Goal: Task Accomplishment & Management: Use online tool/utility

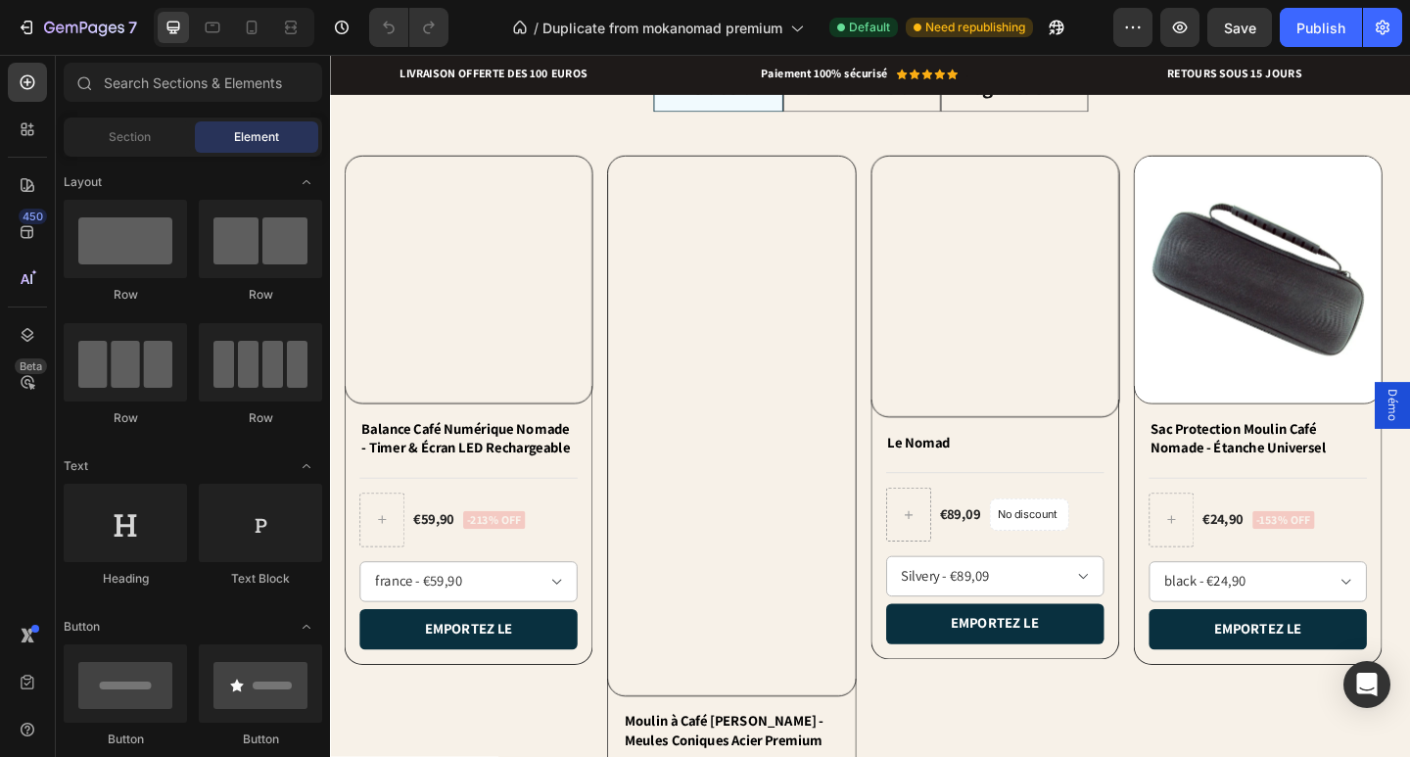
scroll to position [1567, 0]
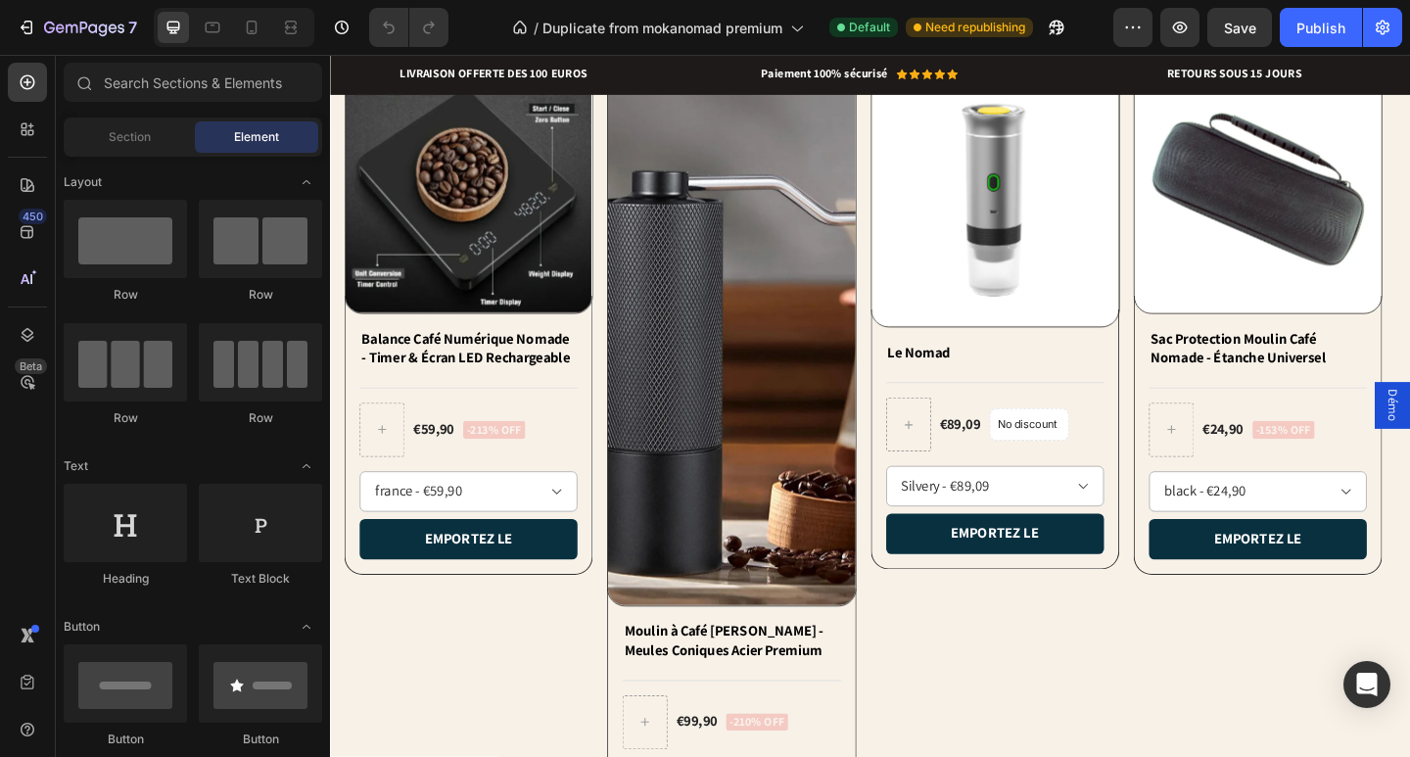
click at [840, 424] on img at bounding box center [767, 361] width 268 height 587
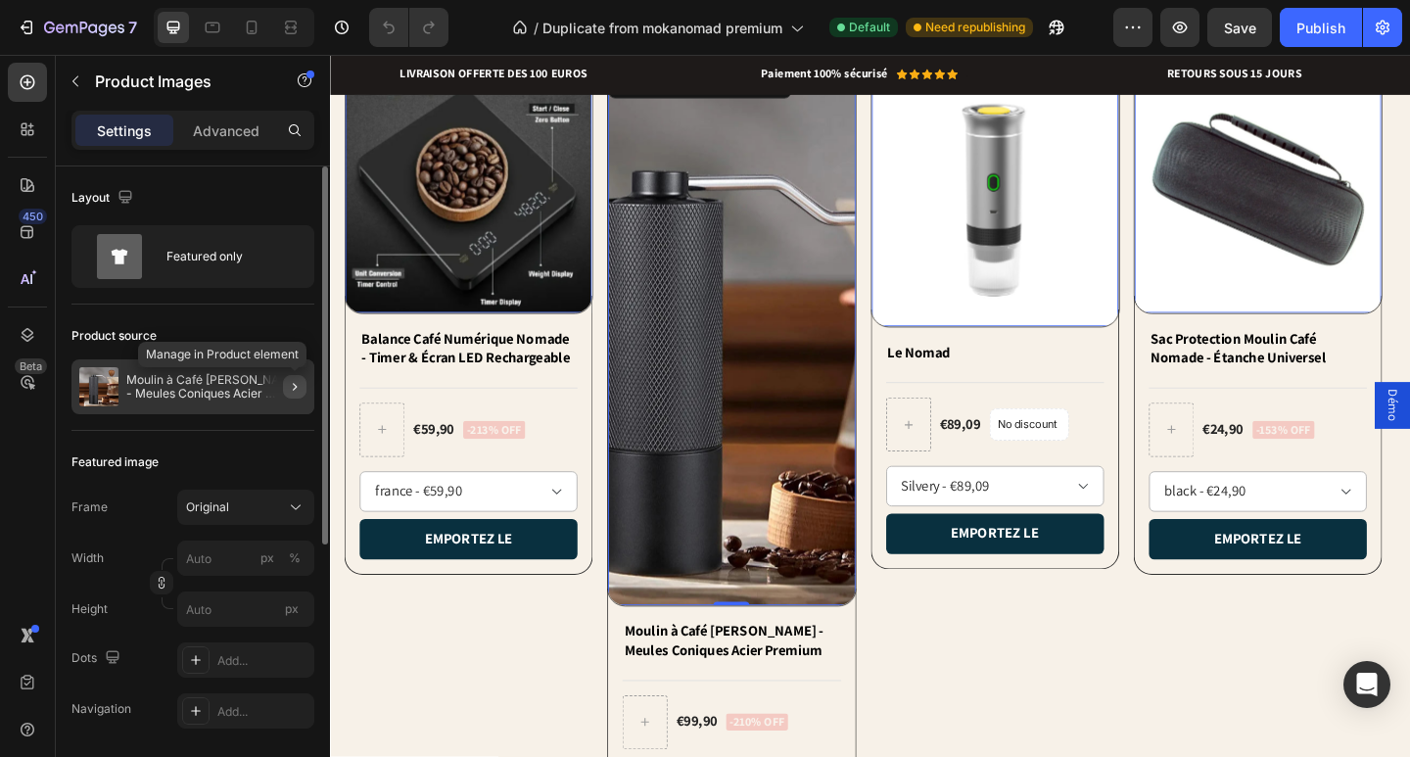
click at [297, 382] on icon "button" at bounding box center [295, 387] width 16 height 16
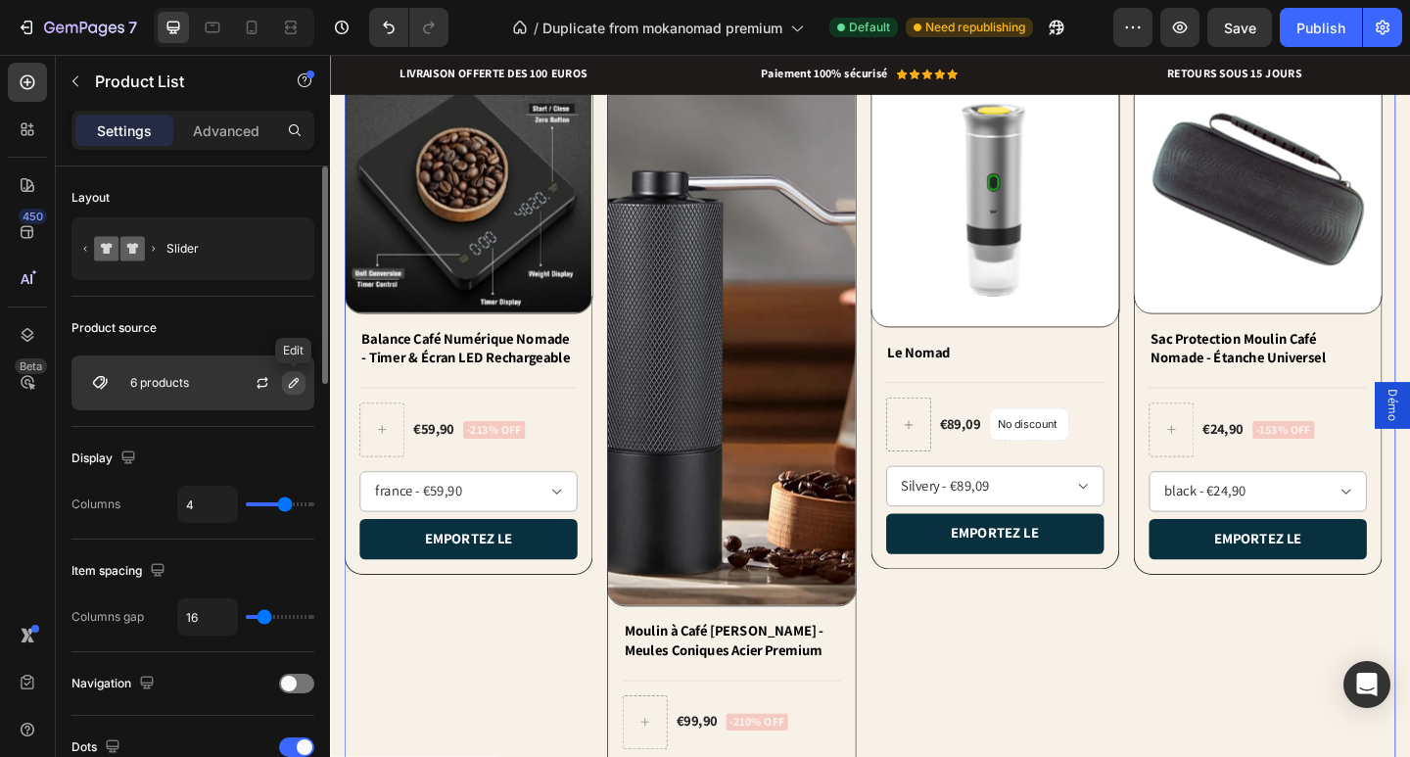
click at [286, 383] on icon "button" at bounding box center [294, 383] width 16 height 16
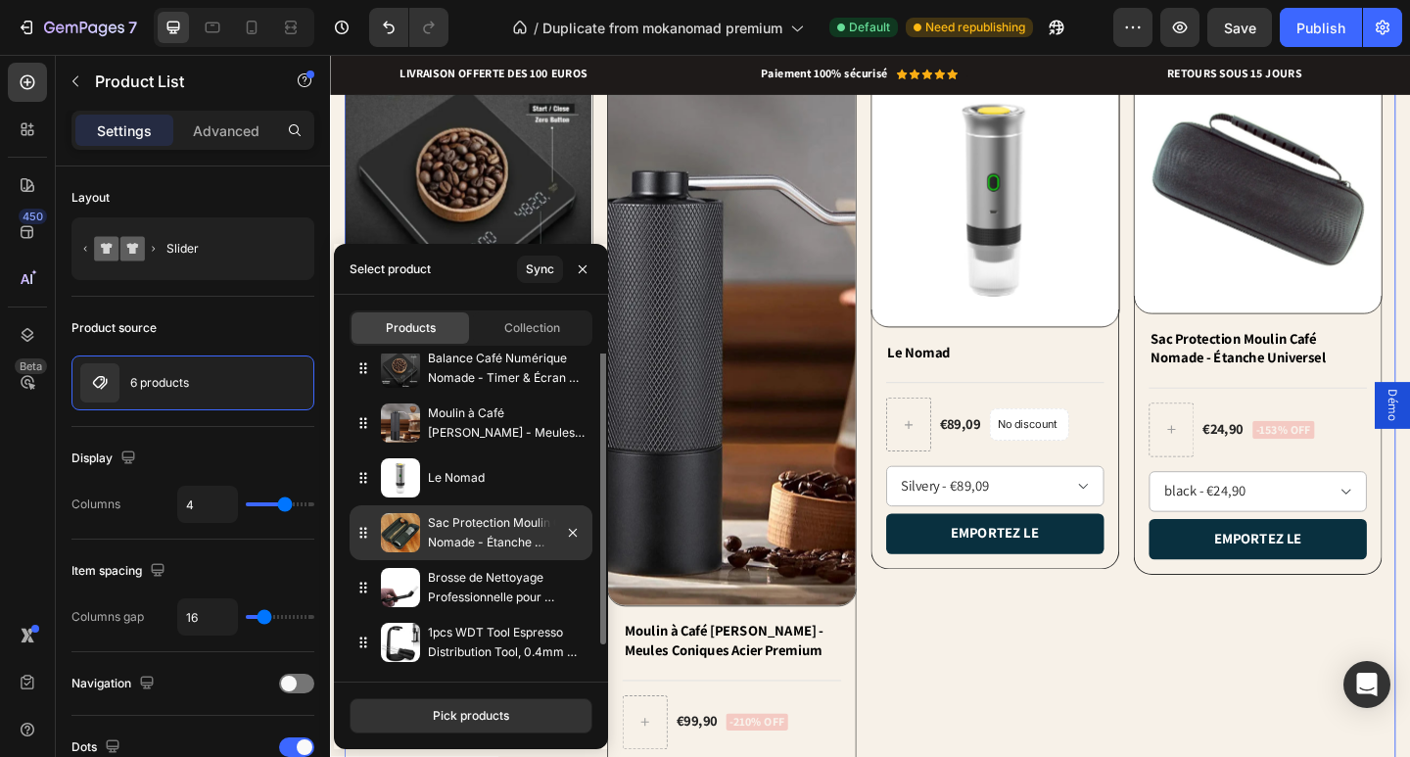
scroll to position [0, 0]
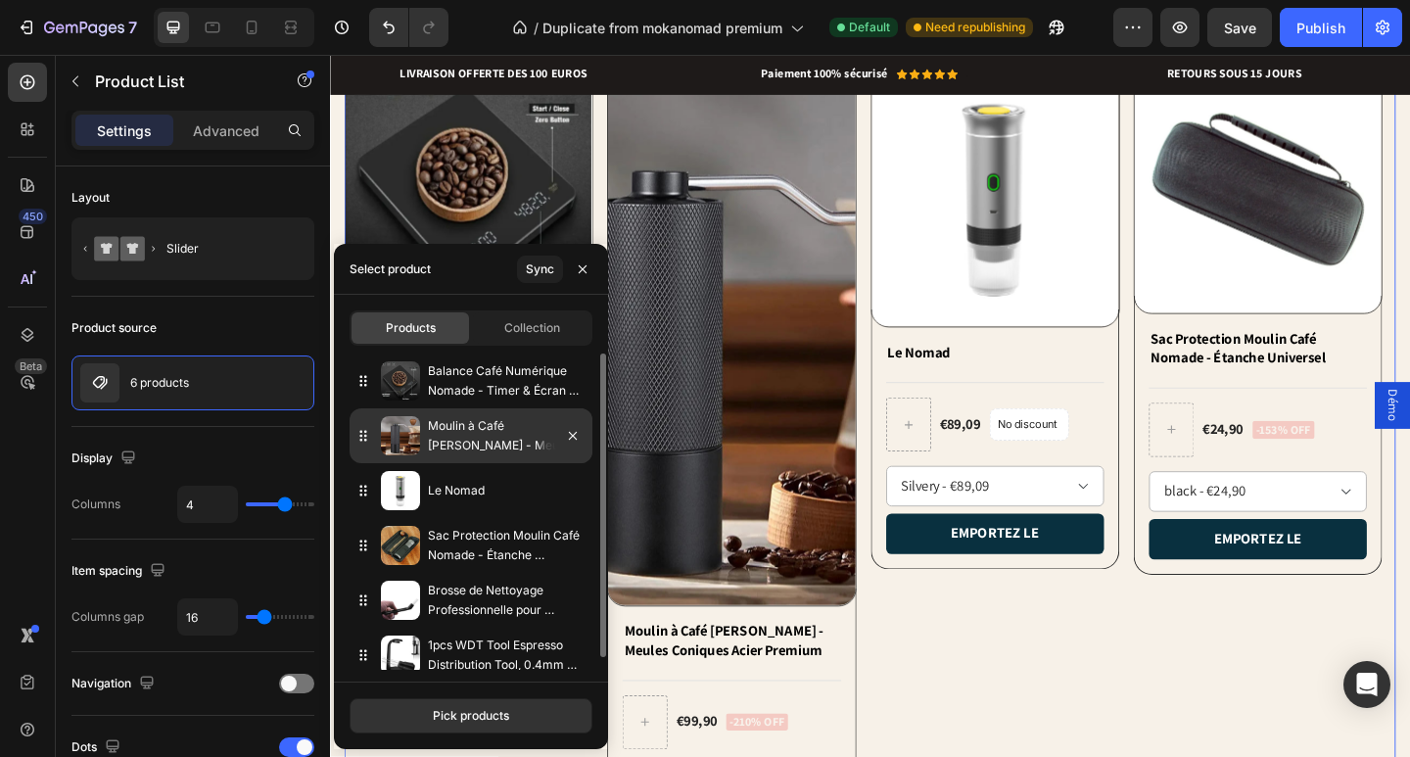
click at [398, 437] on img at bounding box center [400, 435] width 39 height 39
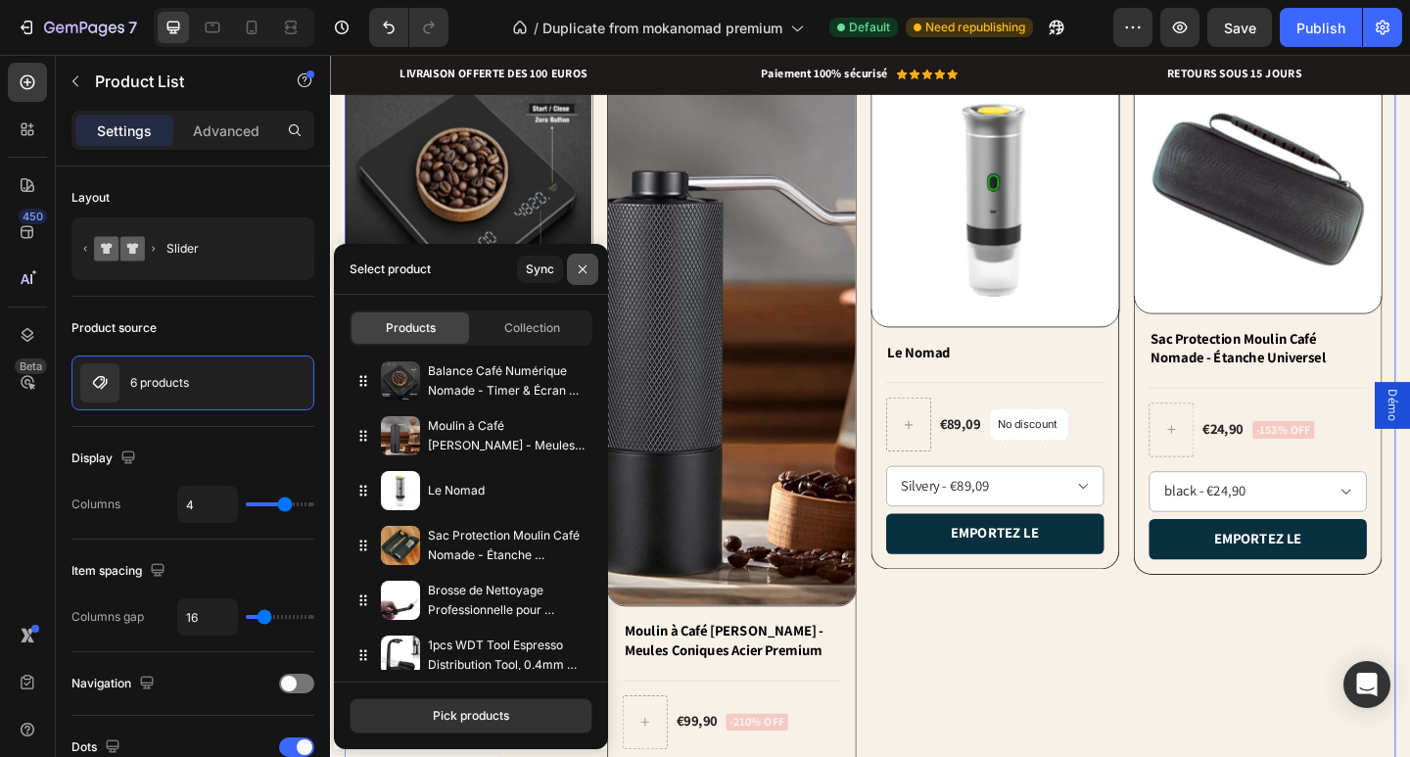
click at [575, 269] on icon "button" at bounding box center [583, 270] width 16 height 16
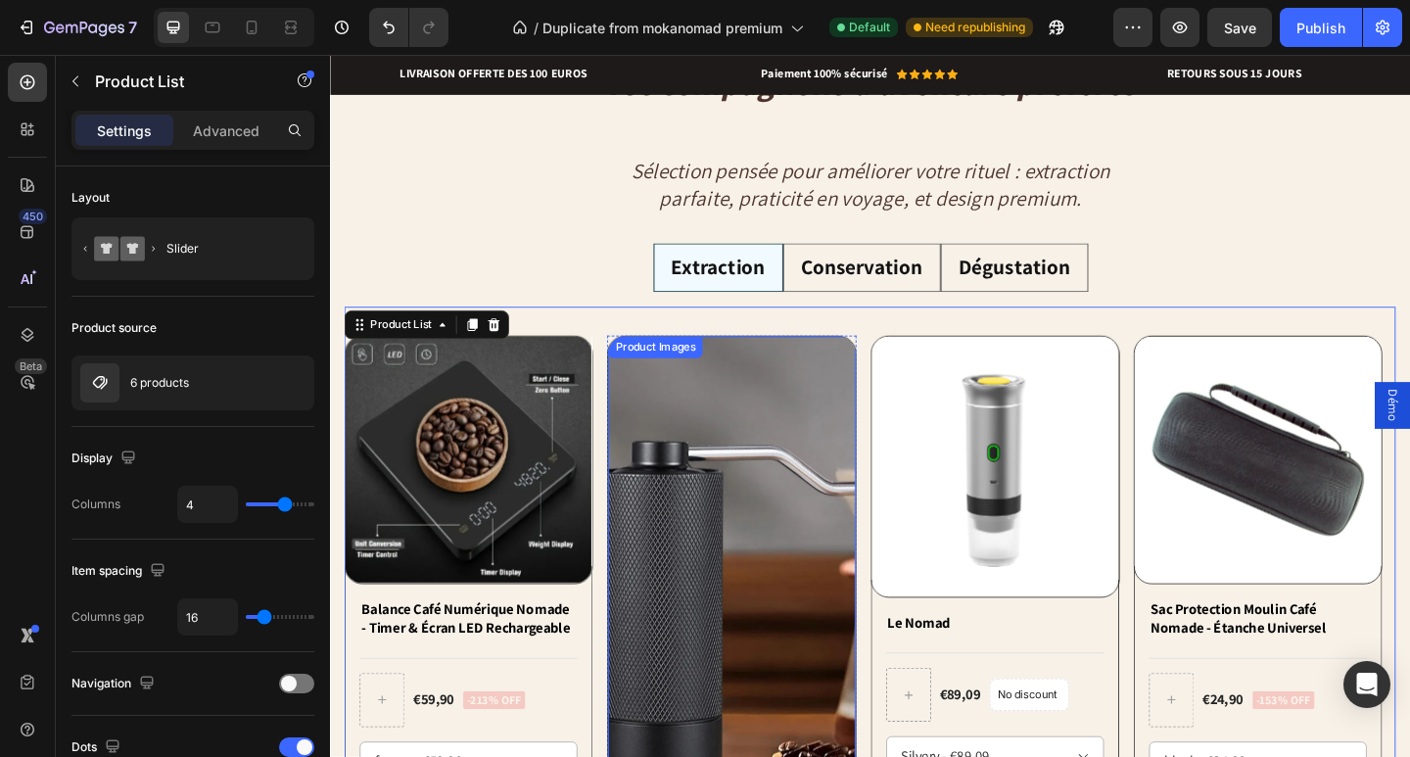
scroll to position [1567, 0]
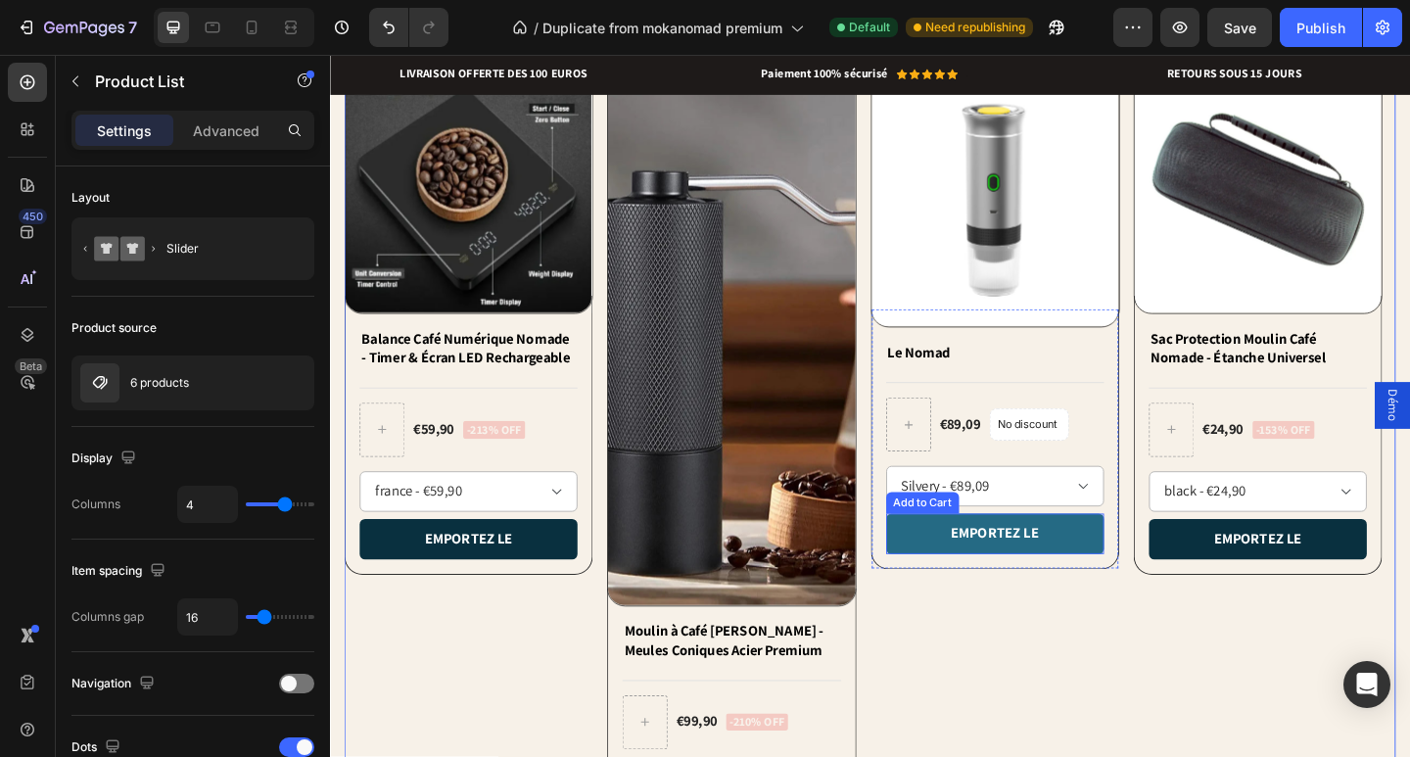
click at [1113, 580] on button "emportez le" at bounding box center [1053, 576] width 237 height 44
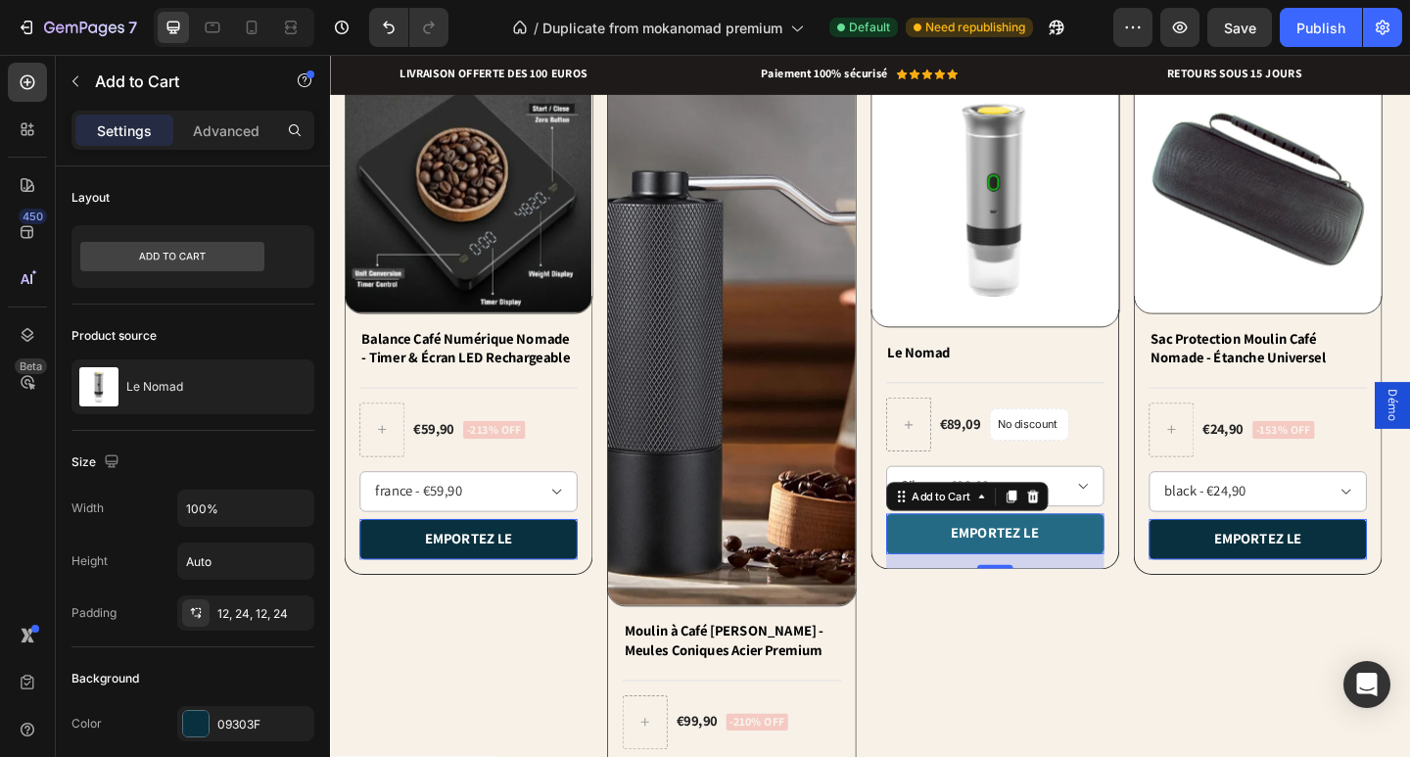
click at [1113, 580] on button "emportez le" at bounding box center [1053, 576] width 237 height 44
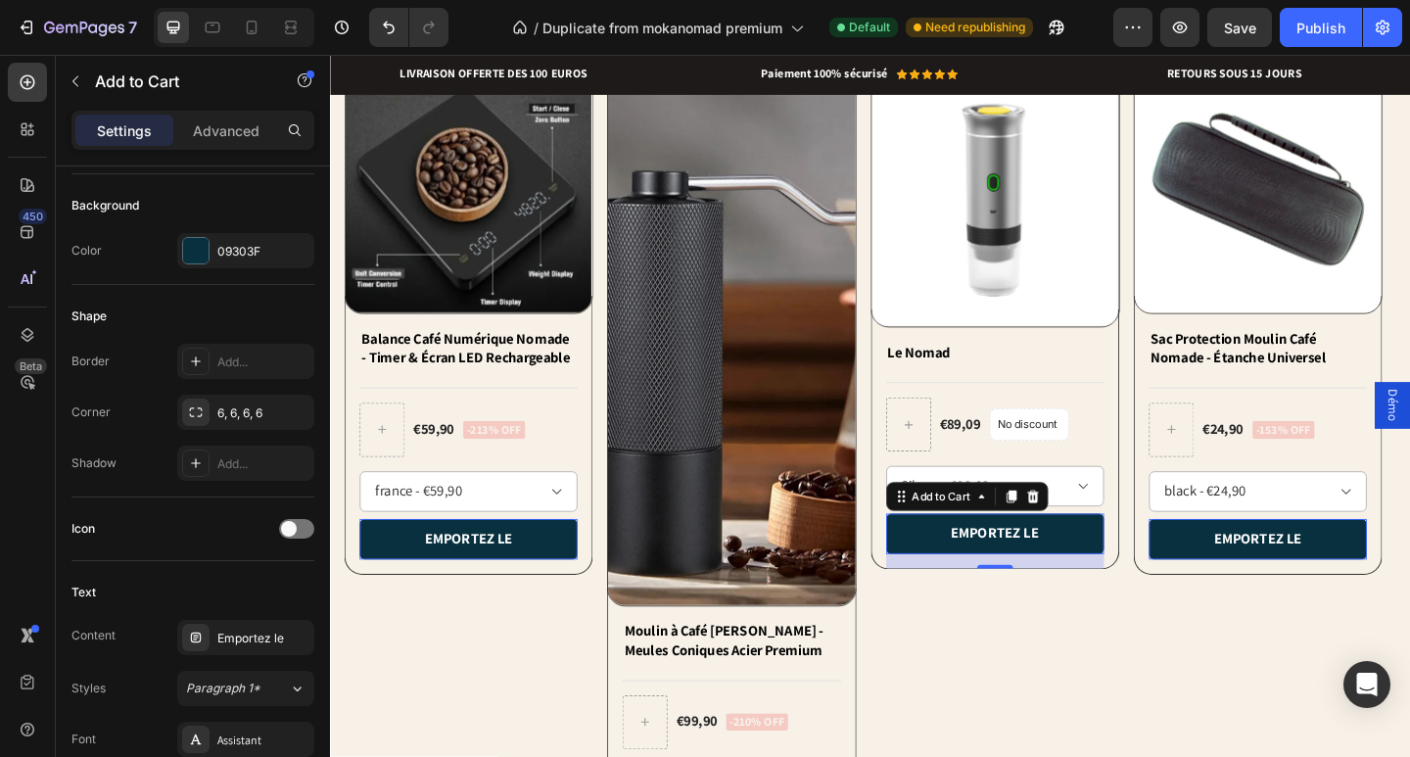
scroll to position [0, 0]
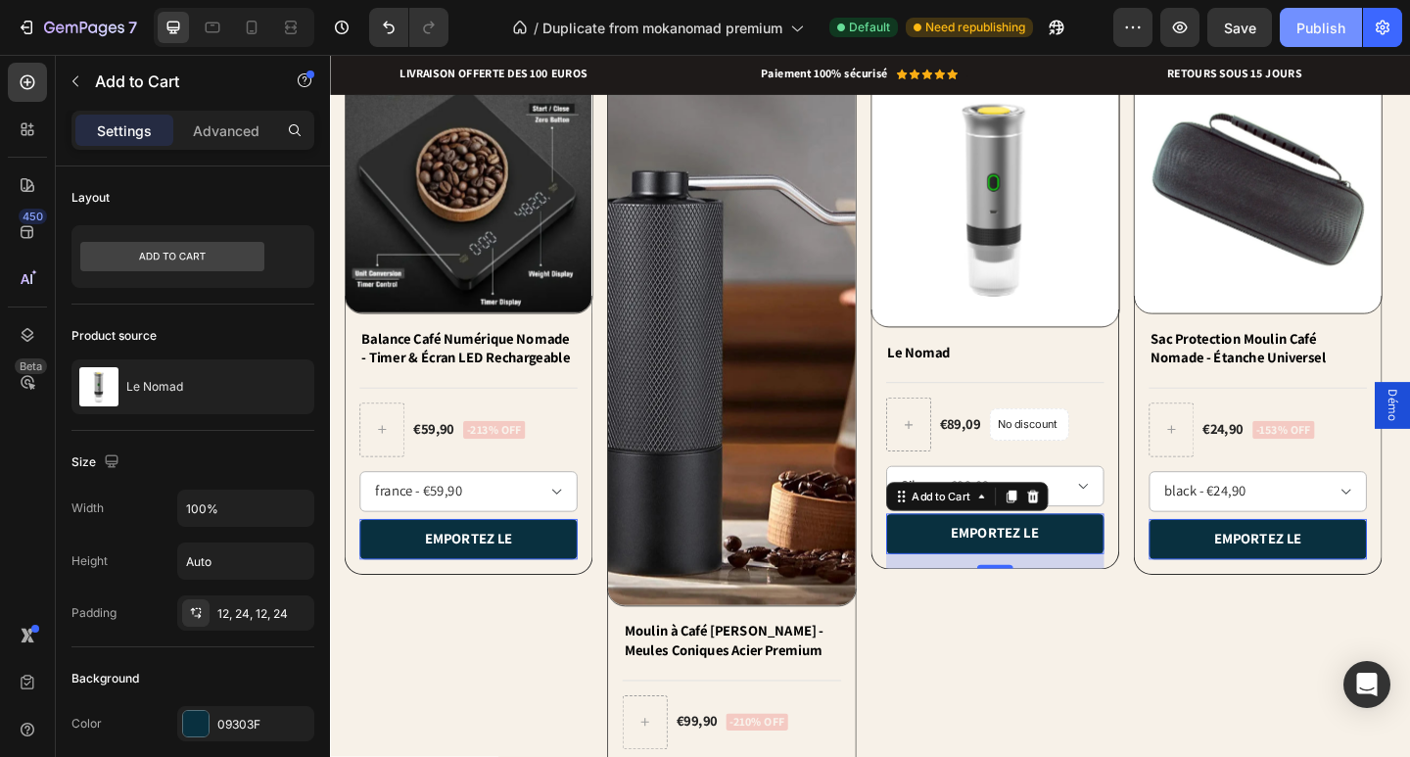
click at [1287, 39] on button "Publish" at bounding box center [1321, 27] width 82 height 39
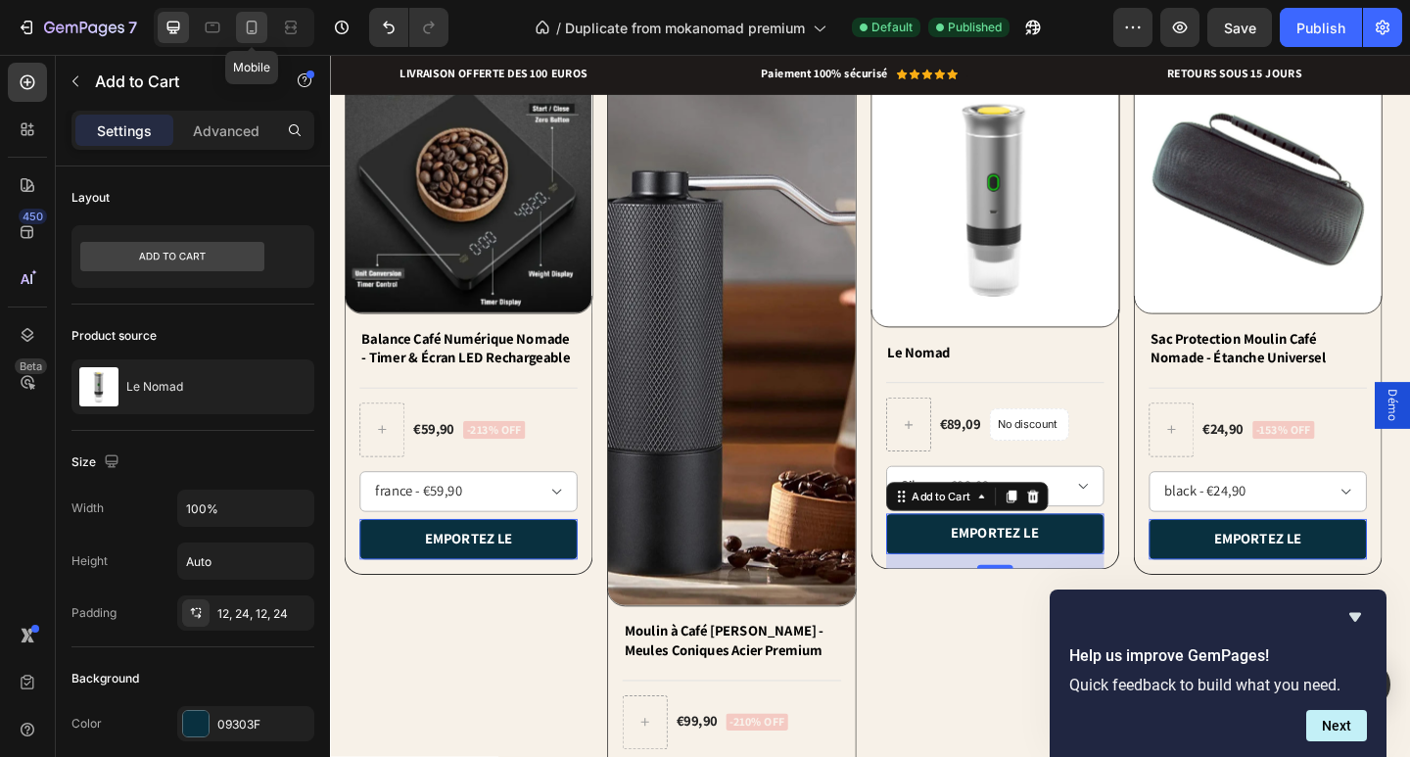
click at [246, 32] on icon at bounding box center [252, 28] width 20 height 20
type input "14"
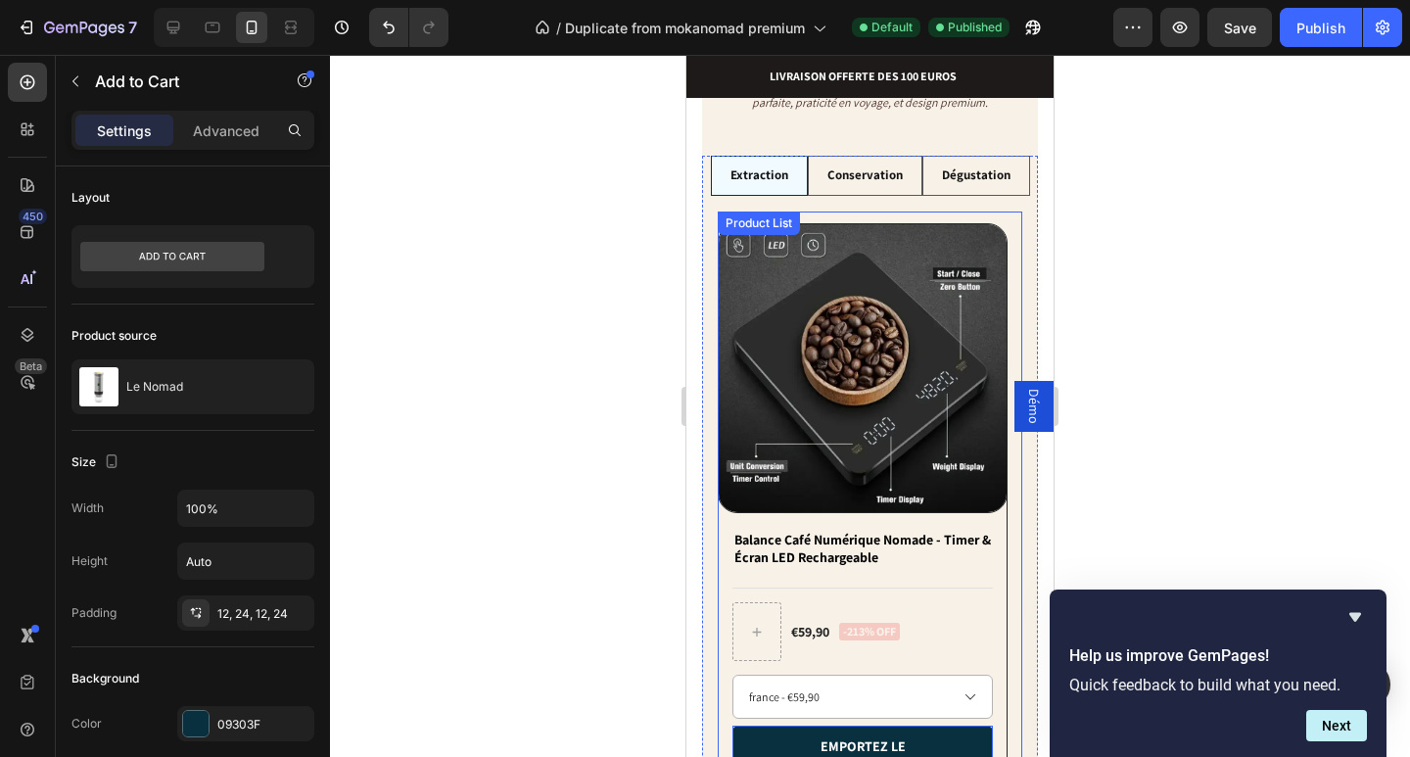
scroll to position [2298, 0]
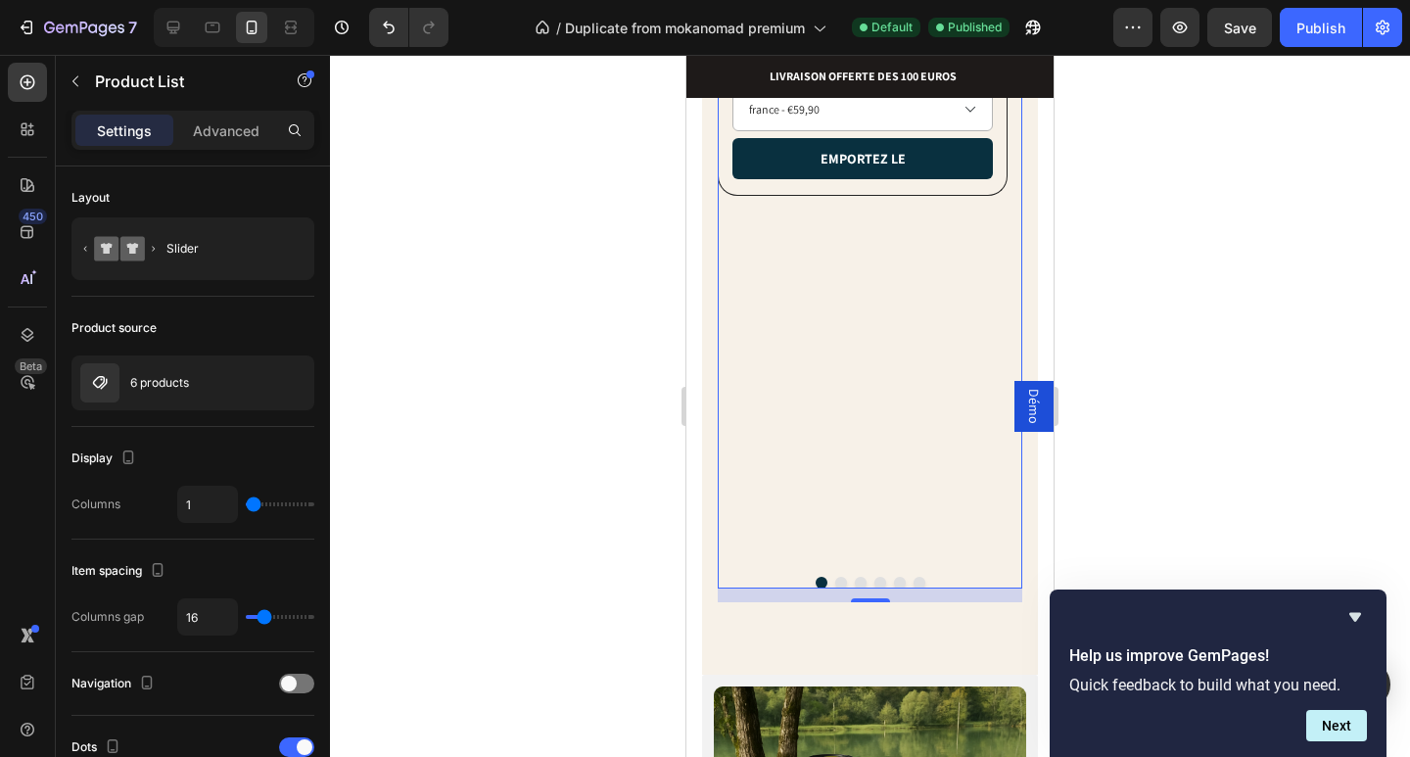
scroll to position [2004, 0]
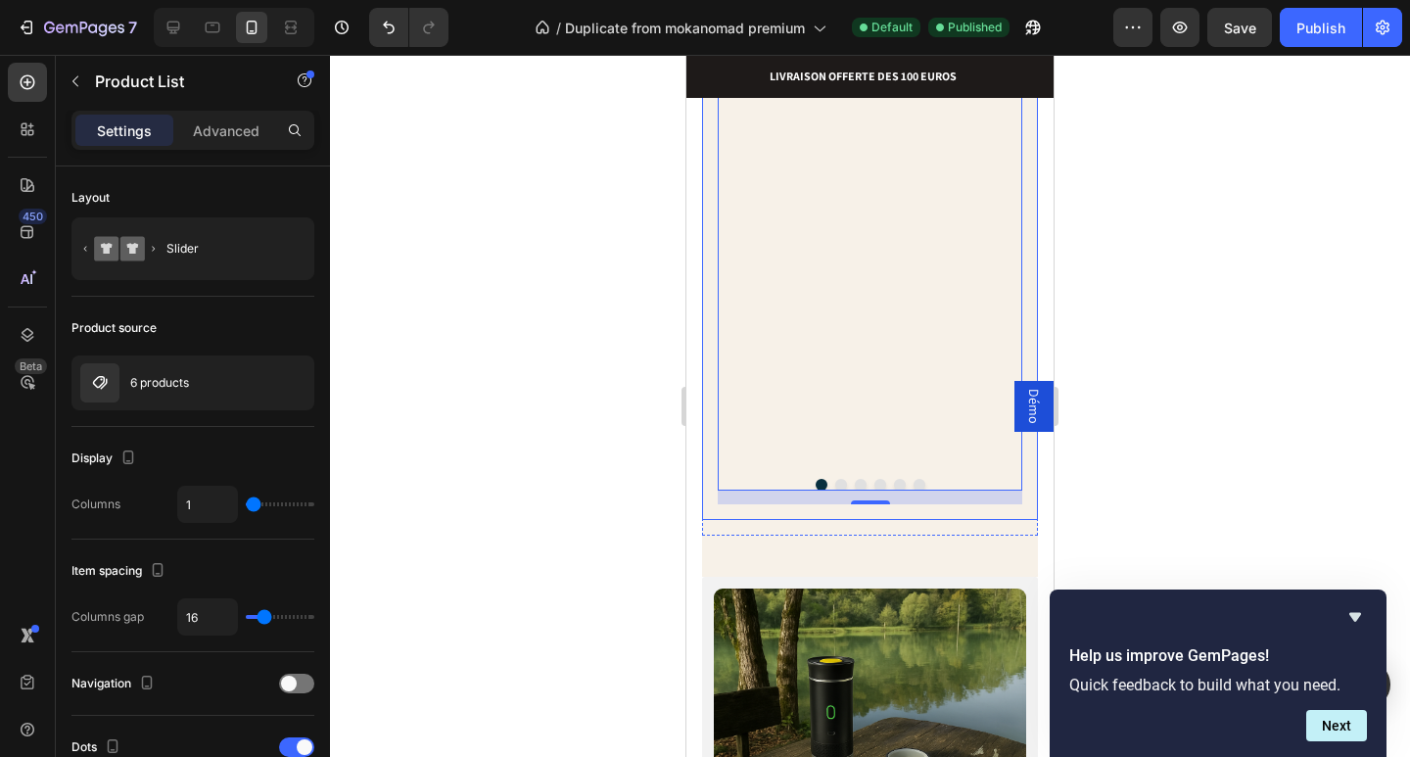
click at [704, 475] on div "Product Images Balance Café Numérique Nomade - Timer & Écran LED Rechargeable P…" at bounding box center [870, 15] width 336 height 1010
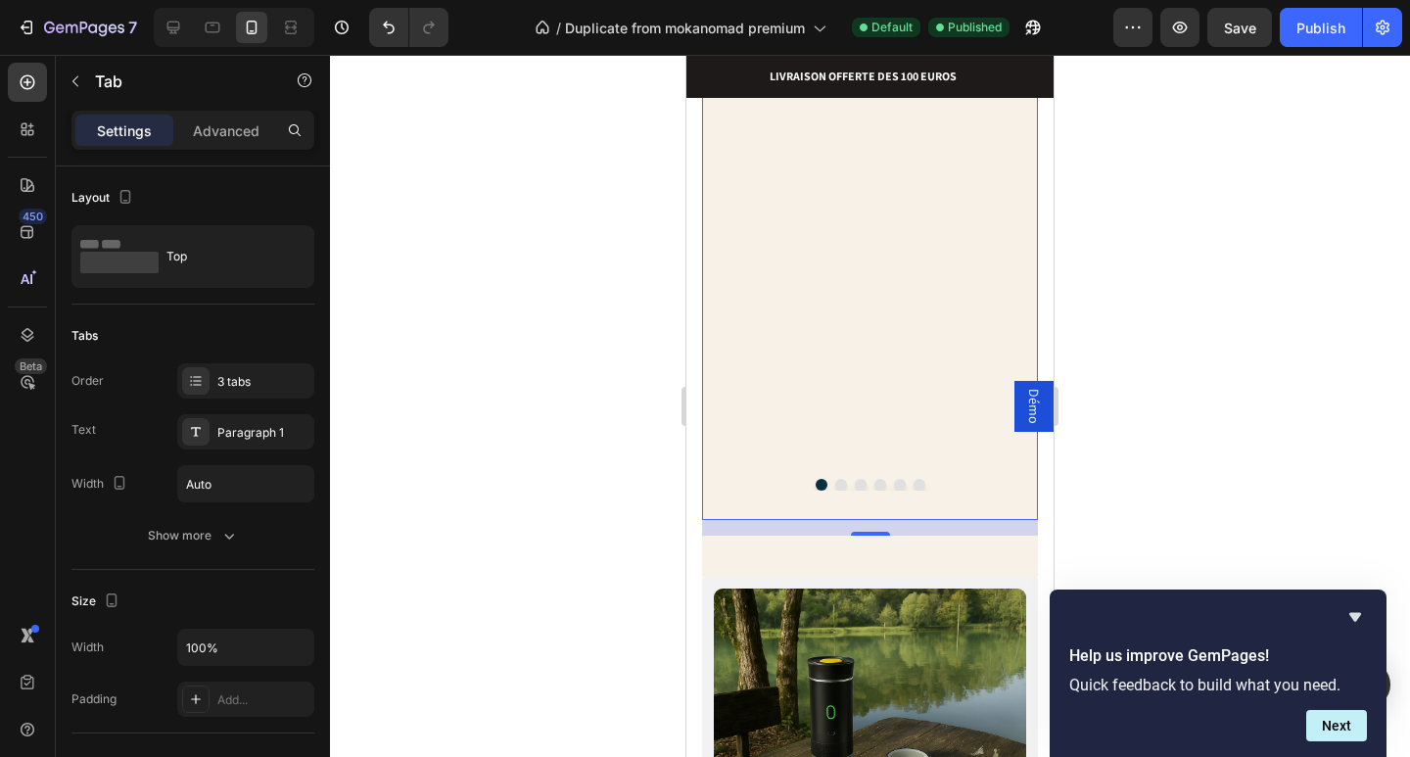
drag, startPoint x: 864, startPoint y: 547, endPoint x: 859, endPoint y: 511, distance: 35.6
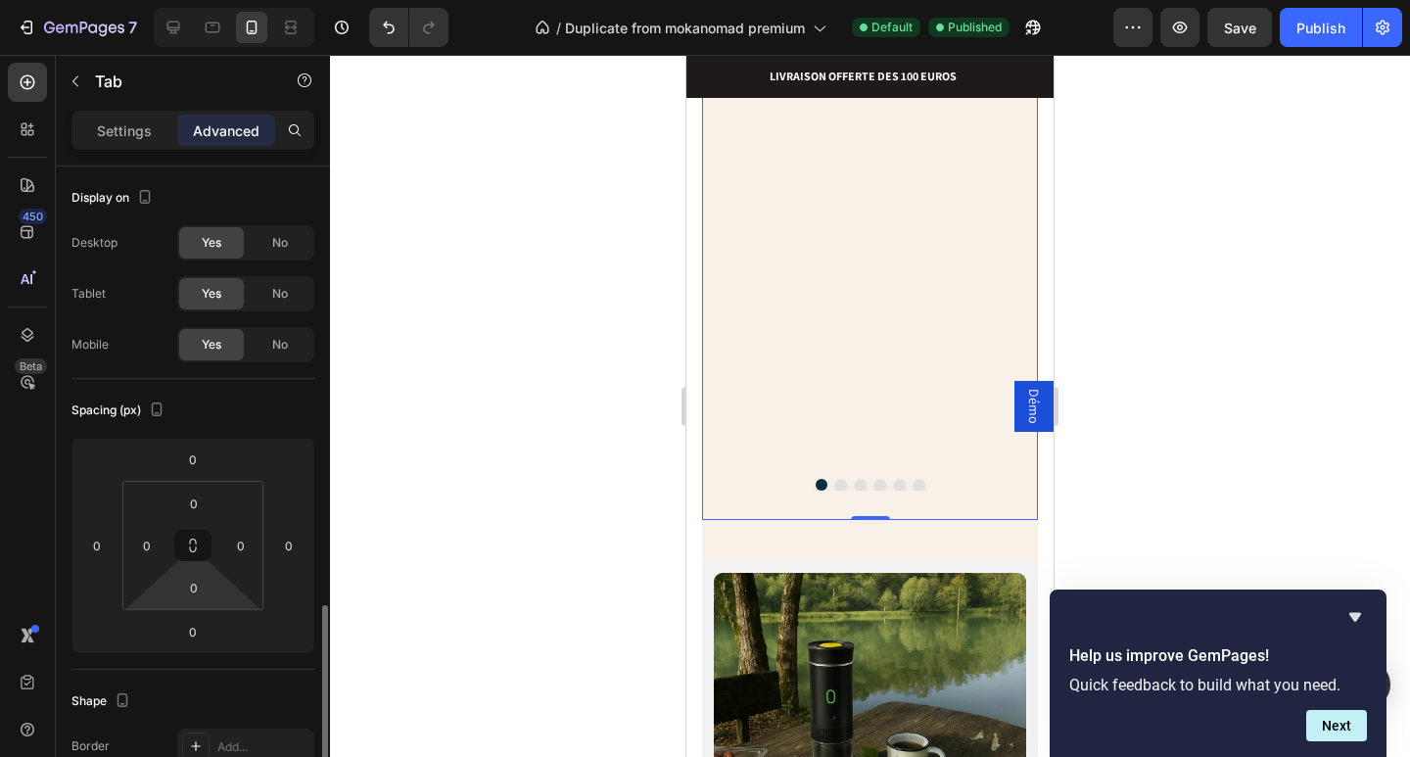
scroll to position [660, 0]
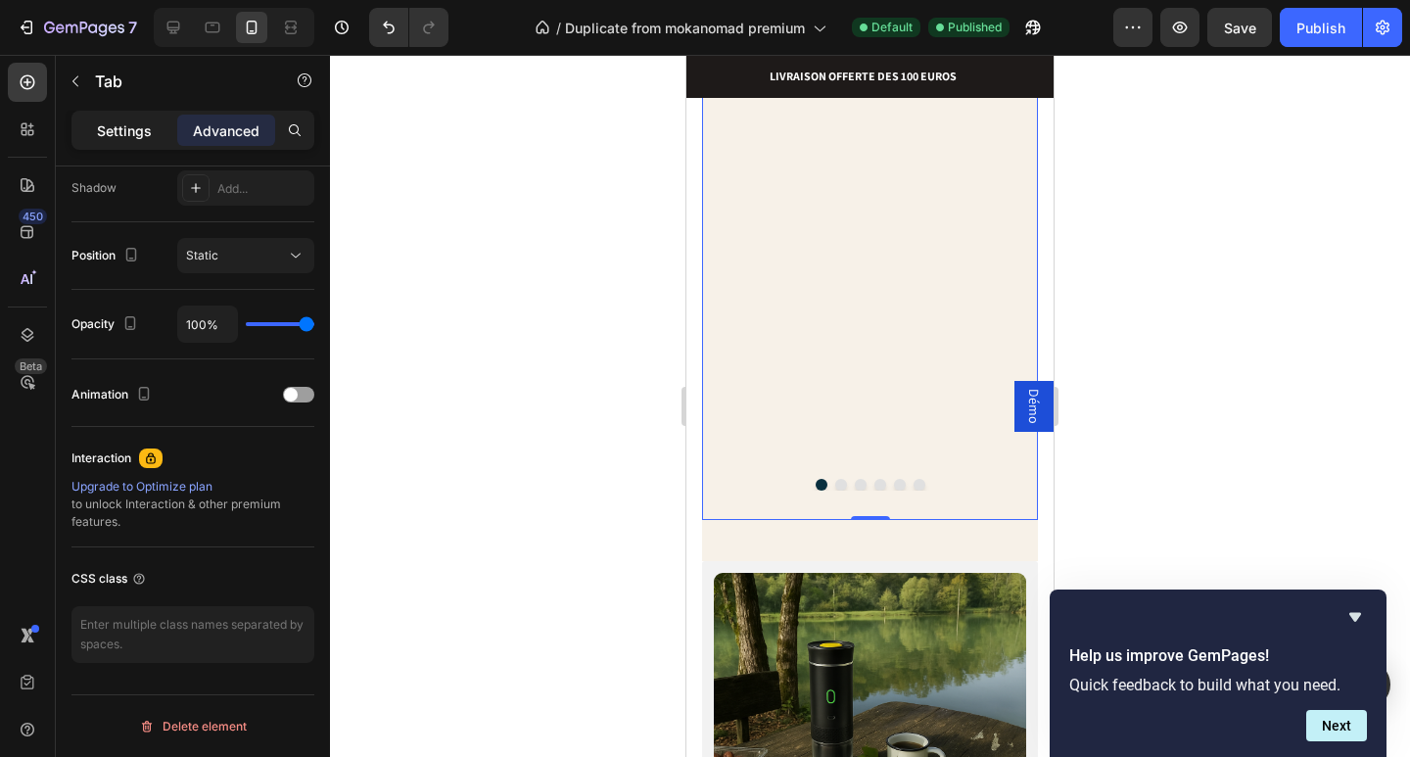
click at [125, 133] on p "Settings" at bounding box center [124, 130] width 55 height 21
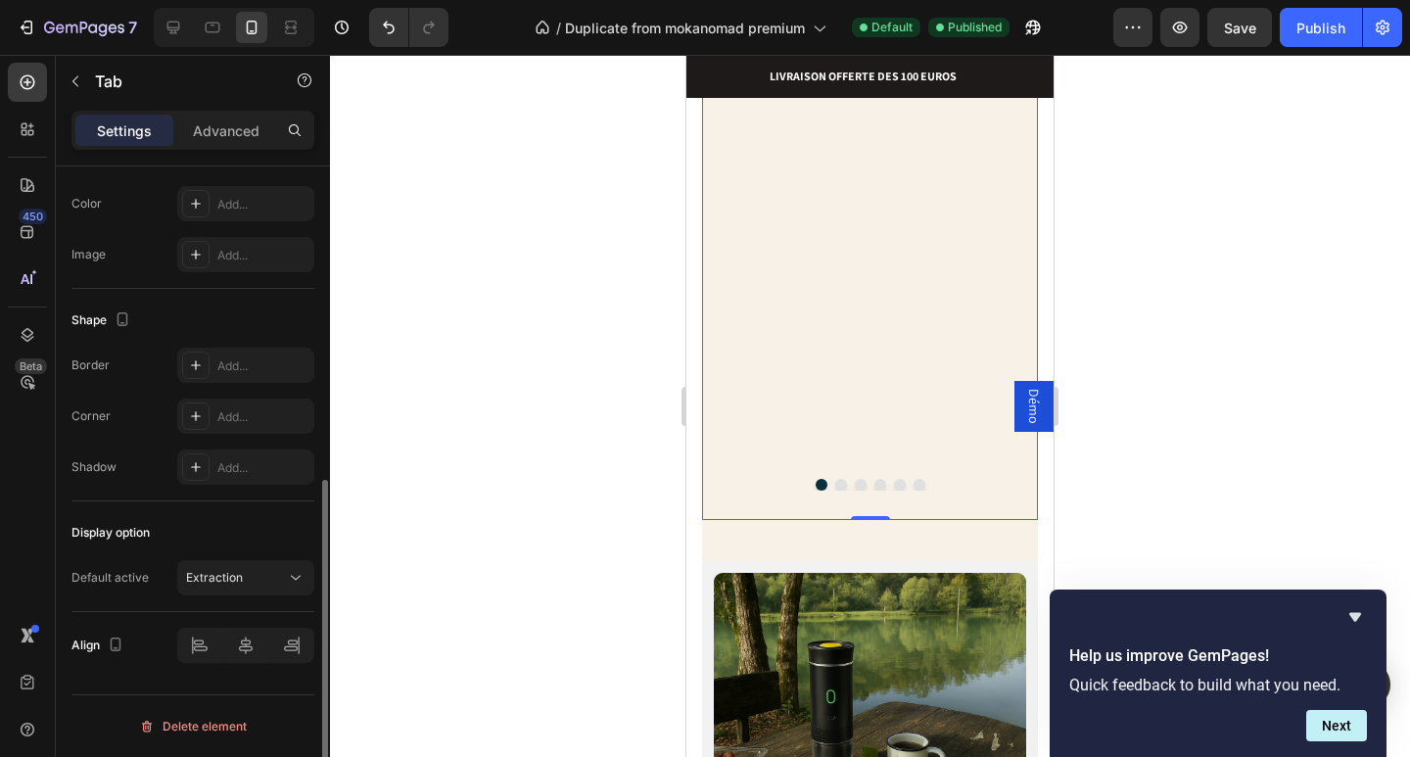
scroll to position [606, 0]
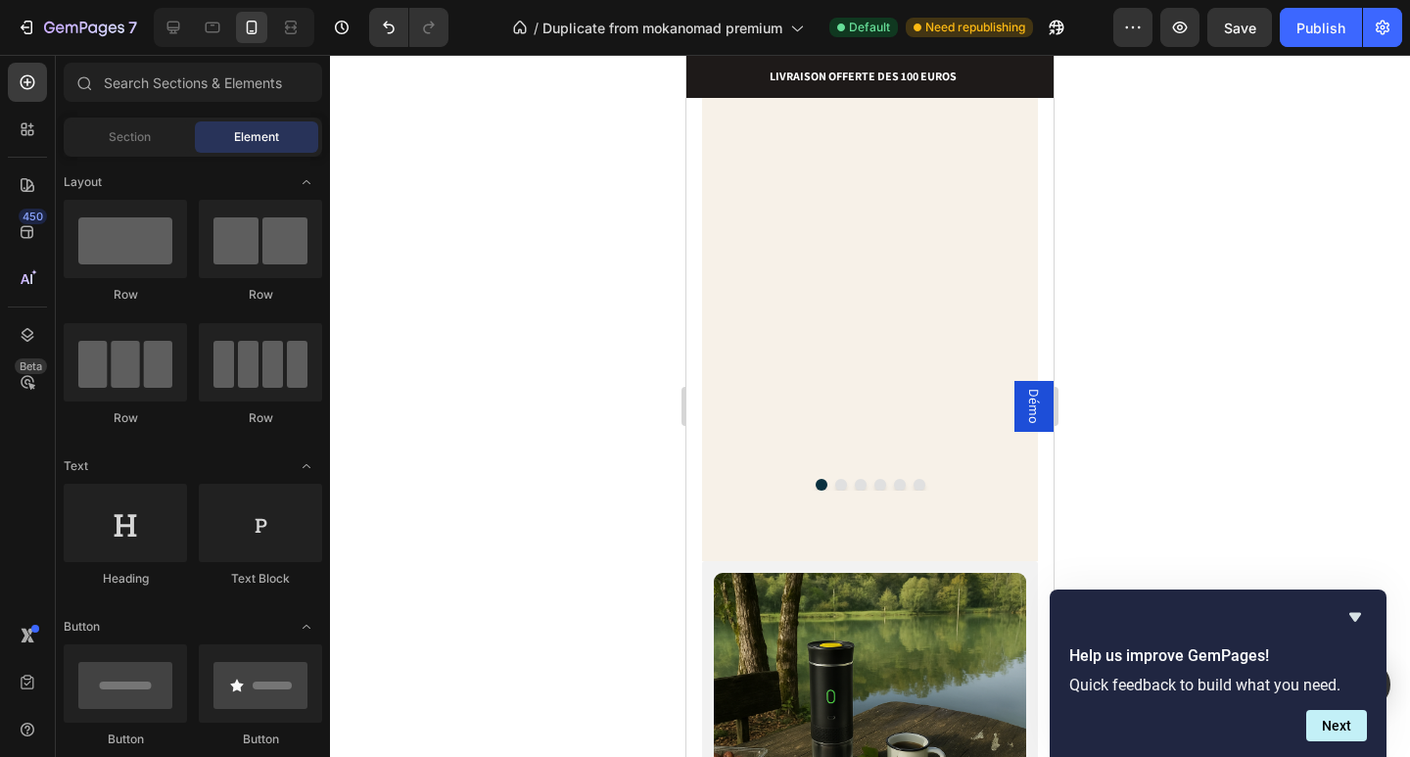
click at [110, 138] on span "Section" at bounding box center [130, 137] width 42 height 18
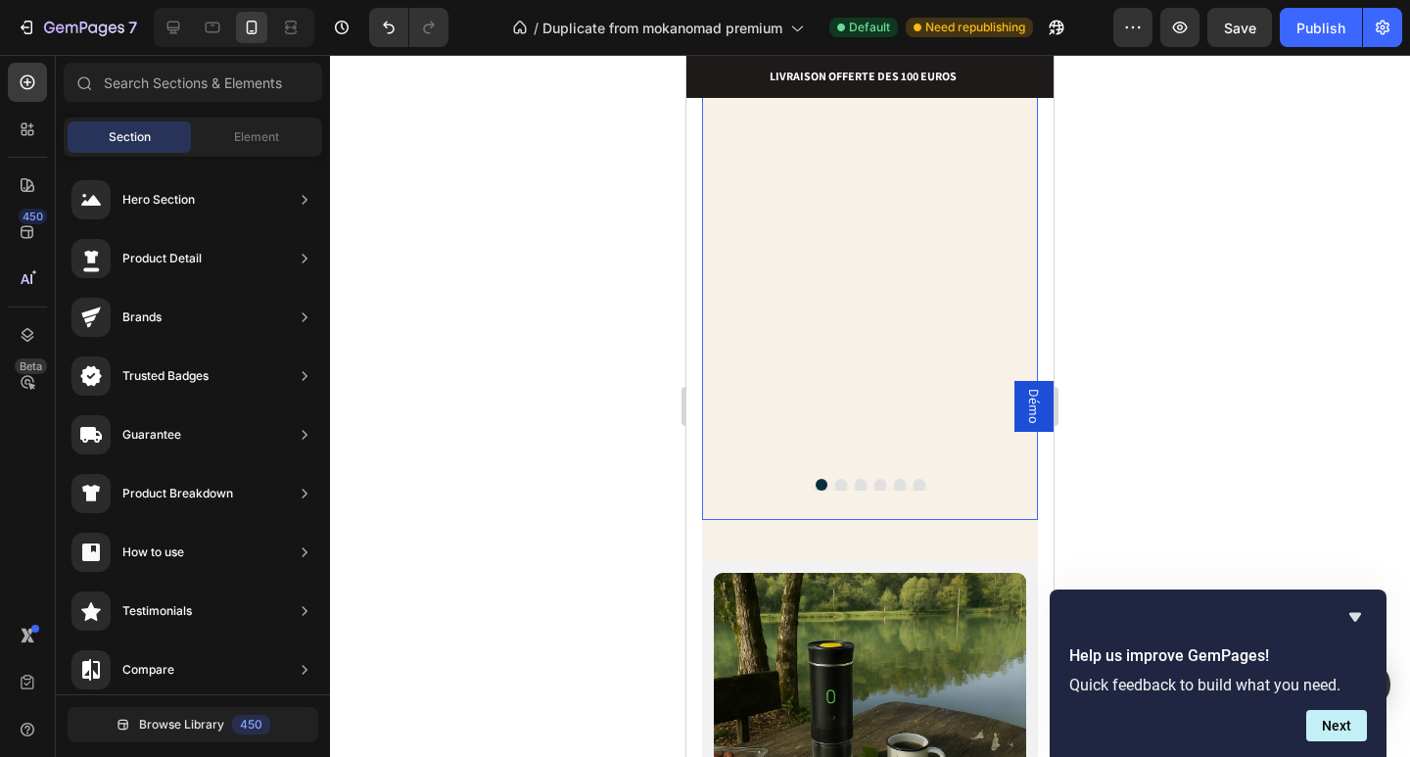
click at [728, 520] on div "Product Images Balance Café Numérique Nomade - Timer & Écran LED Rechargeable P…" at bounding box center [870, 15] width 336 height 1010
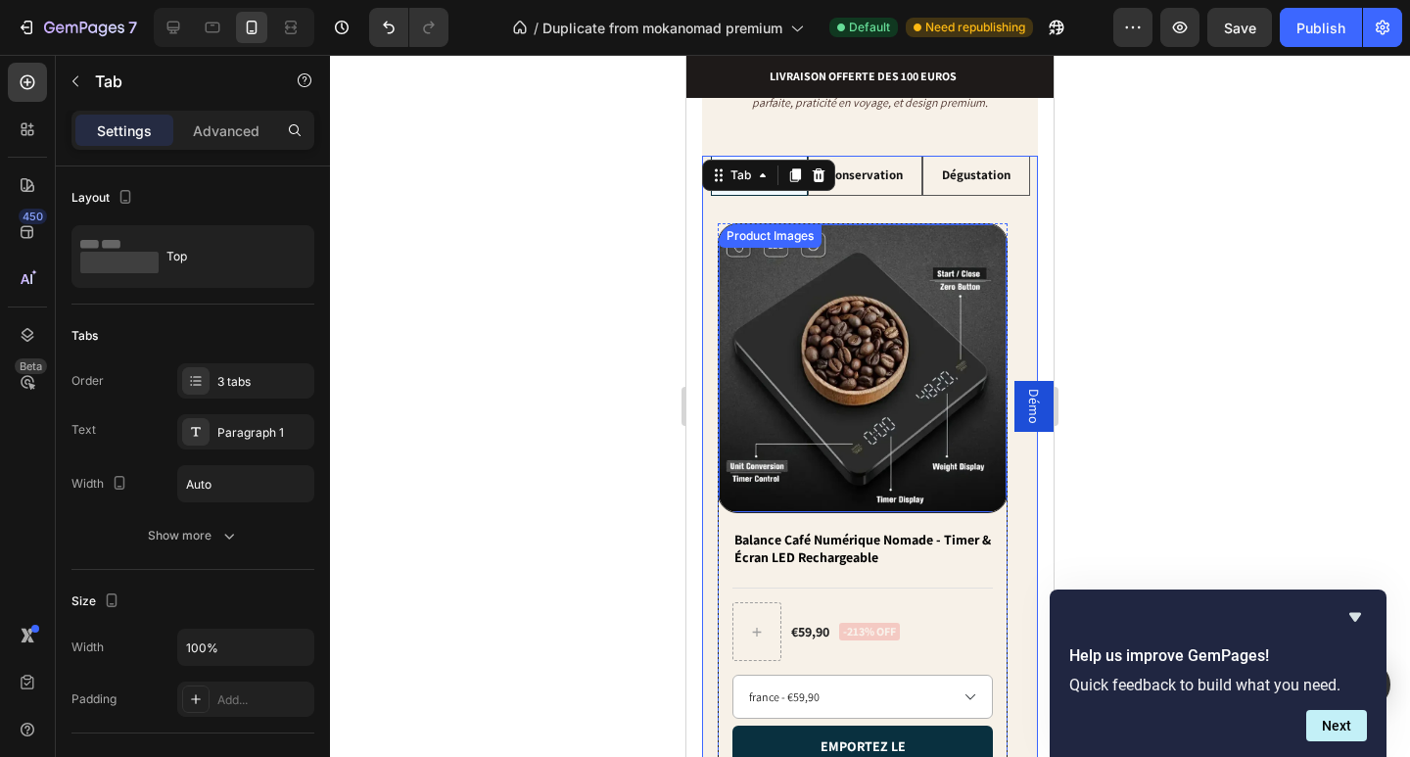
scroll to position [1710, 0]
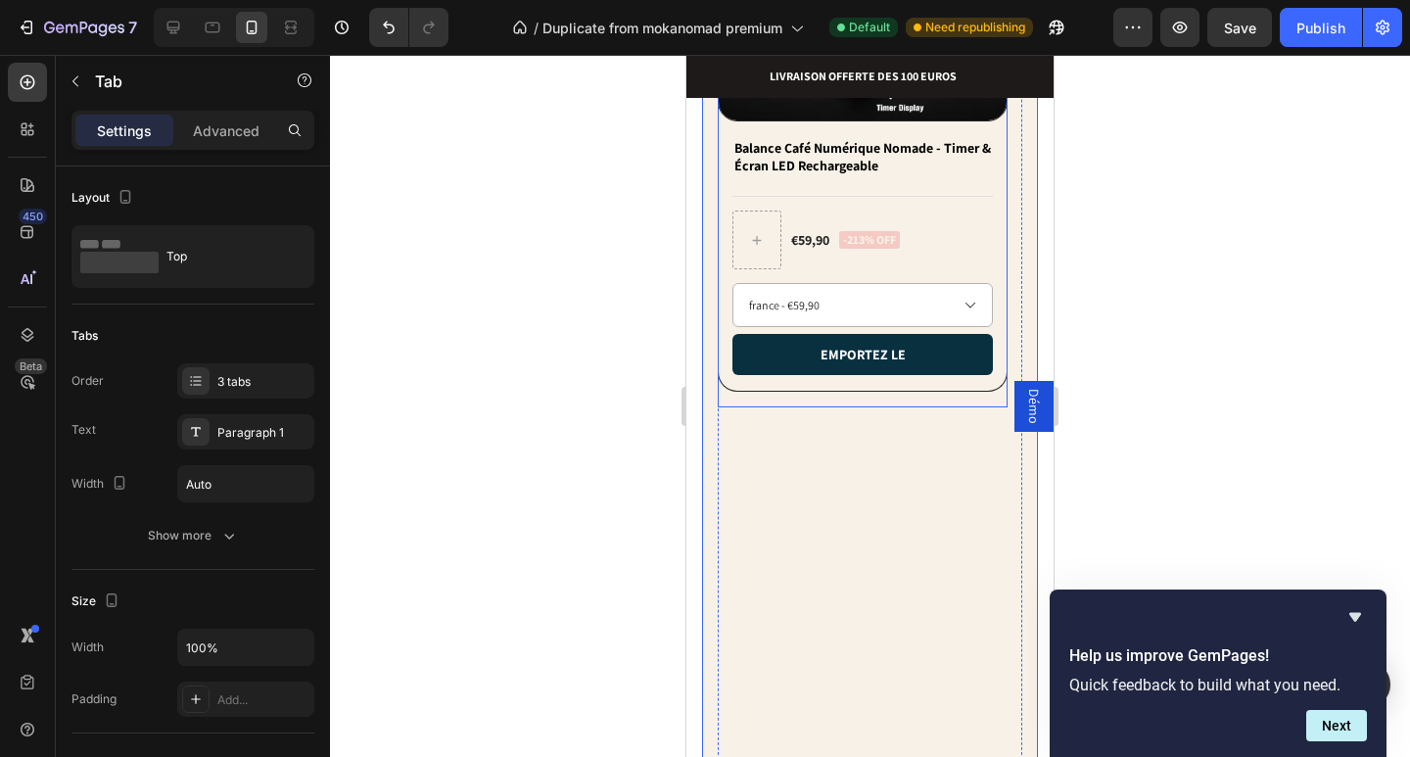
click at [934, 408] on div "Product Images Balance Café Numérique Nomade - Timer & Écran LED Rechargeable P…" at bounding box center [863, 120] width 290 height 577
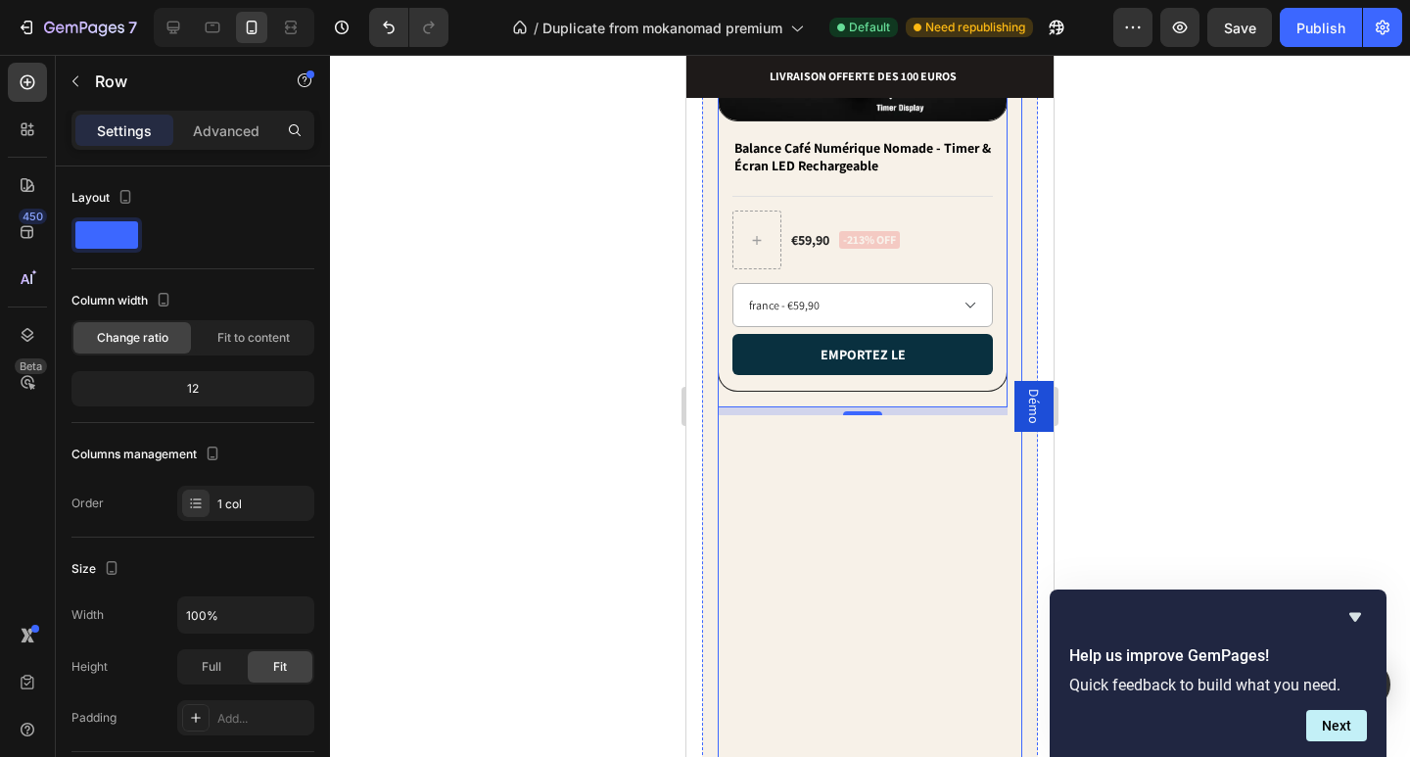
click at [872, 565] on div "Product Images Balance Café Numérique Nomade - Timer & Écran LED Rechargeable P…" at bounding box center [863, 295] width 290 height 926
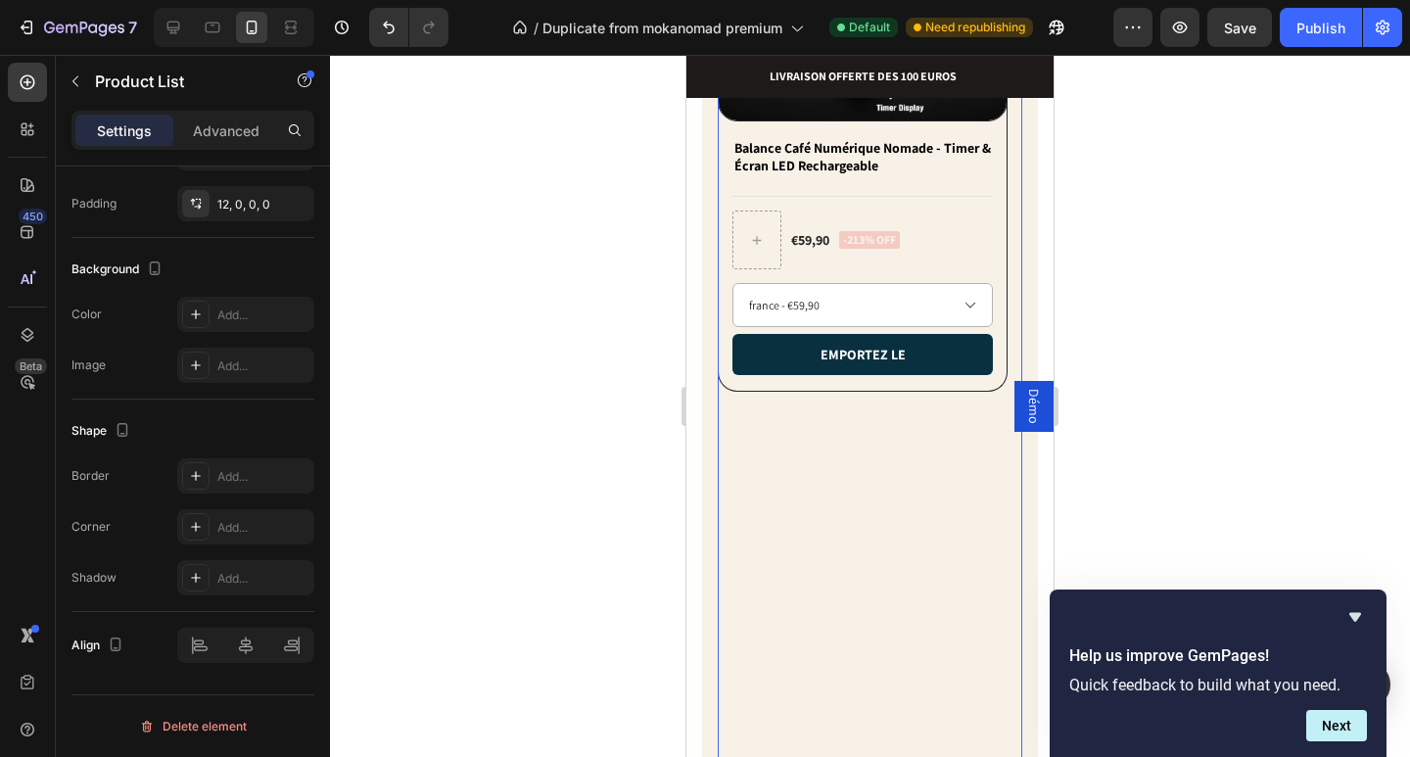
scroll to position [197, 0]
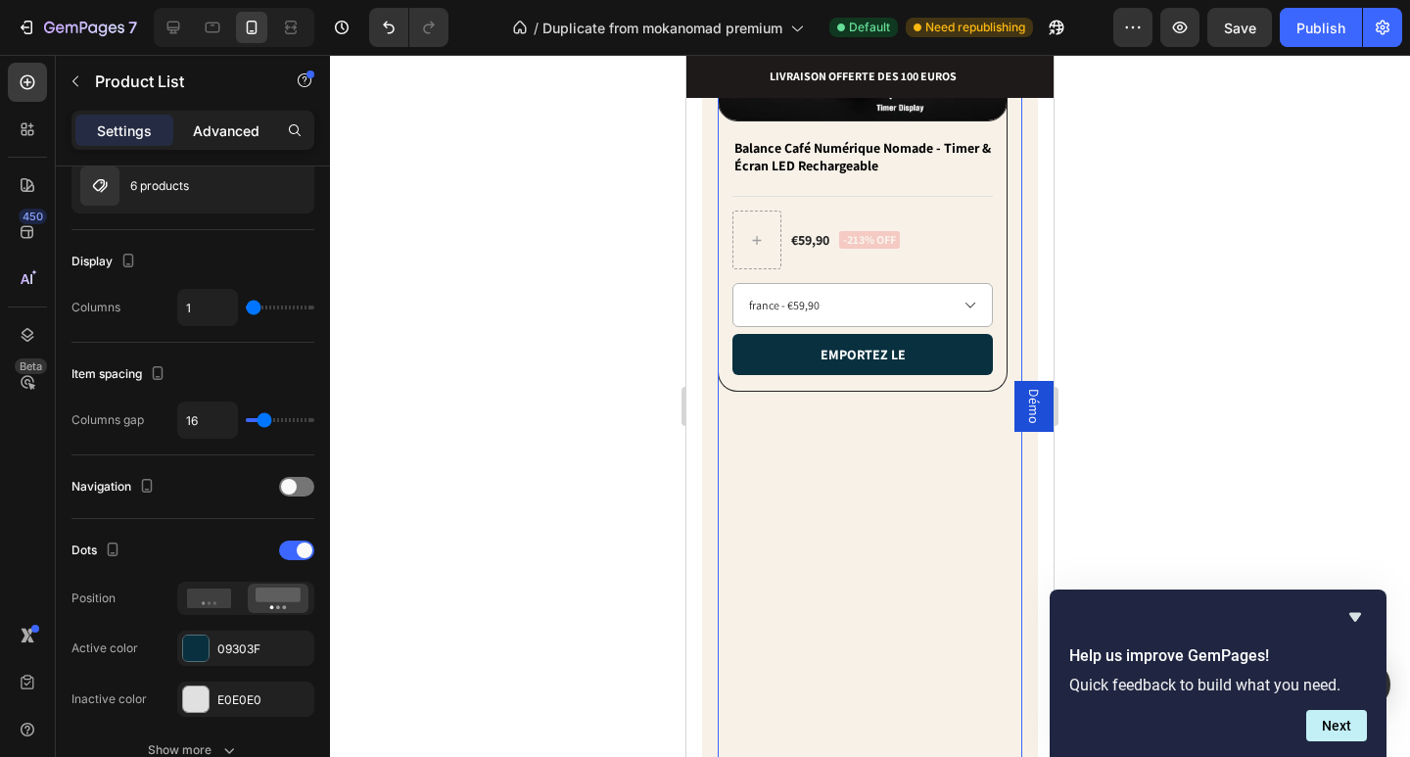
click at [238, 133] on p "Advanced" at bounding box center [226, 130] width 67 height 21
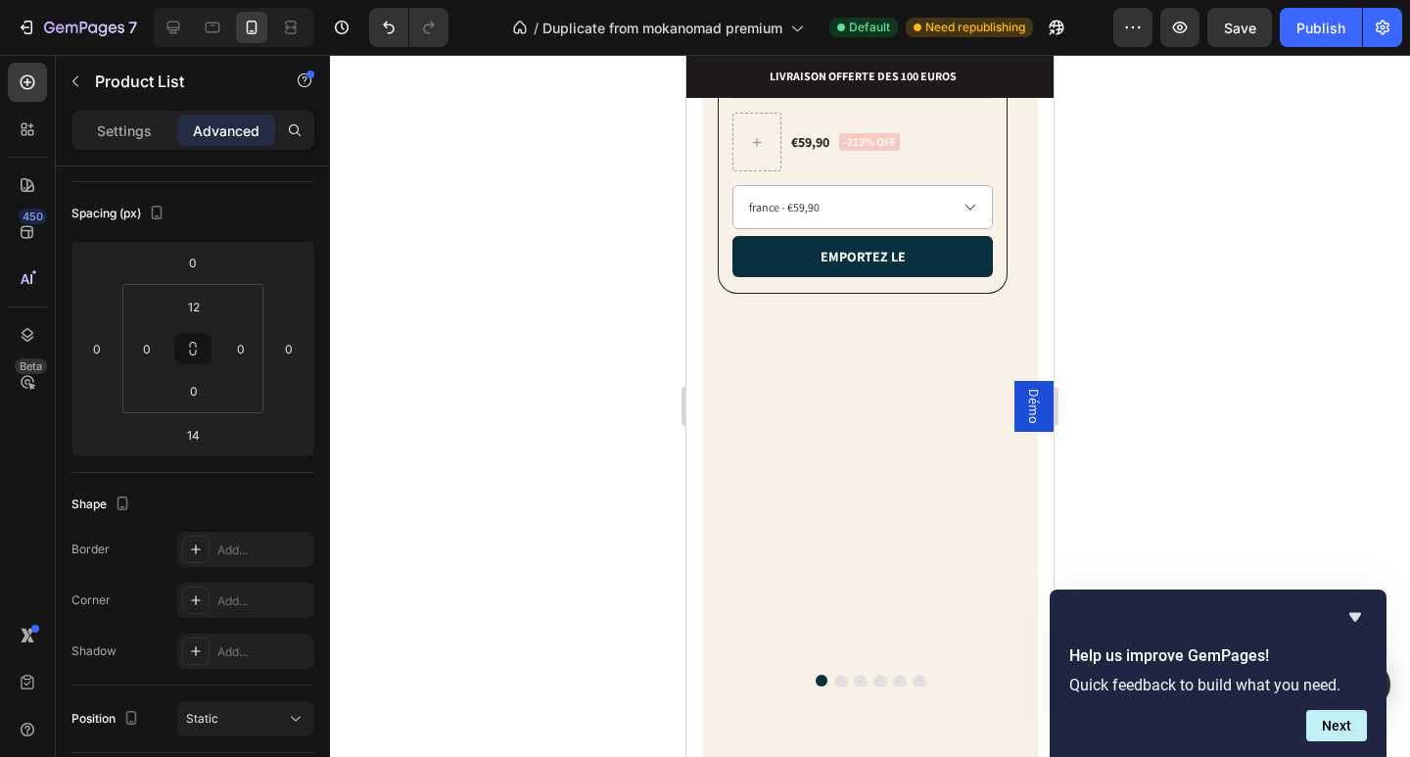
scroll to position [1360, 0]
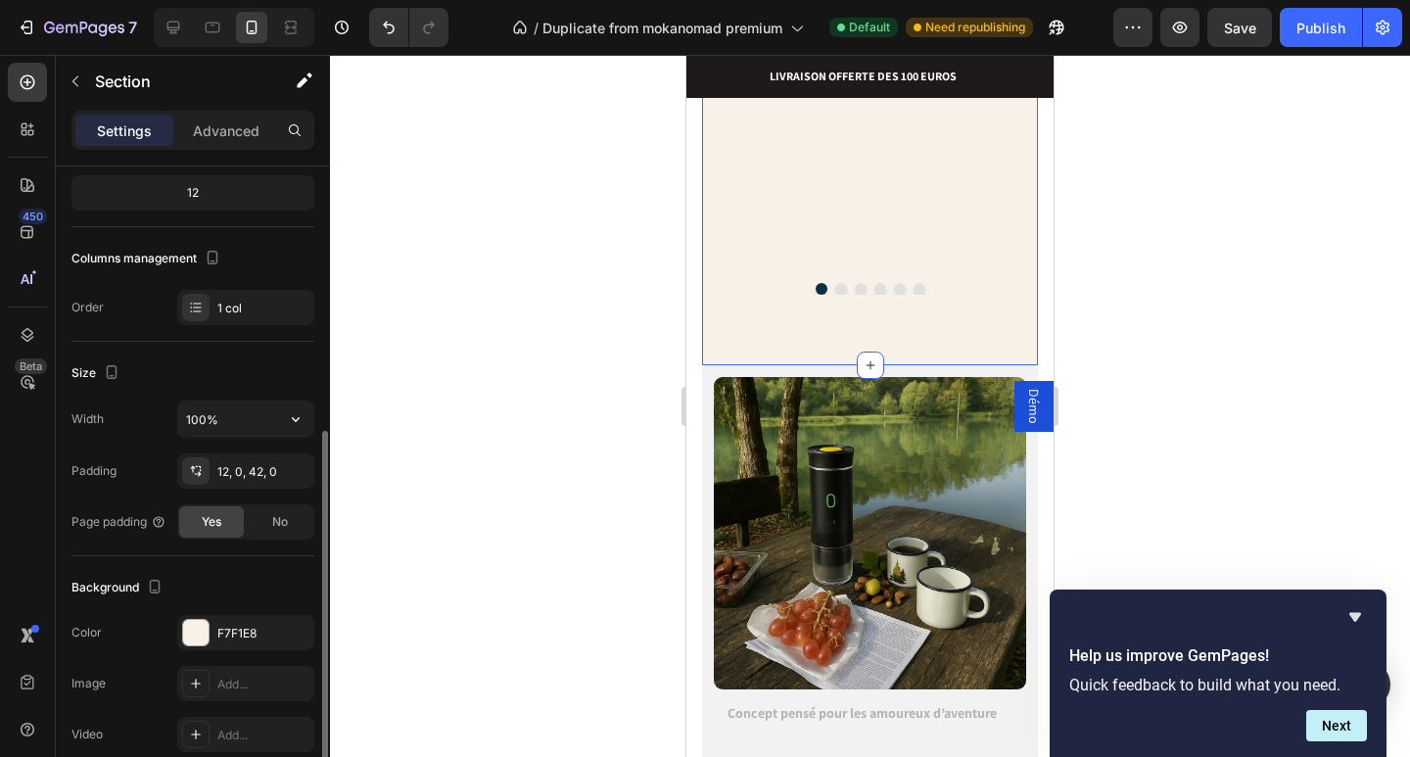
scroll to position [294, 0]
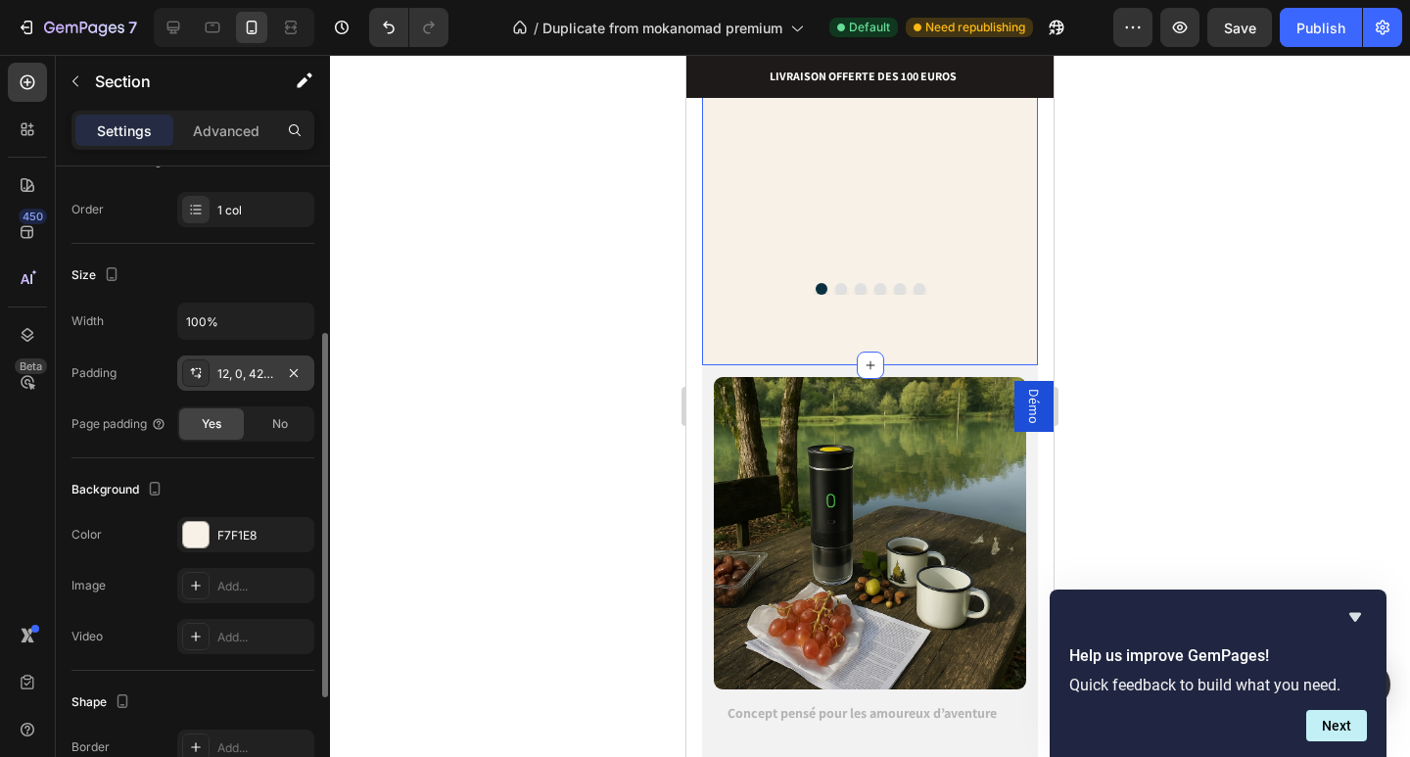
click at [207, 373] on div at bounding box center [195, 372] width 27 height 27
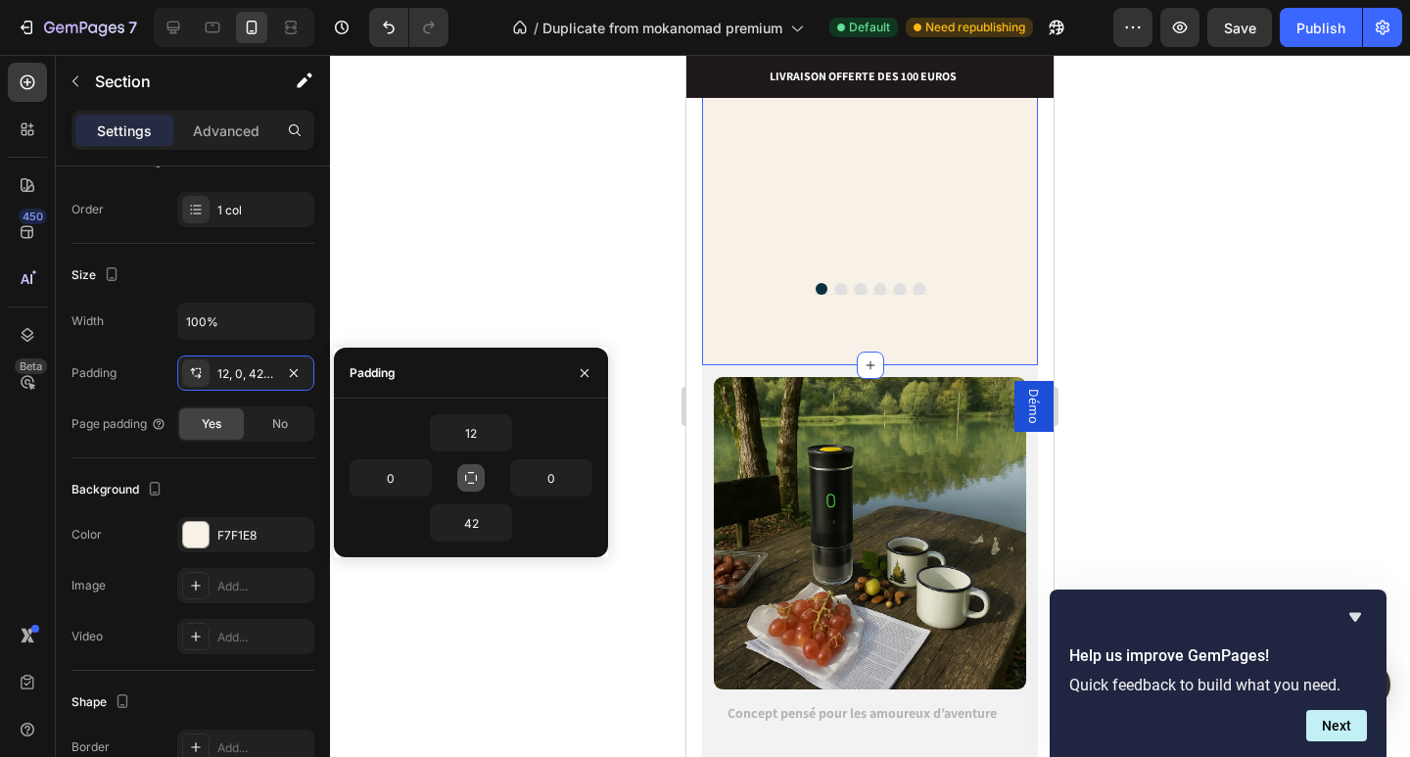
click at [476, 483] on icon "button" at bounding box center [471, 478] width 16 height 16
type input "12"
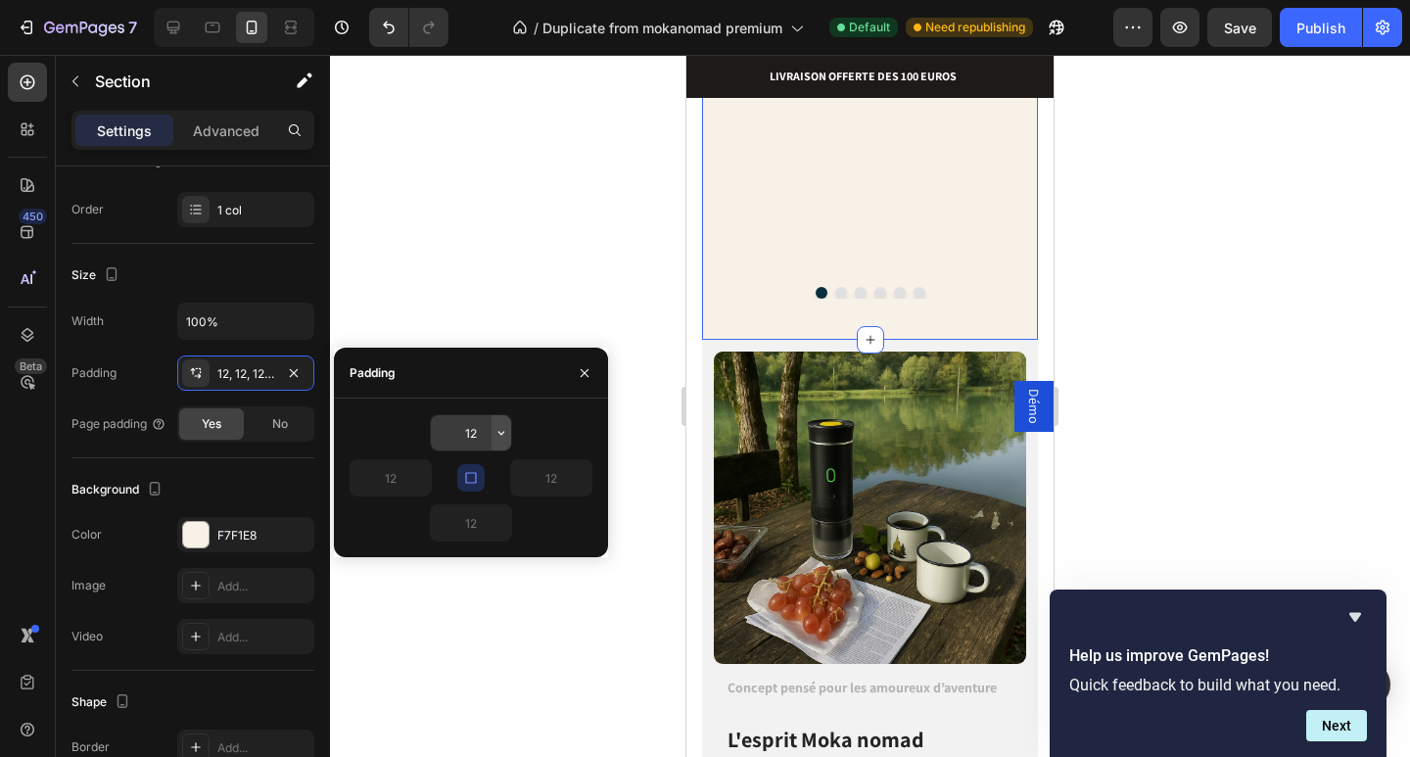
click at [502, 437] on icon "button" at bounding box center [502, 433] width 16 height 16
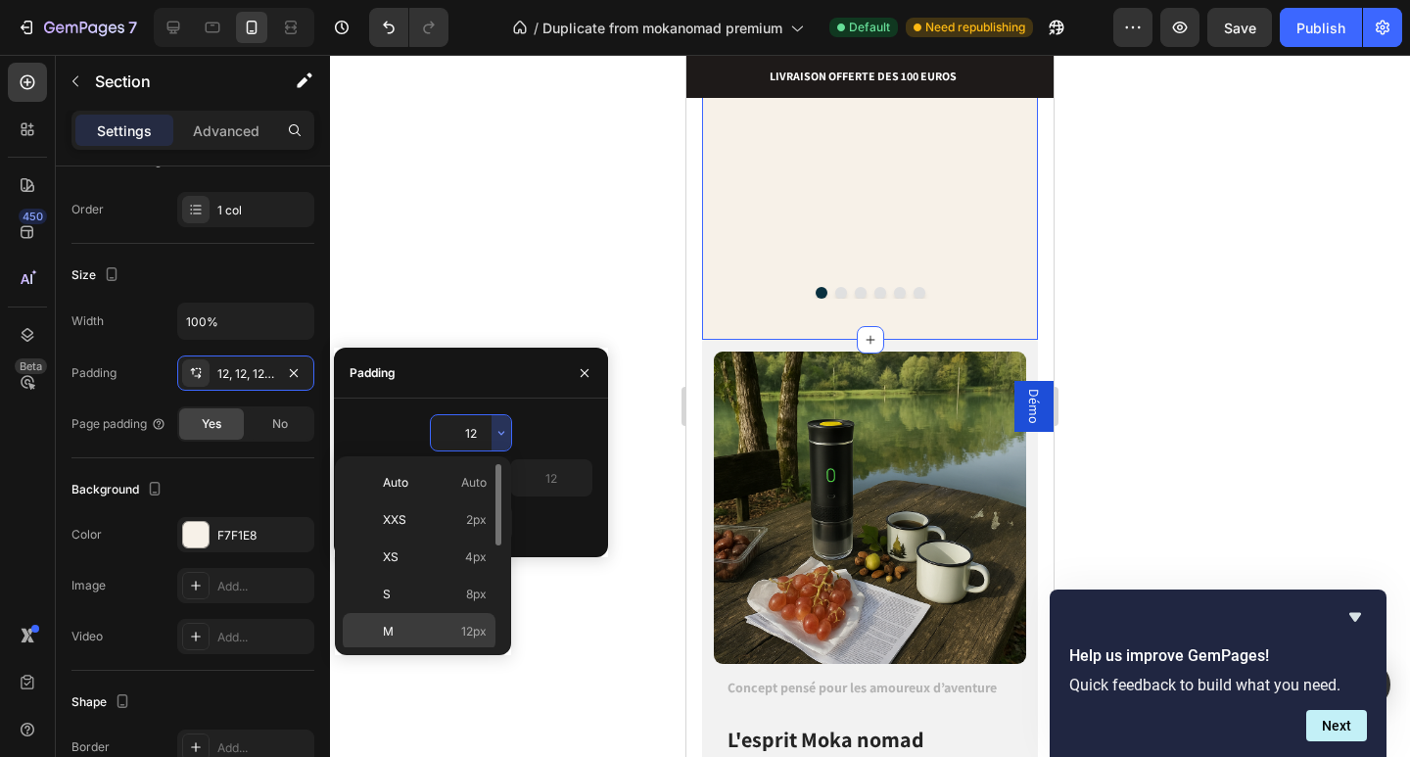
click at [459, 621] on div "M 12px" at bounding box center [419, 631] width 153 height 37
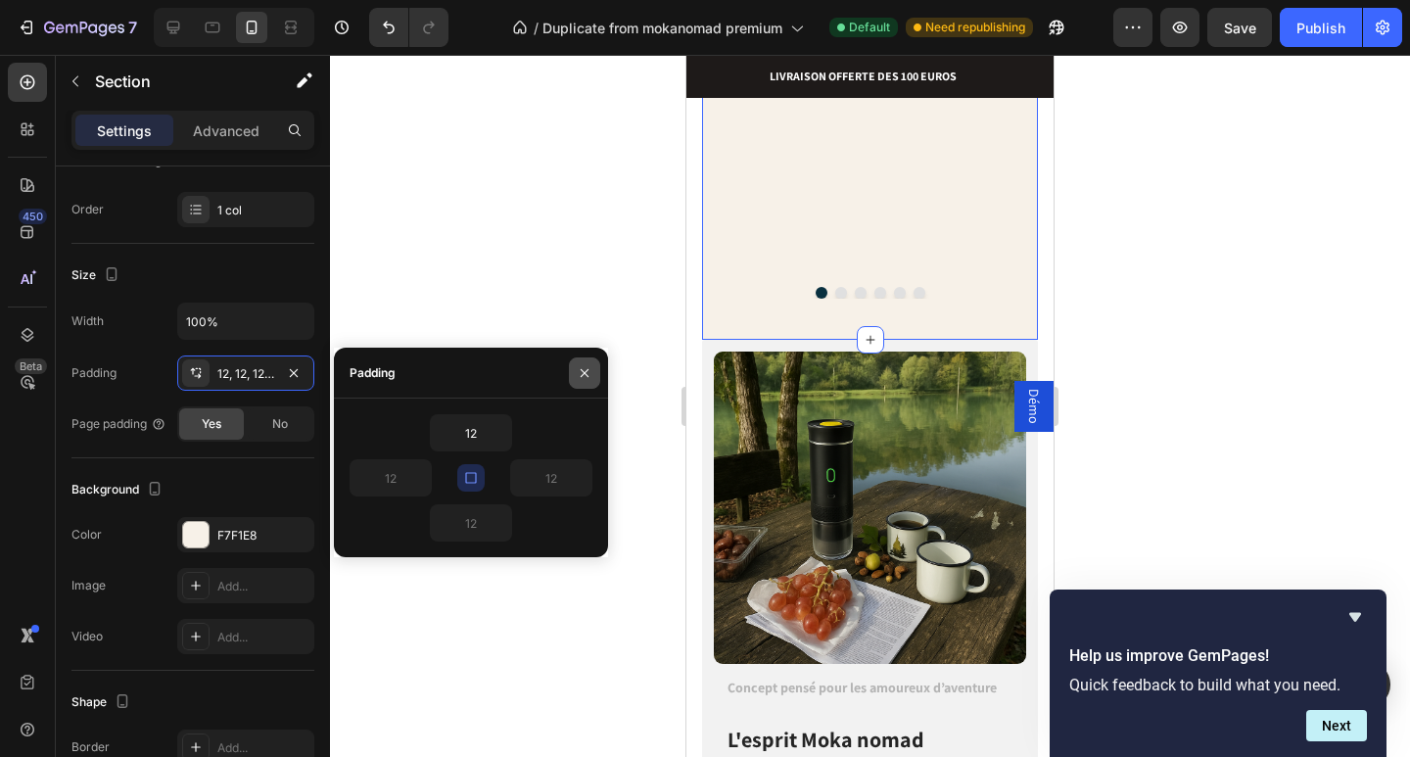
click at [587, 365] on icon "button" at bounding box center [585, 373] width 16 height 16
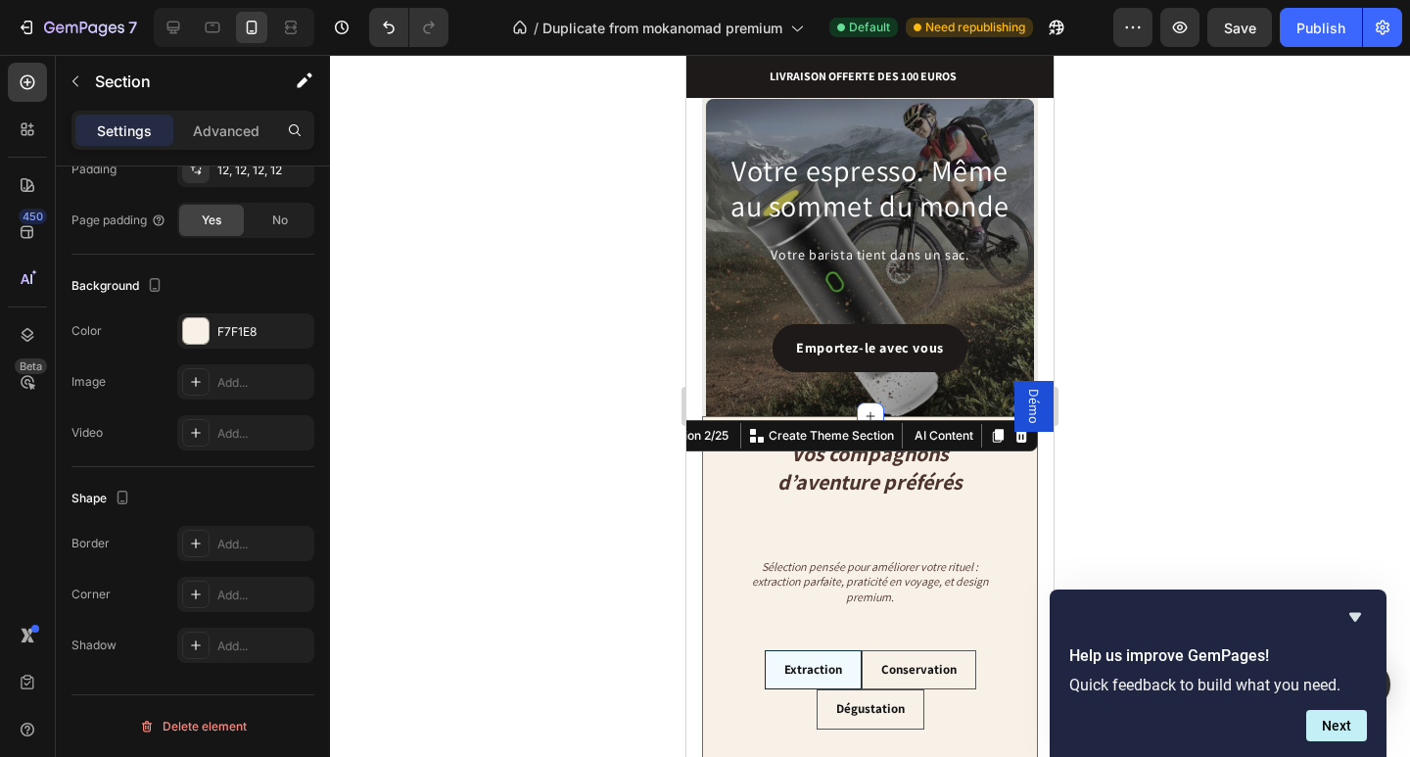
scroll to position [196, 0]
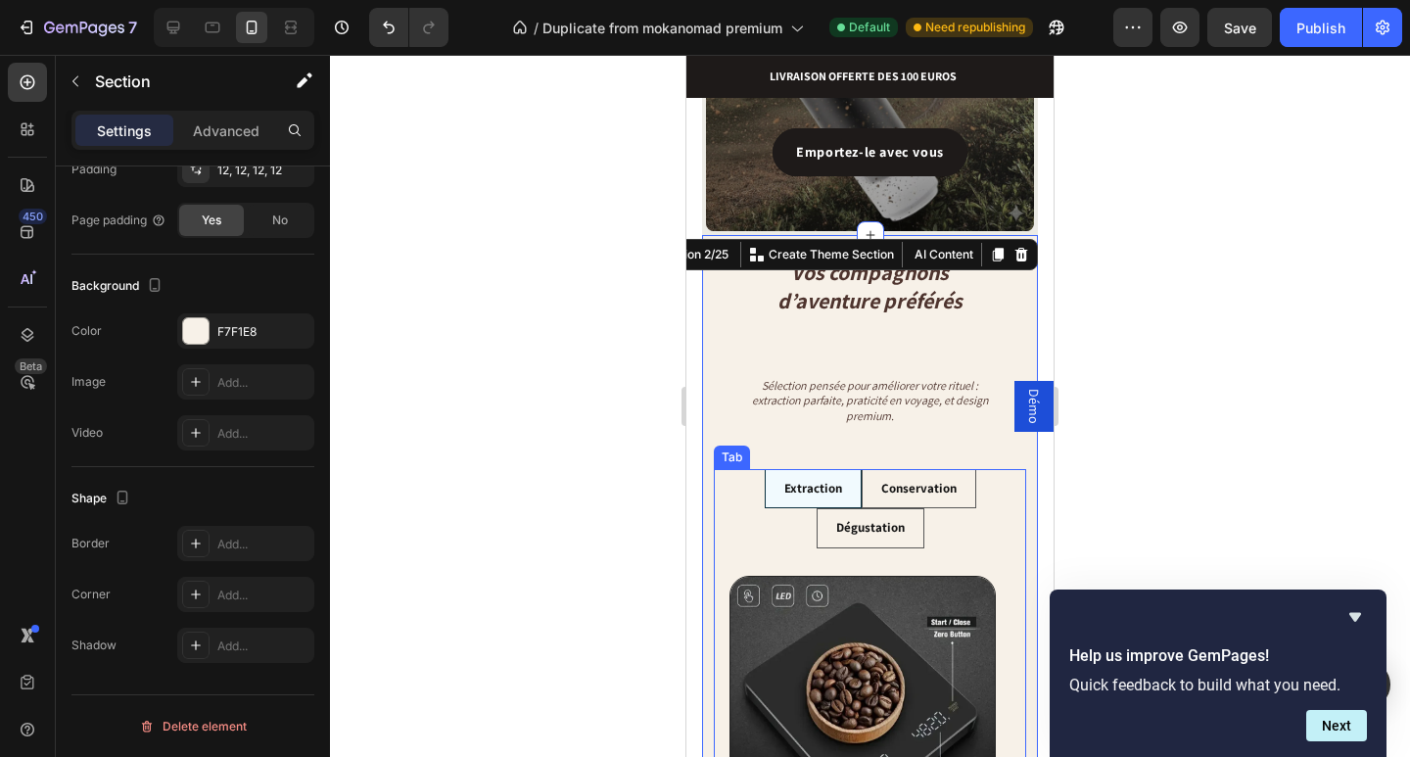
click at [776, 528] on ul "Extraction Conservation Dégustation" at bounding box center [870, 509] width 312 height 80
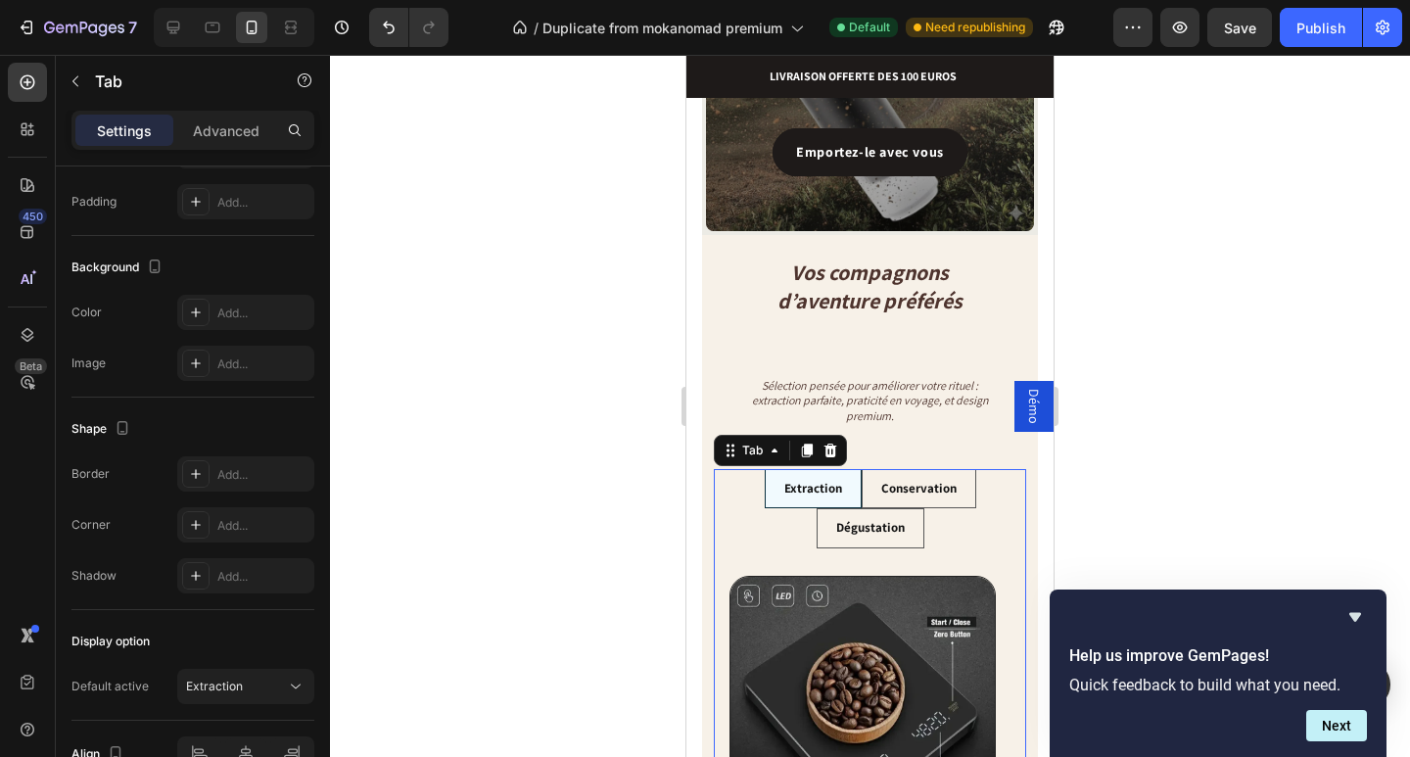
scroll to position [0, 0]
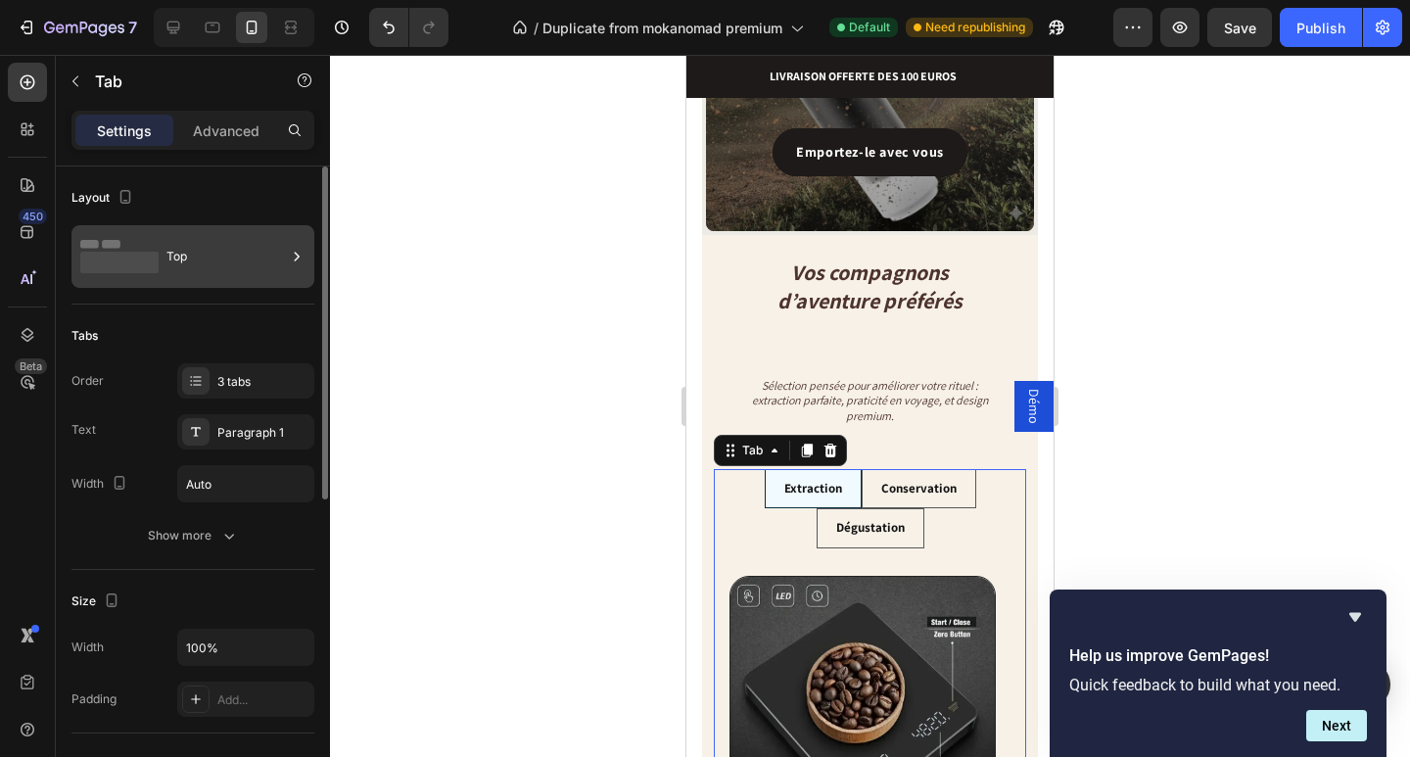
click at [239, 262] on div "Top" at bounding box center [226, 256] width 119 height 45
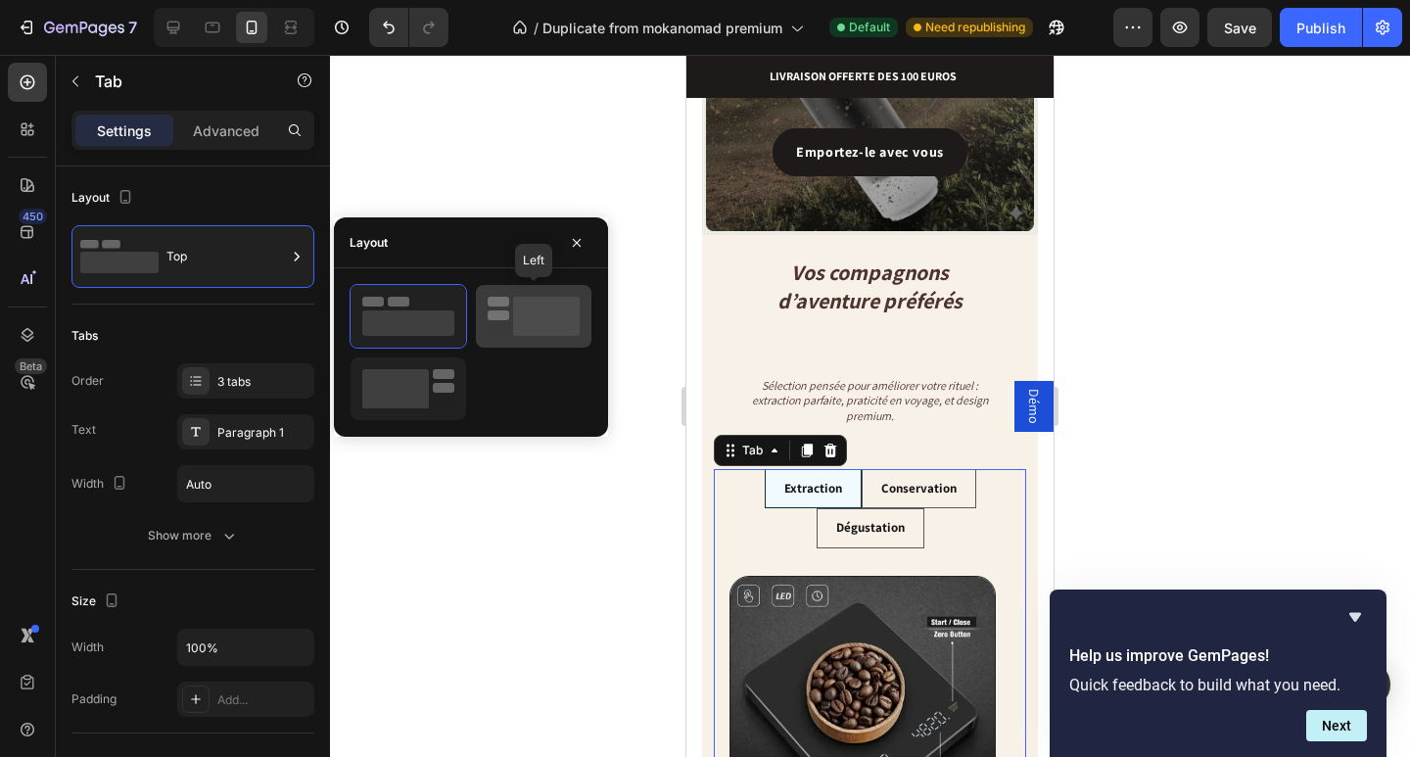
click at [496, 331] on icon at bounding box center [534, 316] width 92 height 39
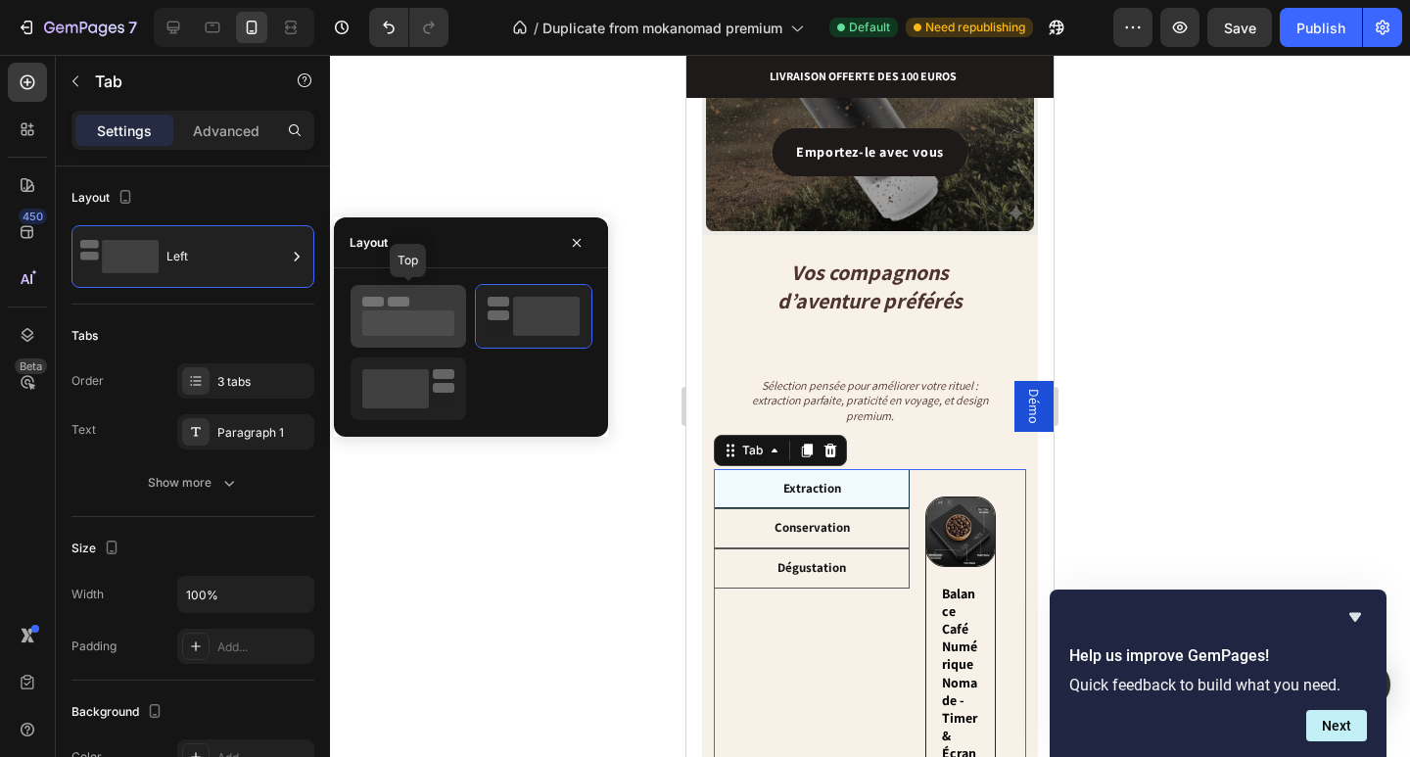
click at [377, 325] on rect at bounding box center [408, 322] width 92 height 25
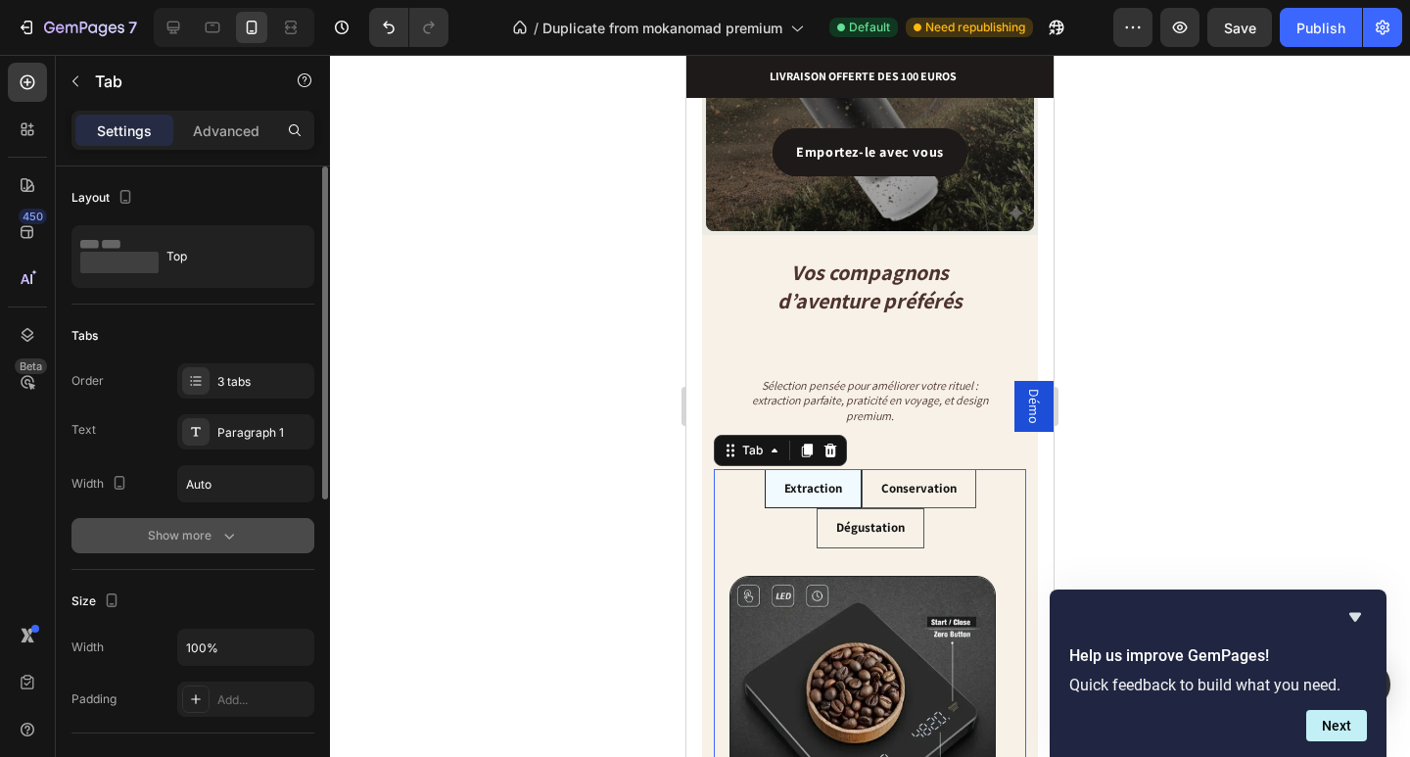
click at [189, 540] on div "Show more" at bounding box center [193, 536] width 91 height 20
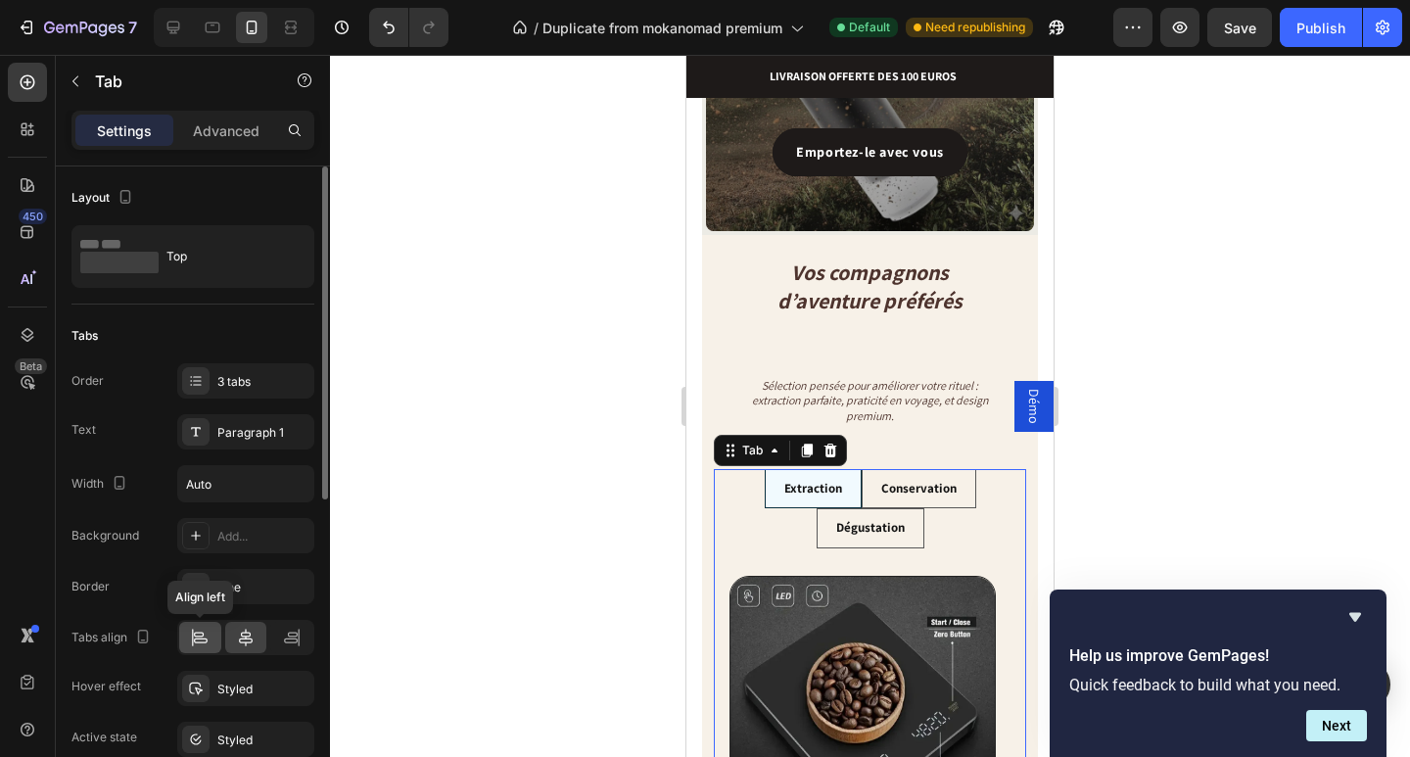
click at [207, 644] on icon at bounding box center [200, 638] width 20 height 20
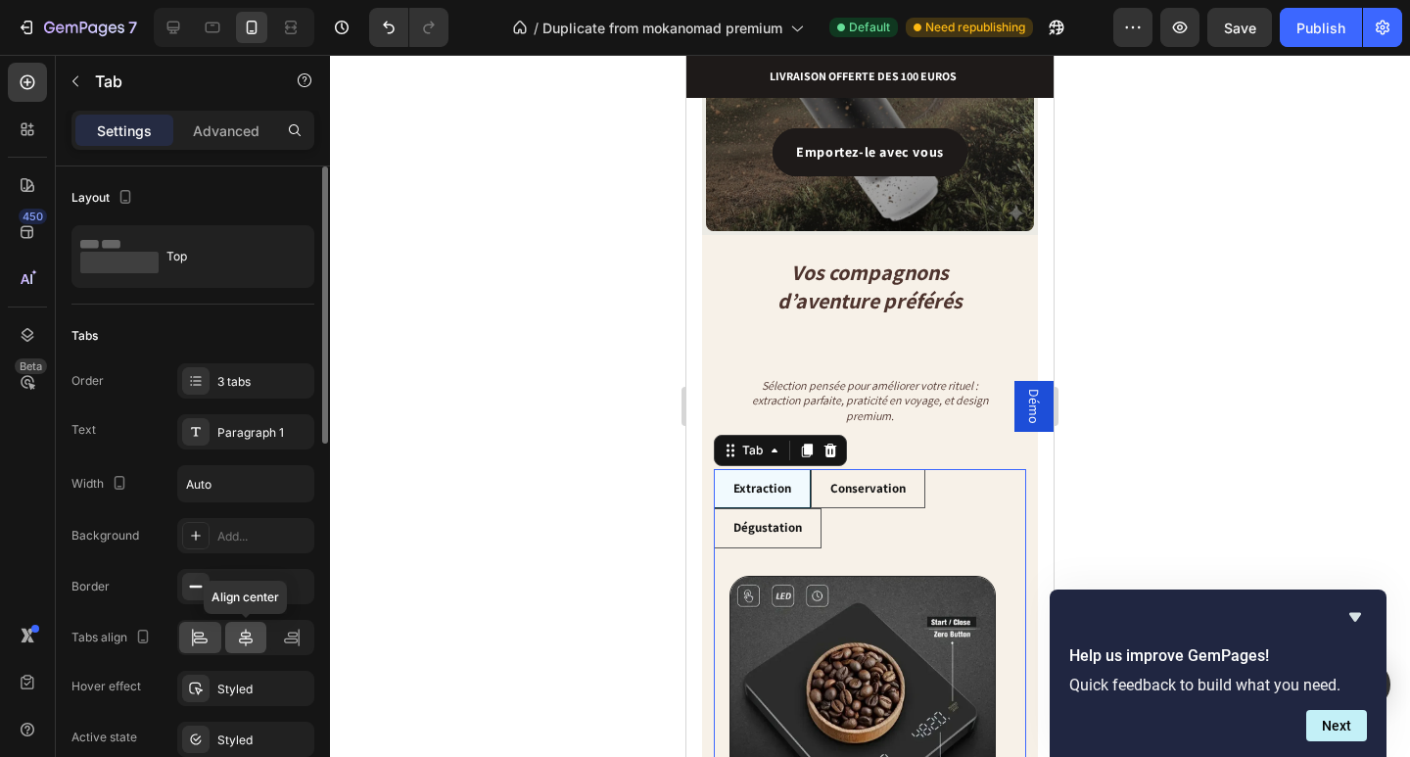
click at [241, 643] on icon at bounding box center [246, 638] width 14 height 18
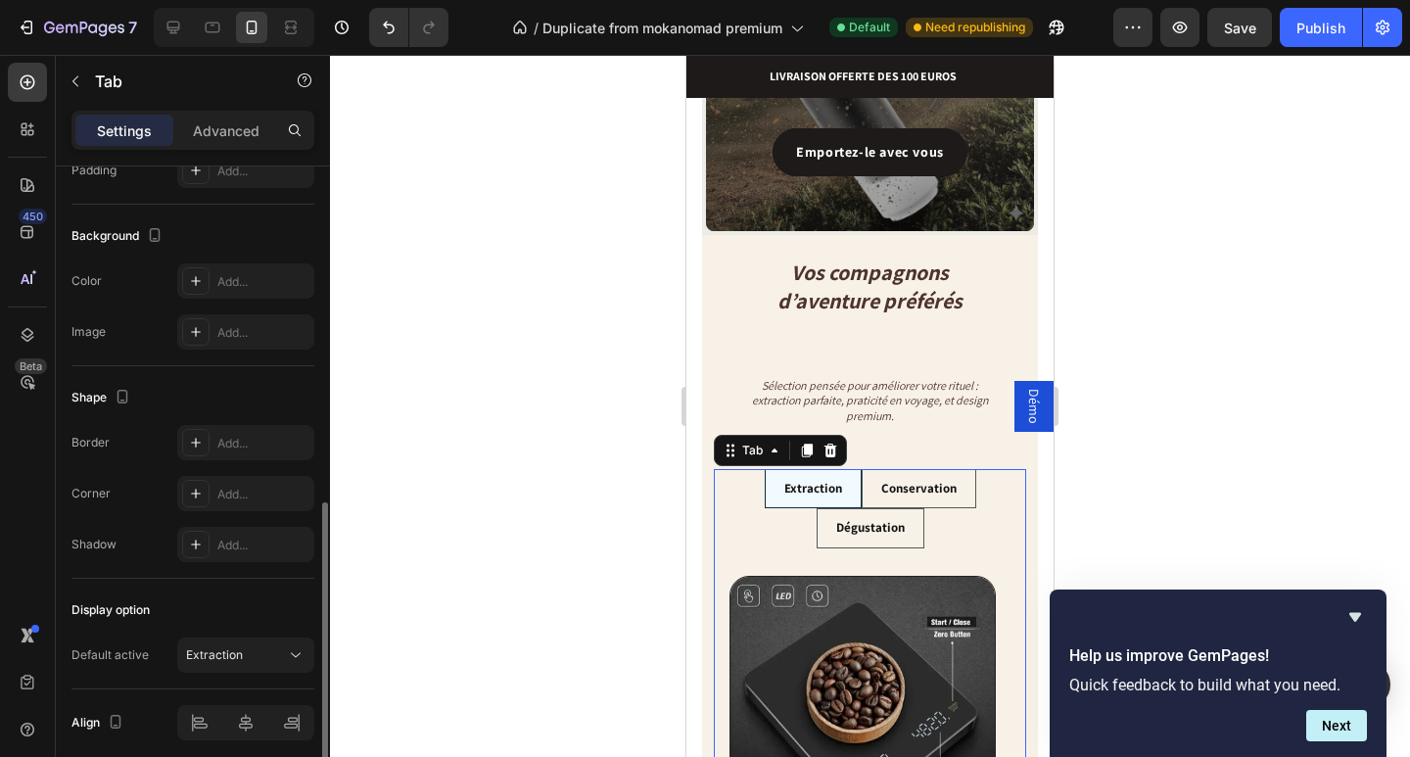
scroll to position [861, 0]
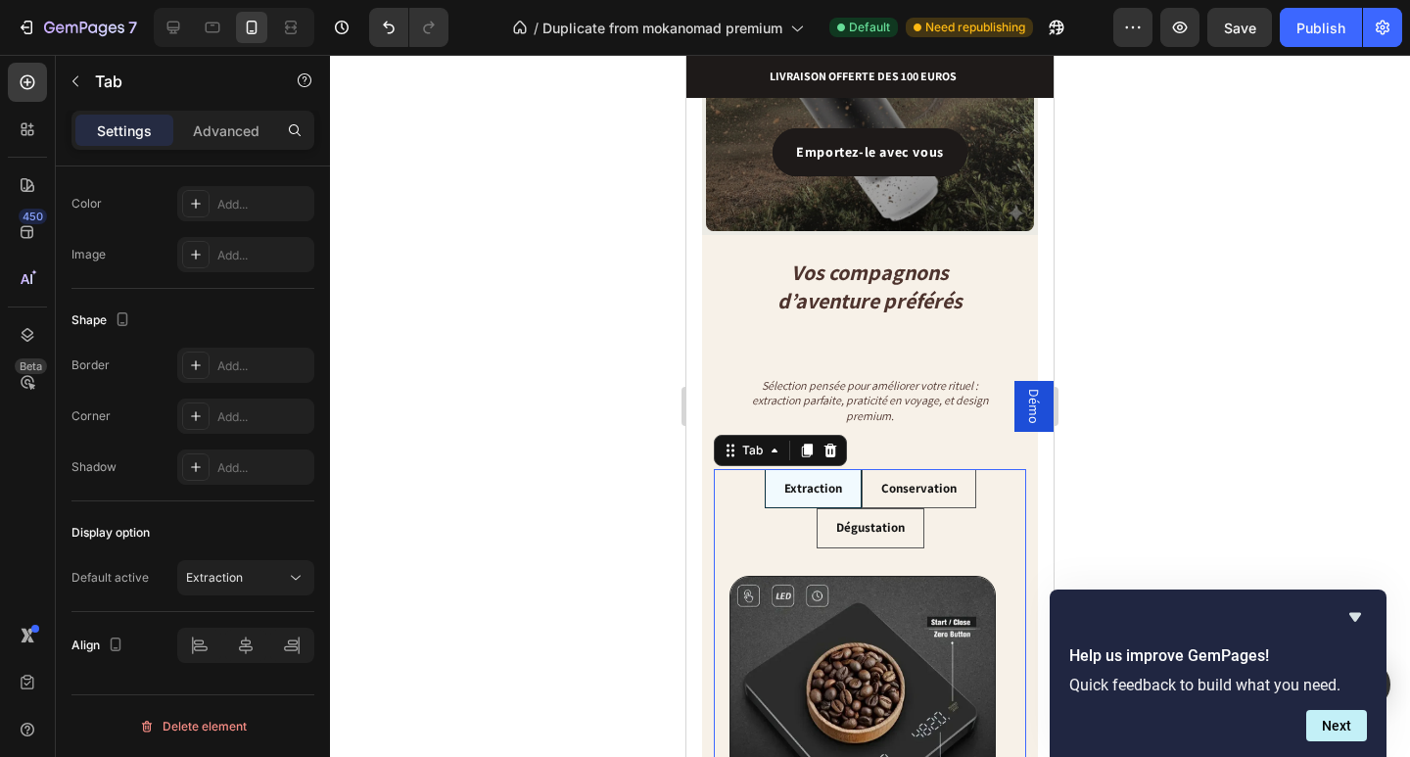
click at [817, 508] on li "Dégustation" at bounding box center [871, 528] width 108 height 40
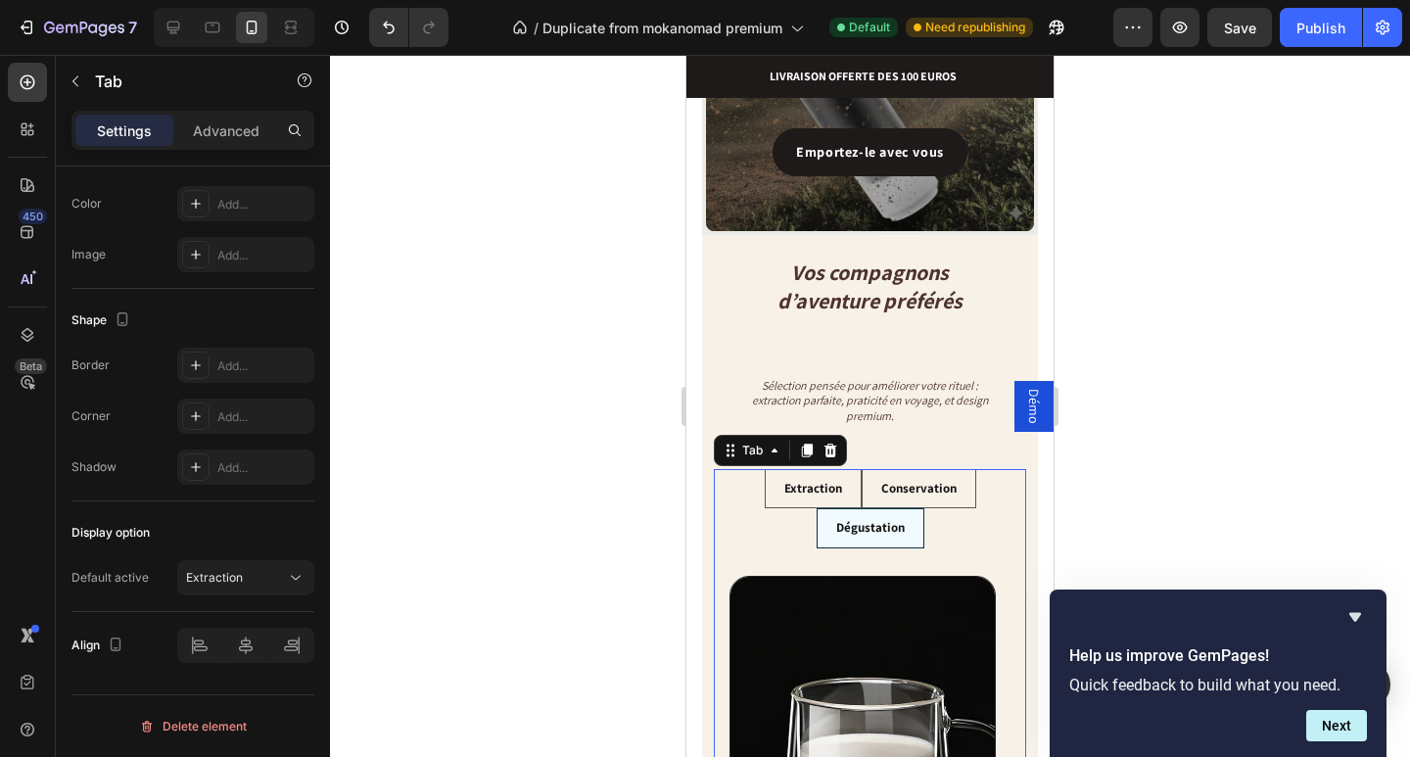
click at [832, 483] on div "Extraction" at bounding box center [814, 489] width 64 height 23
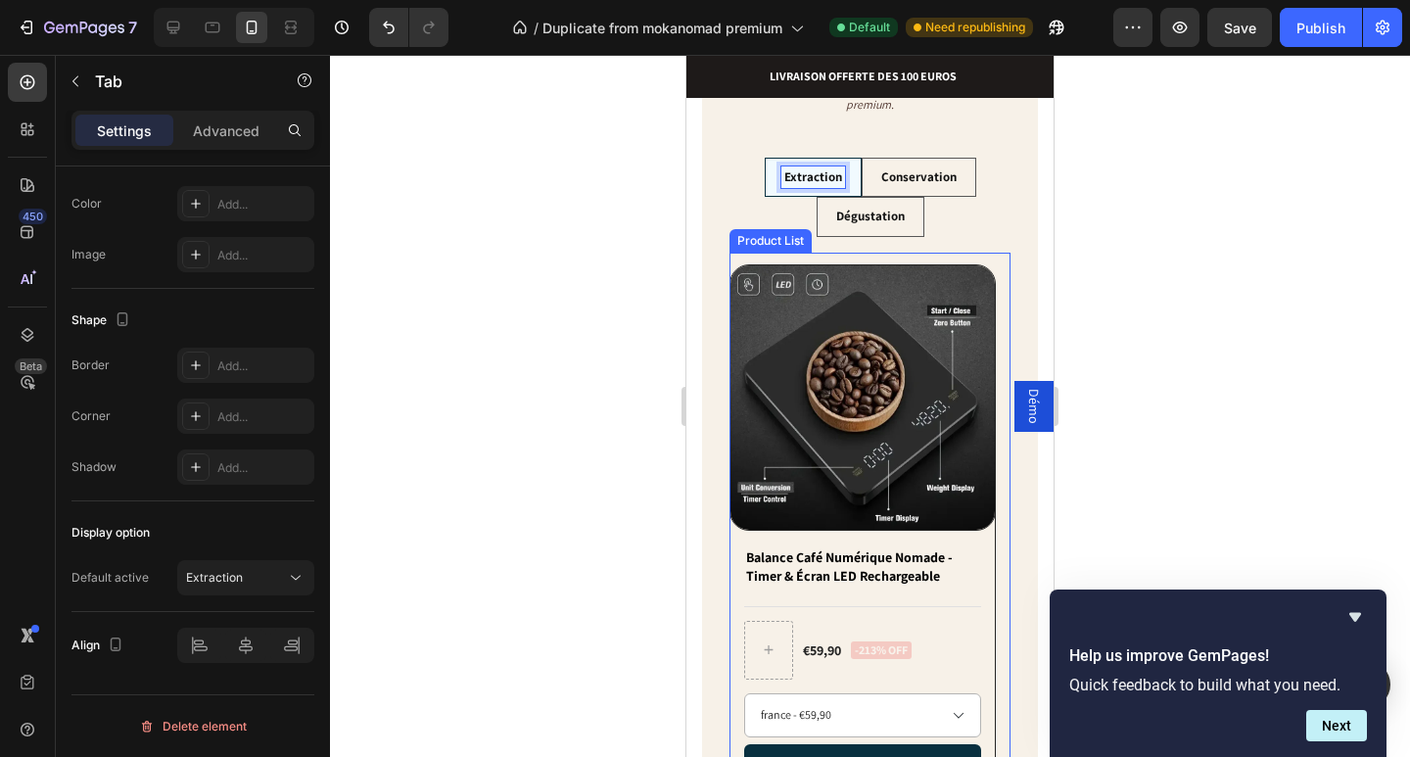
scroll to position [490, 0]
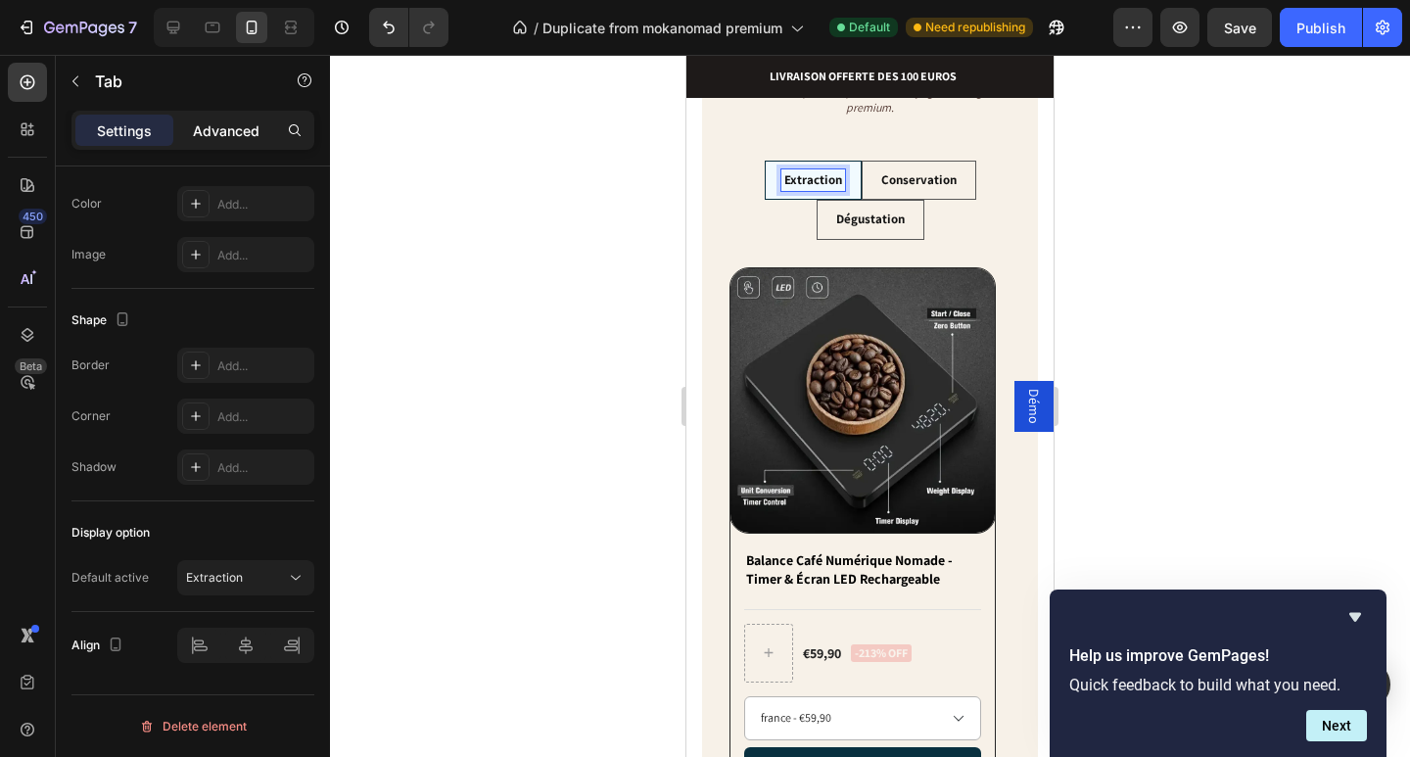
click at [225, 145] on div "Advanced" at bounding box center [226, 130] width 98 height 31
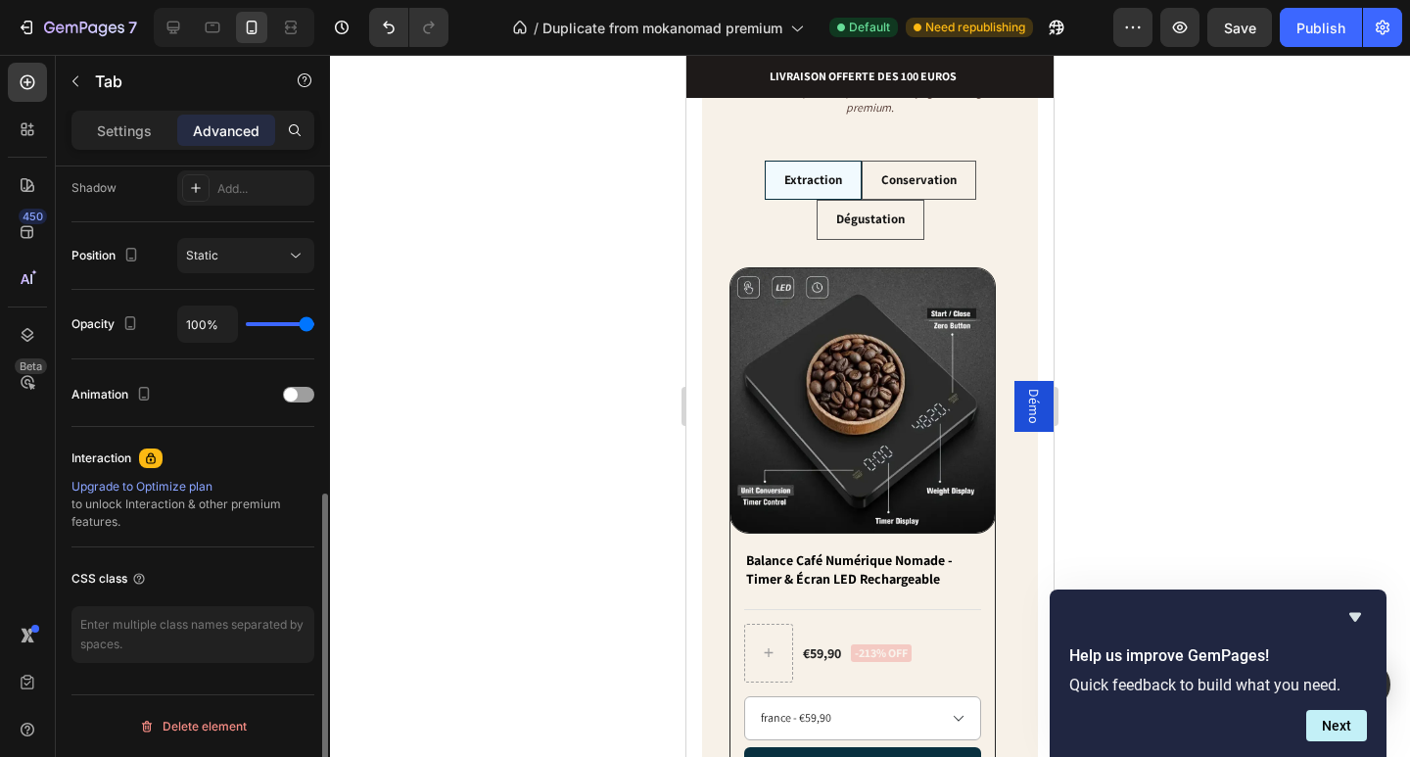
scroll to position [660, 0]
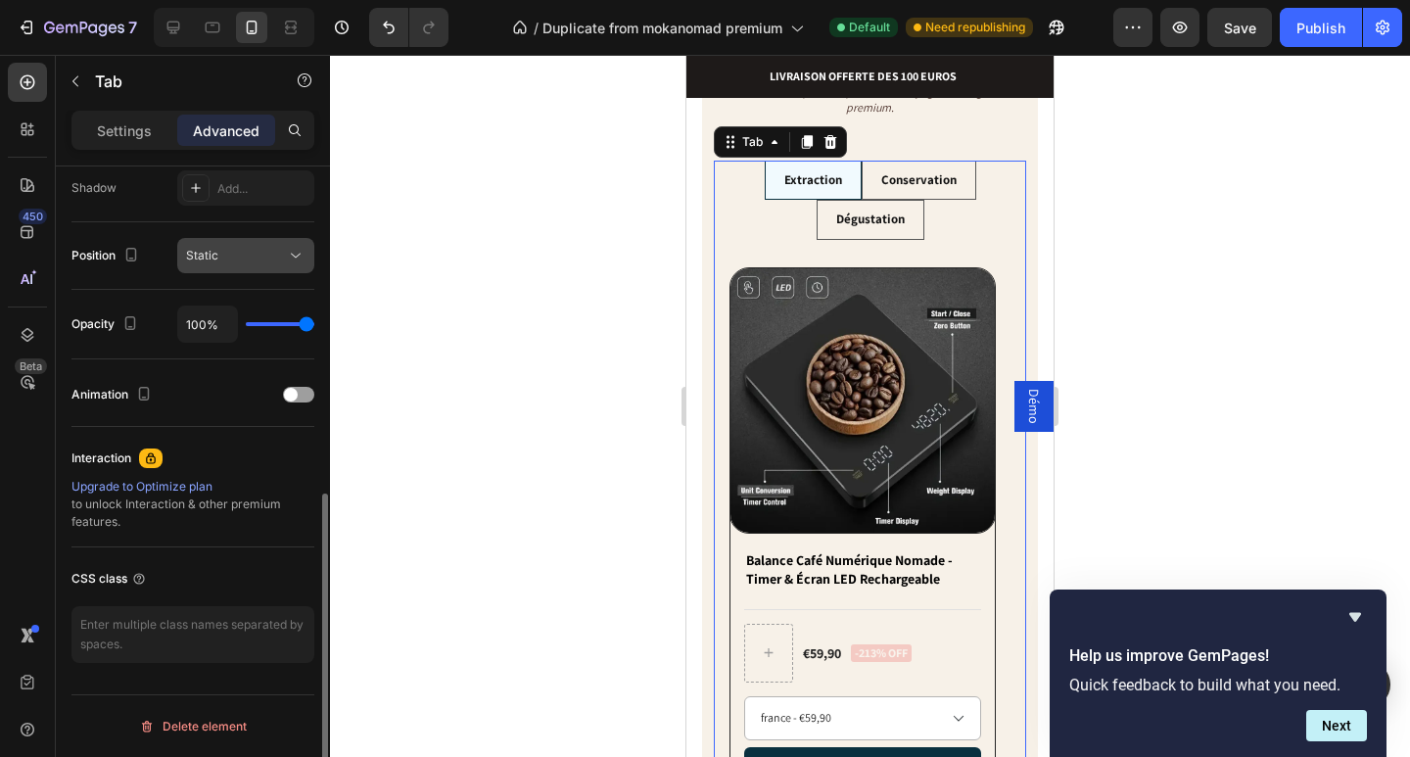
click at [241, 266] on button "Static" at bounding box center [245, 255] width 137 height 35
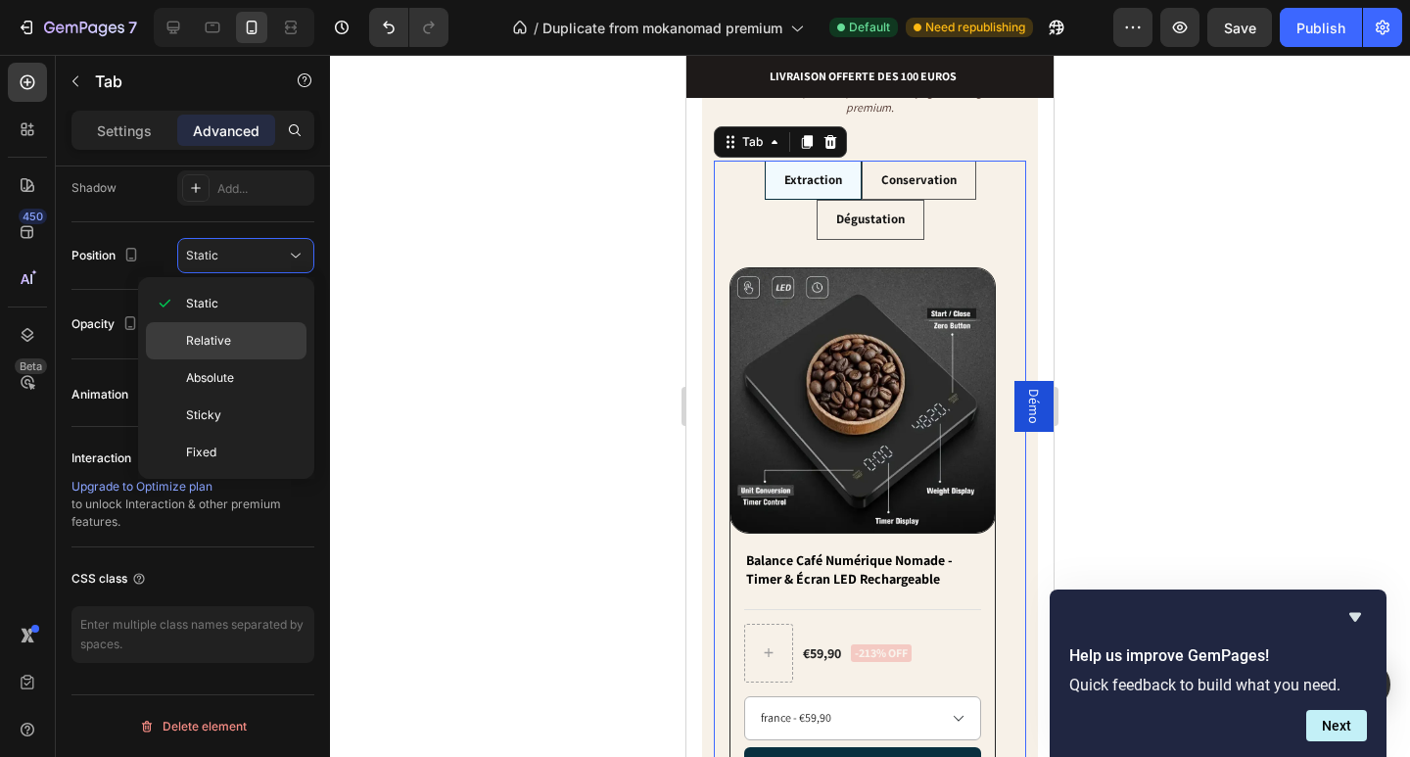
click at [214, 343] on span "Relative" at bounding box center [208, 341] width 45 height 18
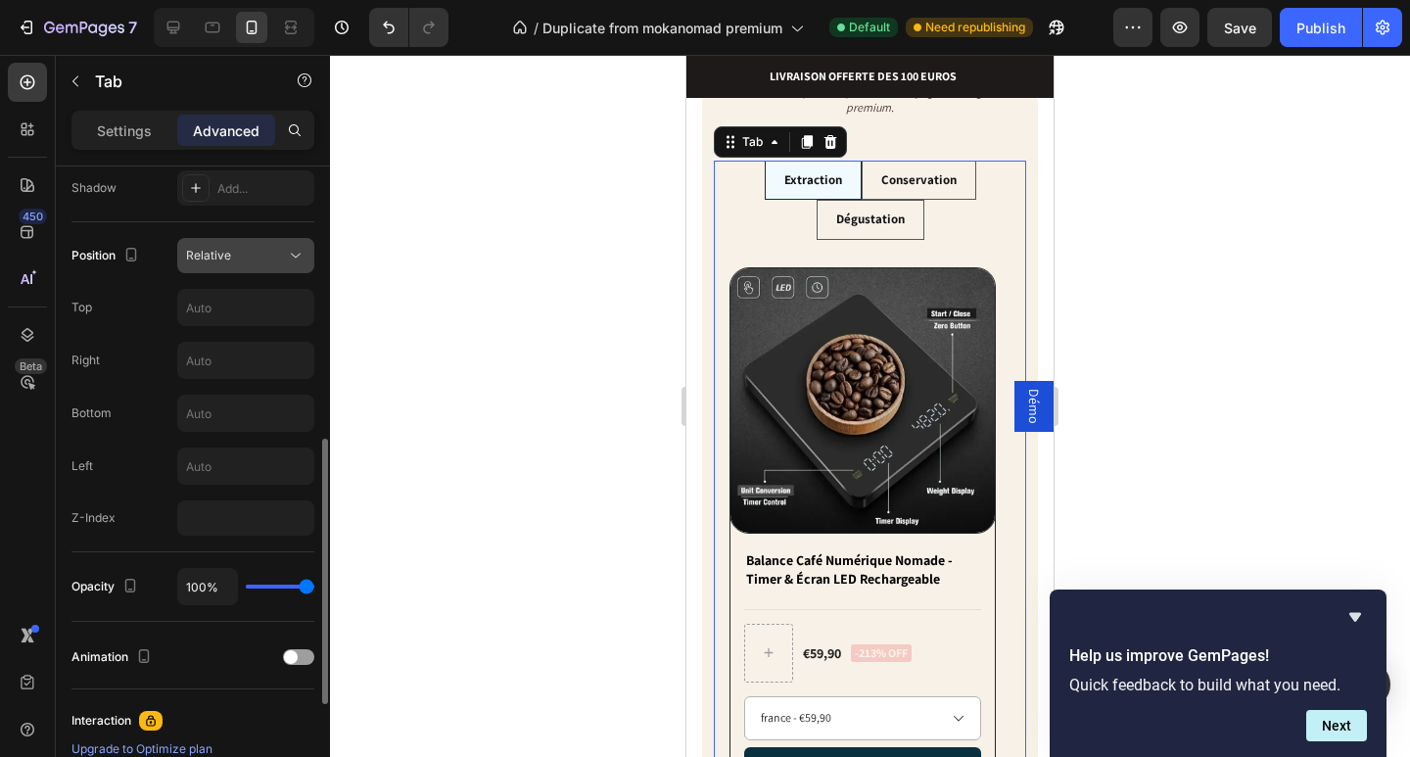
click at [256, 256] on div "Relative" at bounding box center [236, 256] width 100 height 18
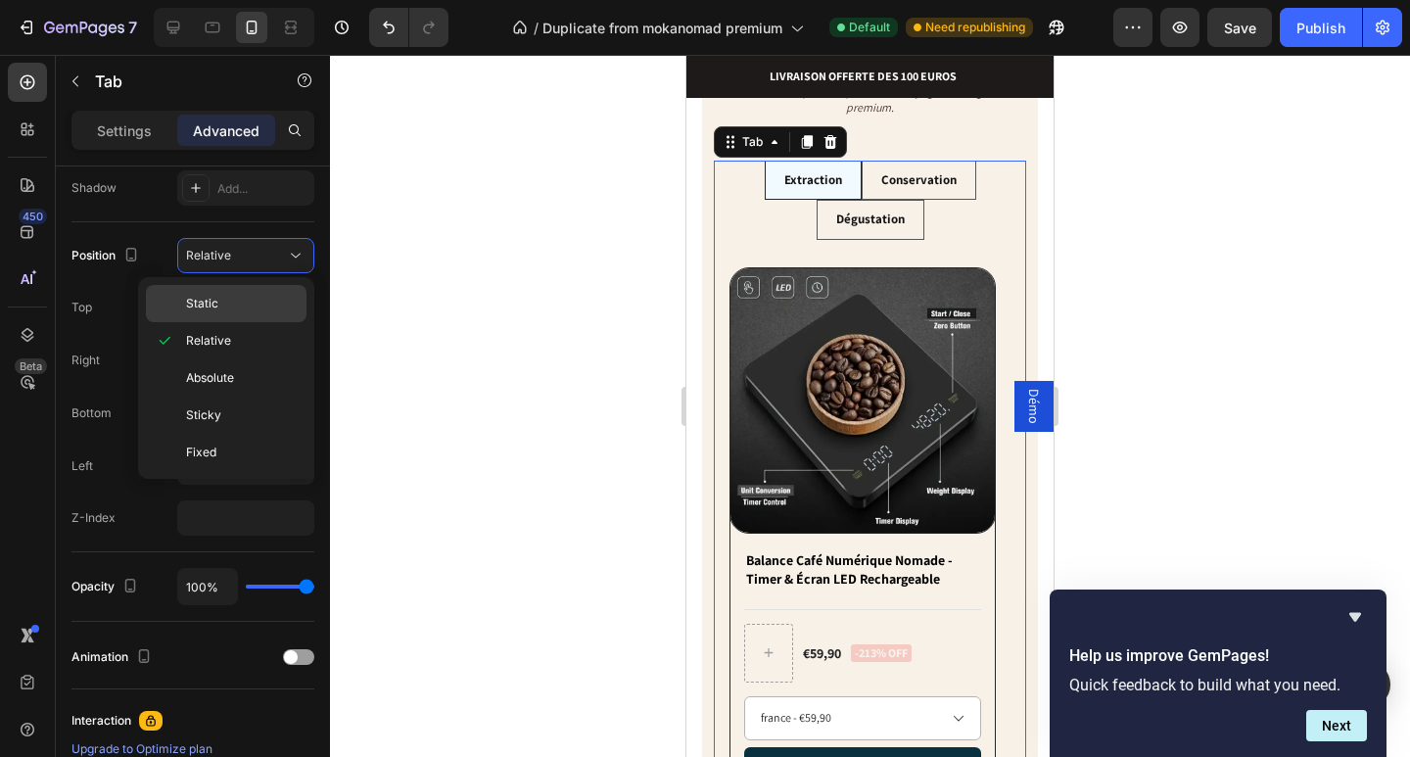
click at [242, 295] on p "Static" at bounding box center [242, 304] width 112 height 18
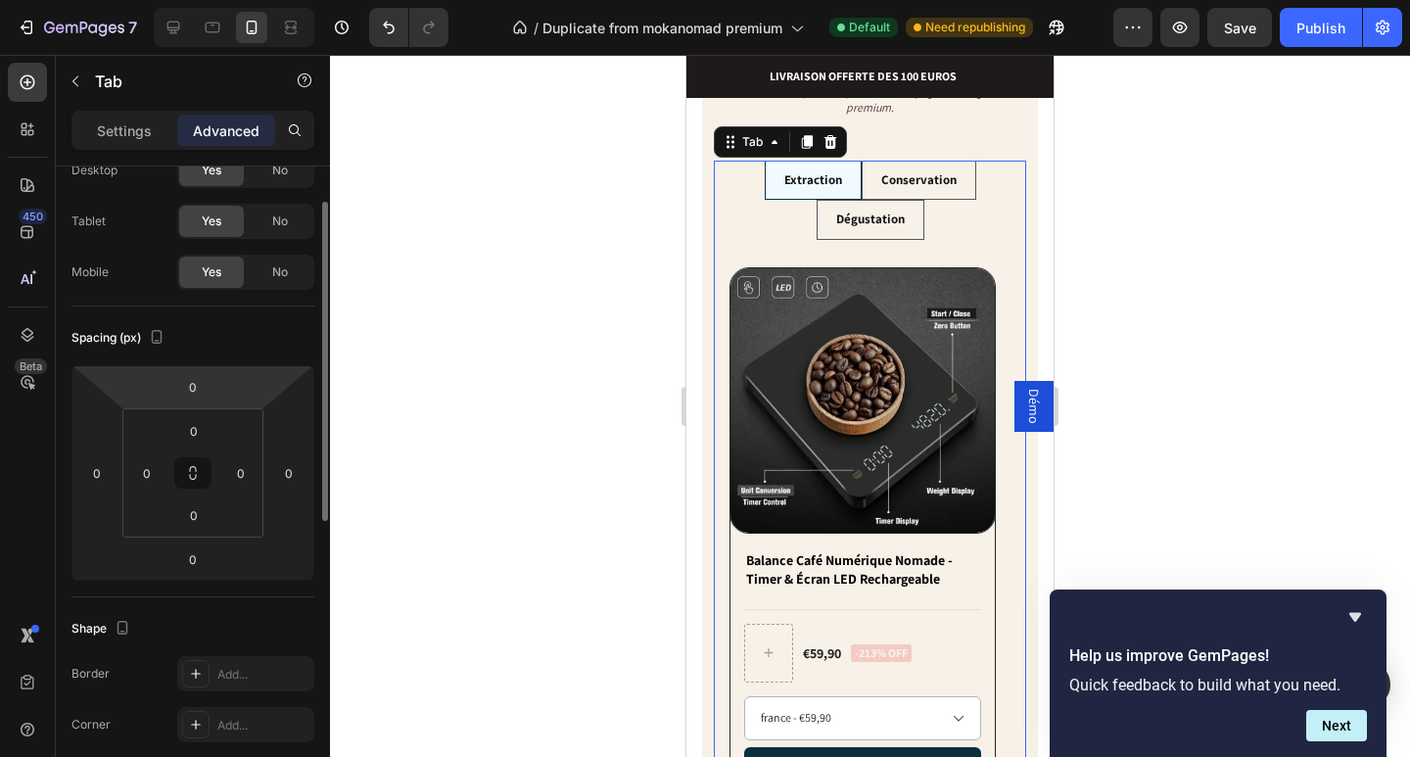
scroll to position [0, 0]
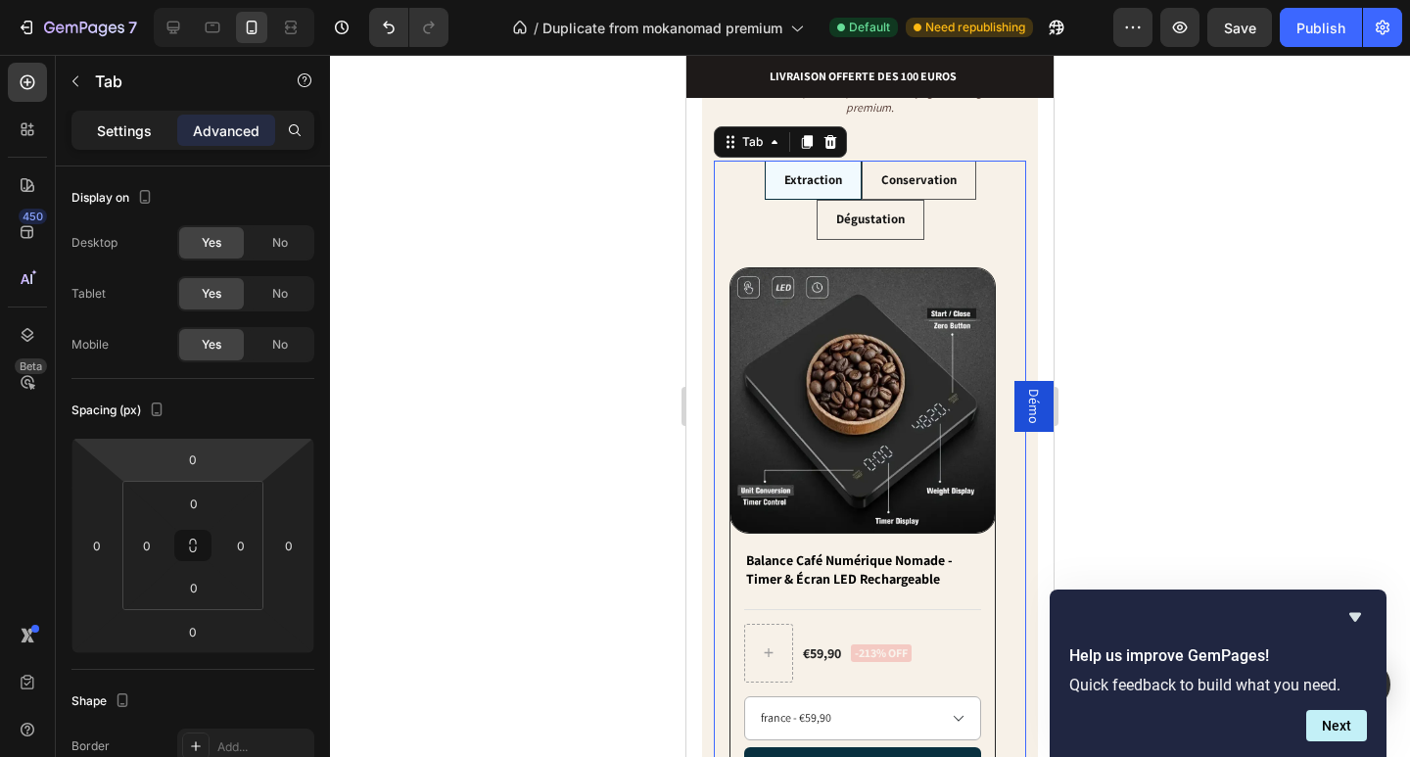
click at [146, 132] on p "Settings" at bounding box center [124, 130] width 55 height 21
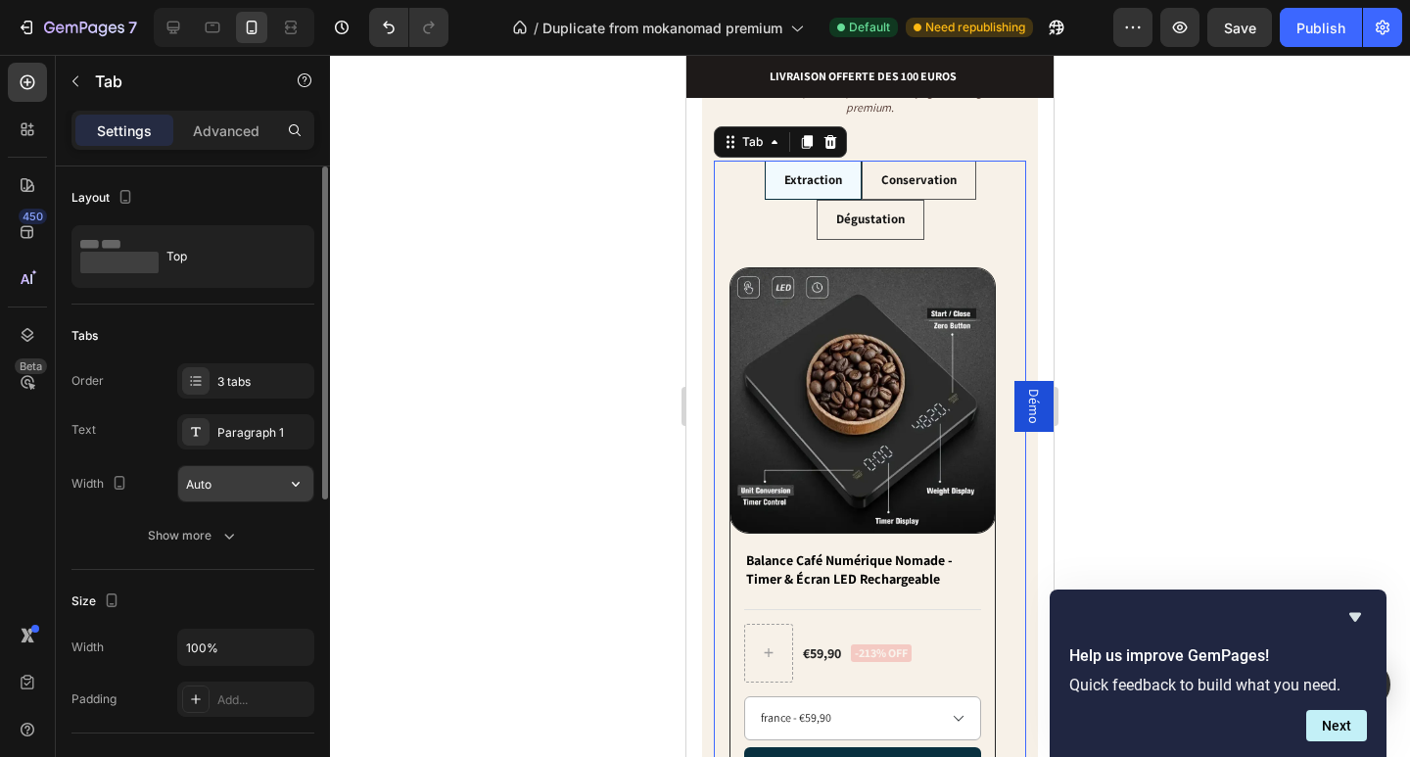
click at [237, 486] on input "Auto" at bounding box center [245, 483] width 135 height 35
click at [297, 488] on icon "button" at bounding box center [296, 484] width 20 height 20
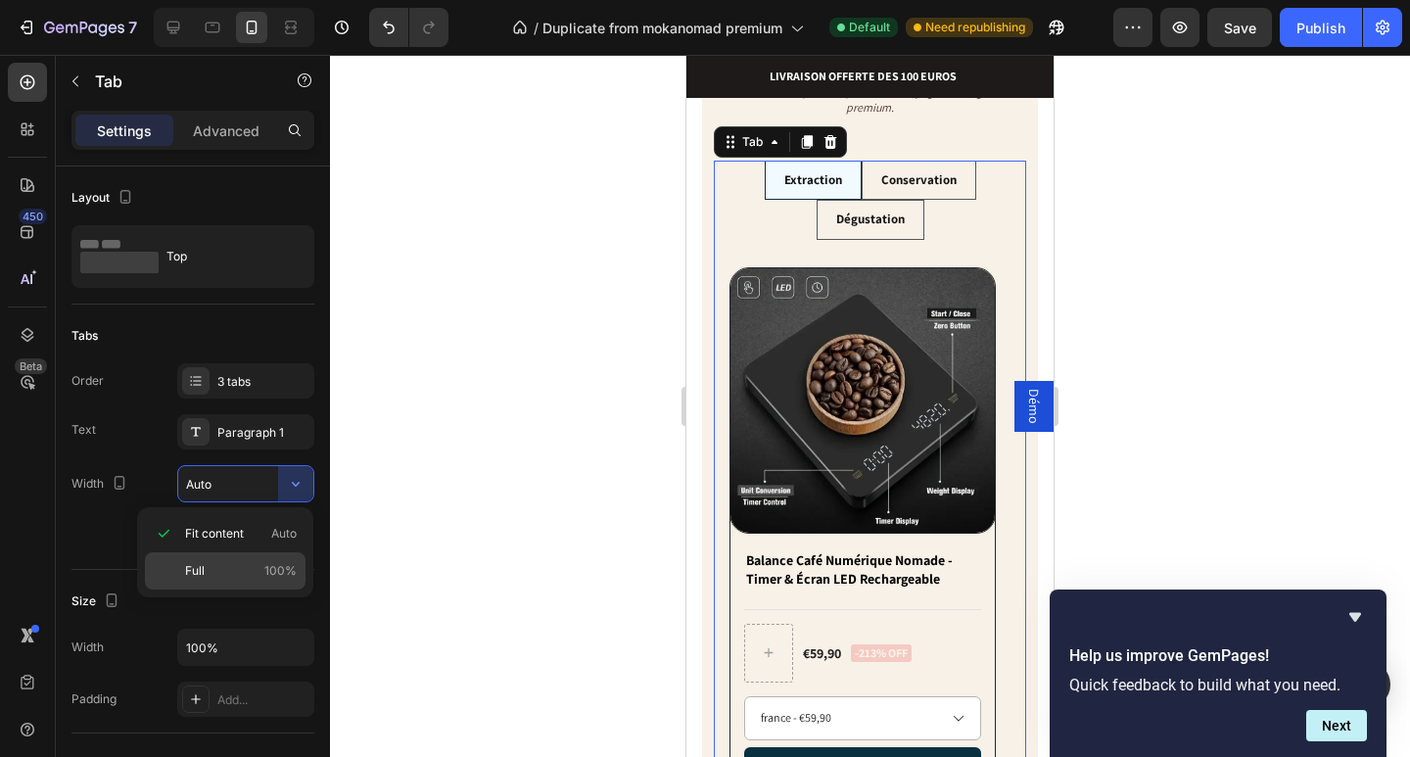
click at [268, 565] on span "100%" at bounding box center [280, 571] width 32 height 18
type input "100%"
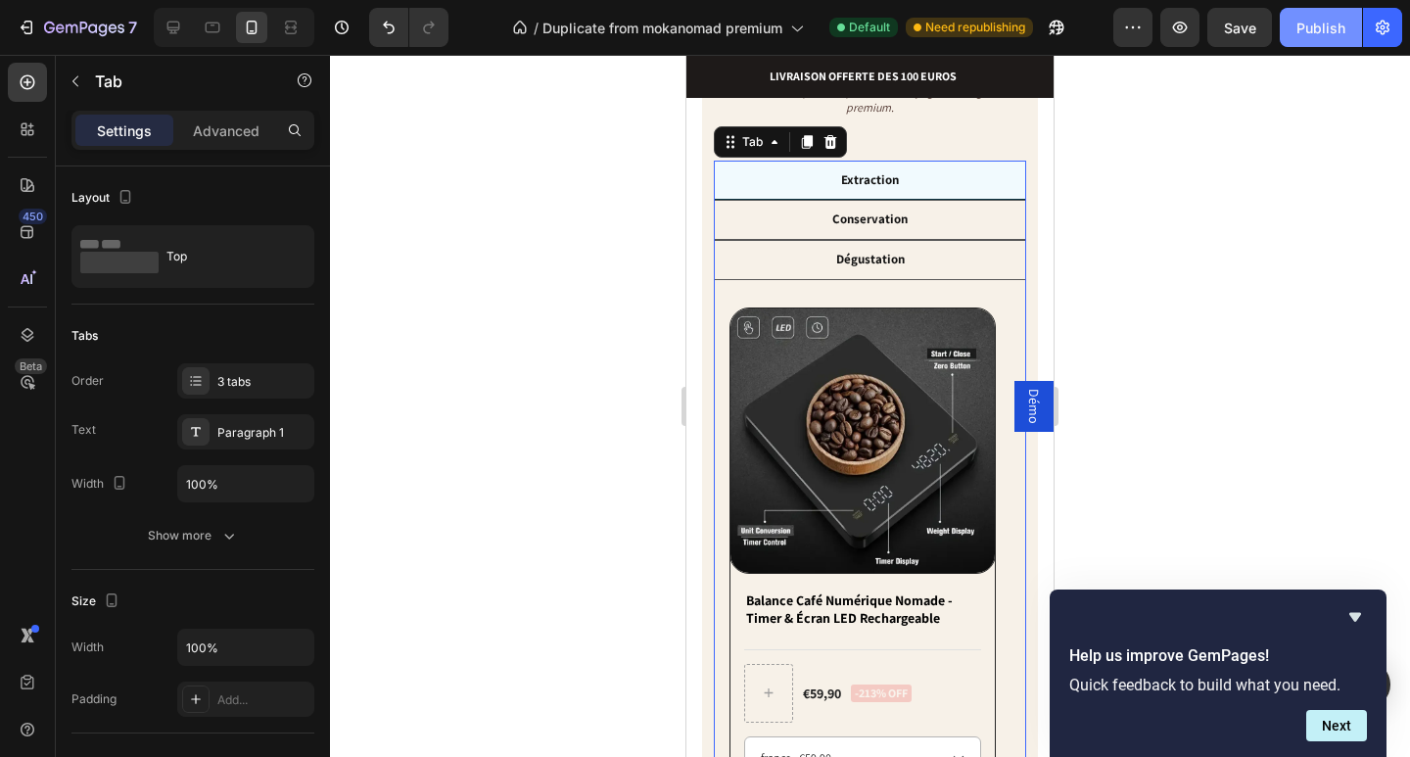
click at [1299, 43] on button "Publish" at bounding box center [1321, 27] width 82 height 39
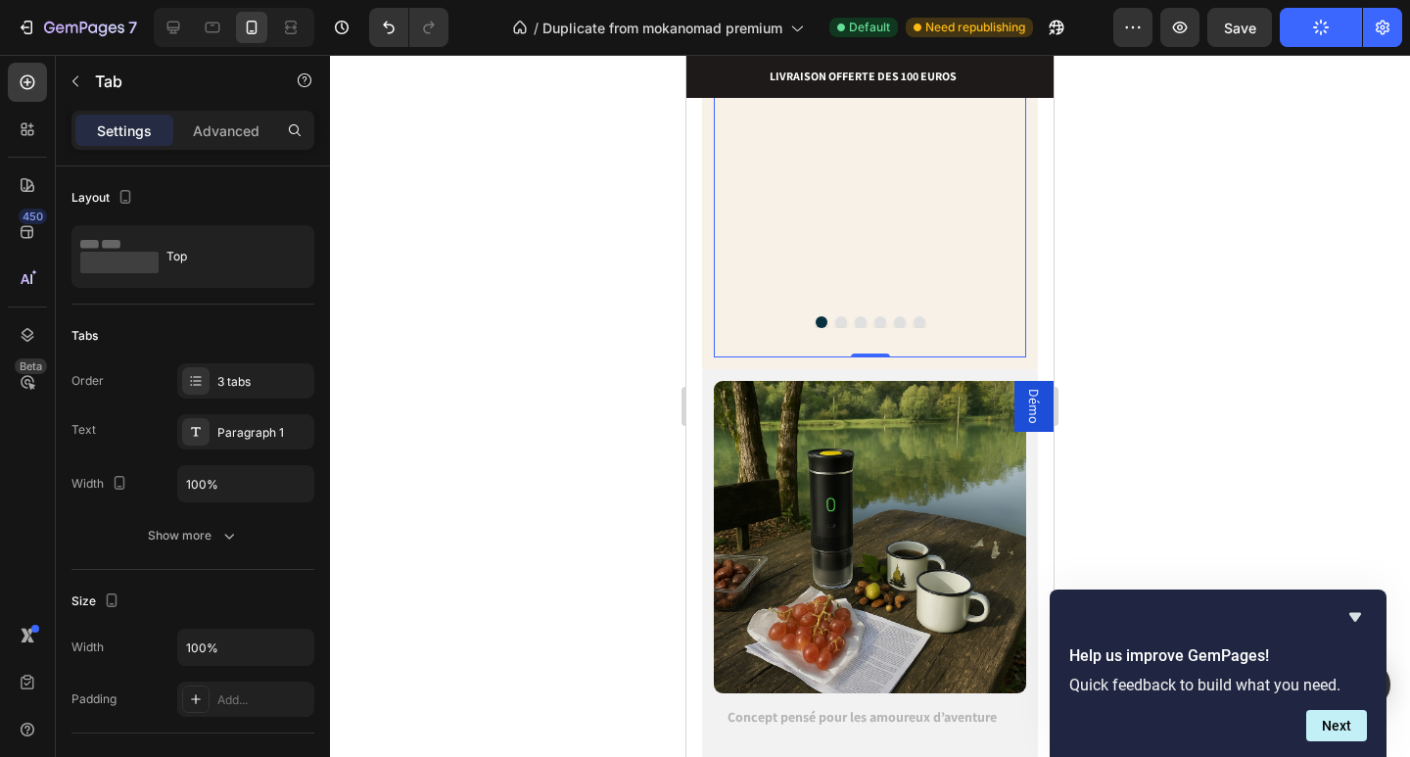
scroll to position [1273, 0]
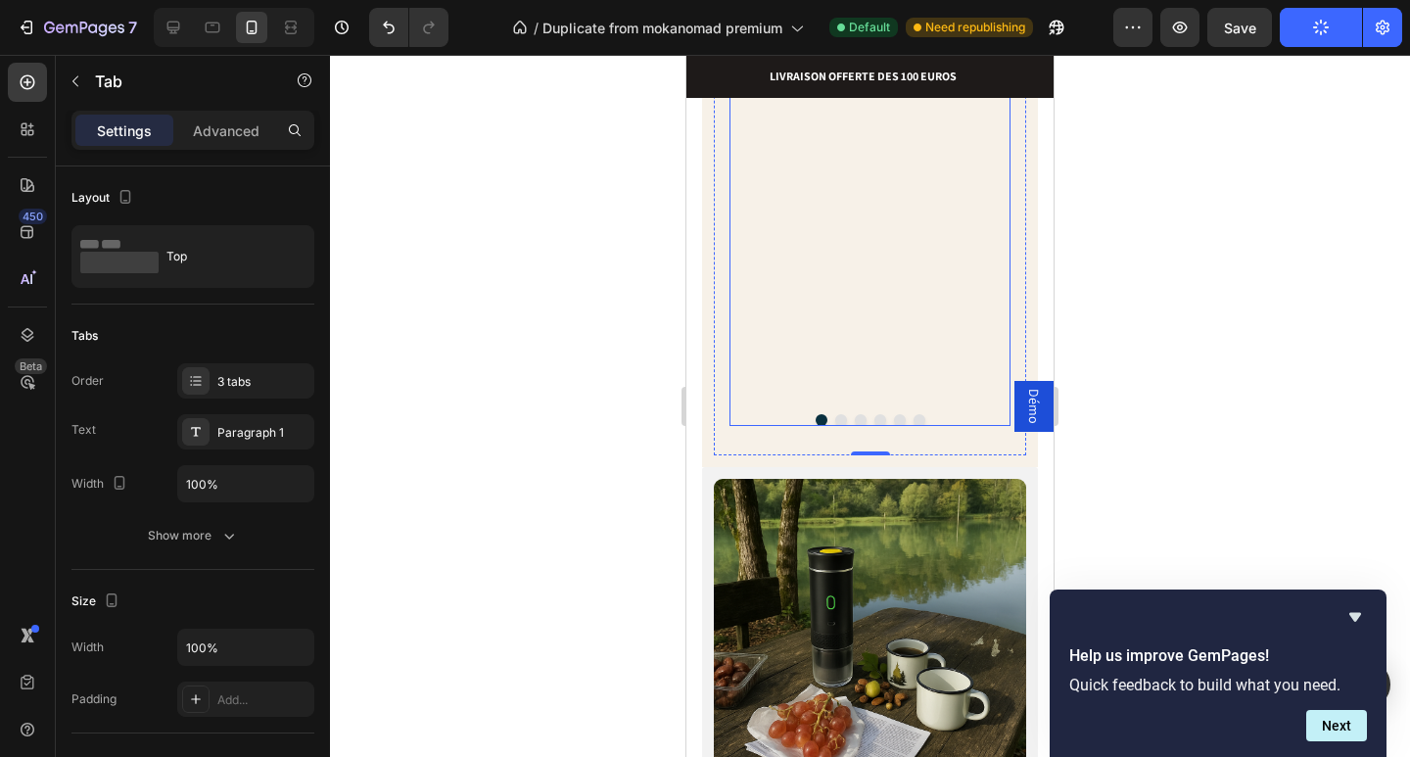
click at [894, 414] on div at bounding box center [870, 420] width 281 height 12
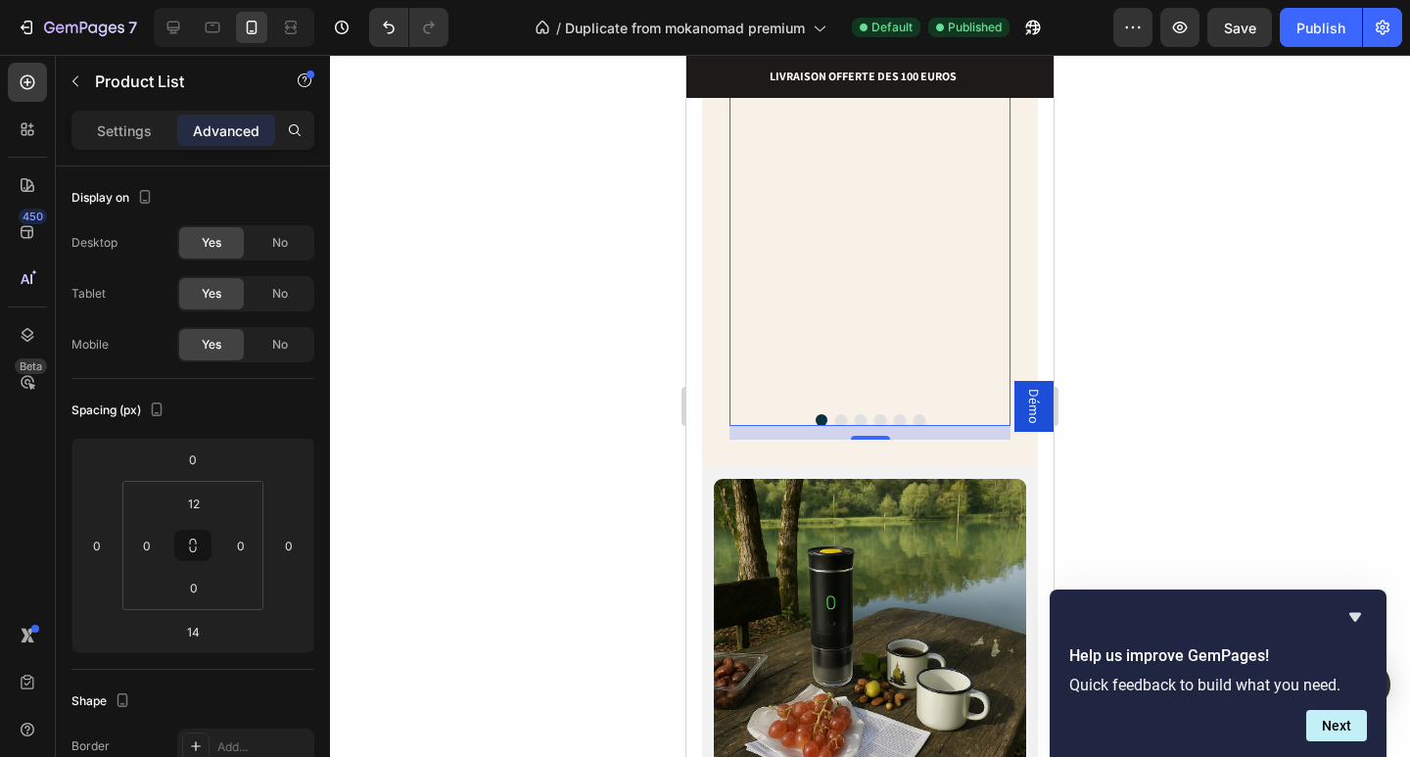
drag, startPoint x: 868, startPoint y: 437, endPoint x: 864, endPoint y: 395, distance: 42.3
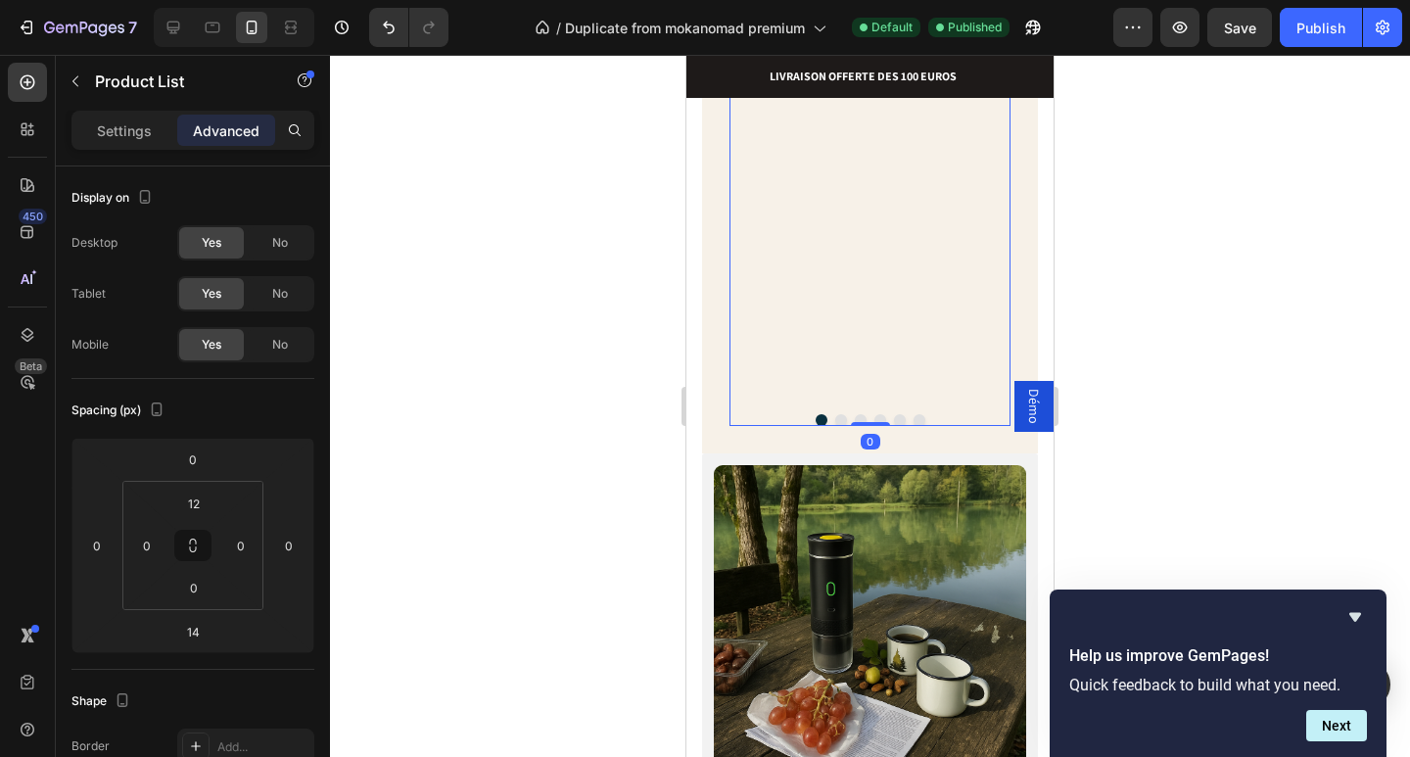
type input "0"
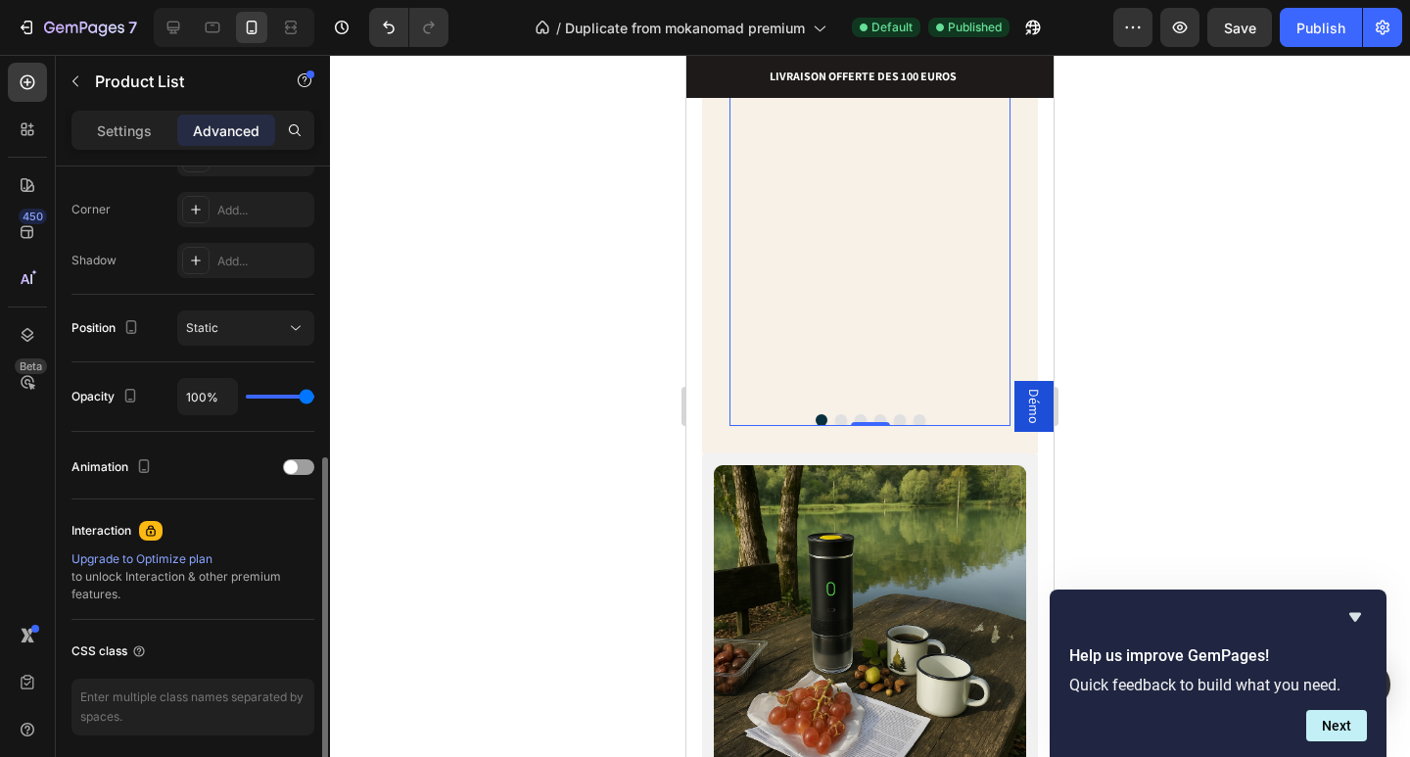
scroll to position [660, 0]
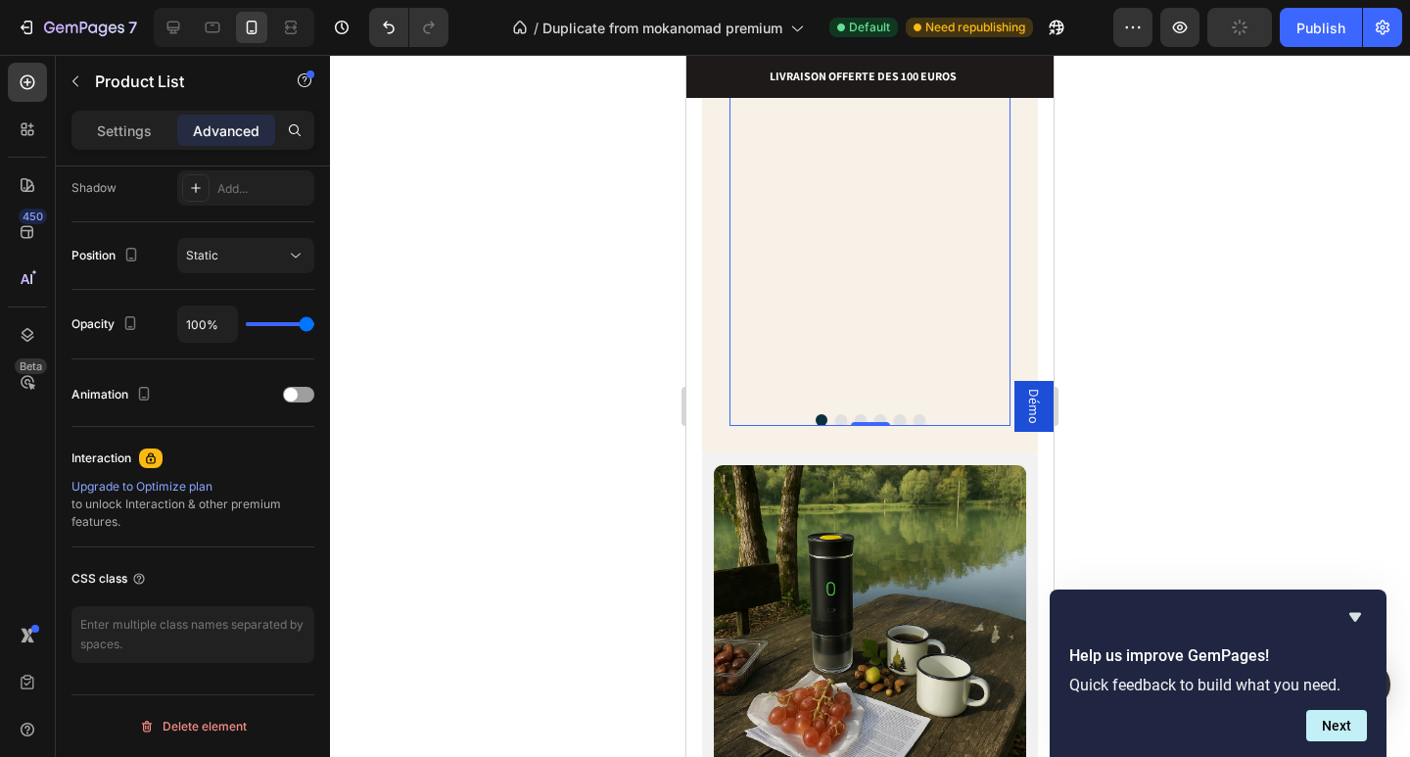
click at [835, 418] on button "Dot" at bounding box center [841, 420] width 12 height 12
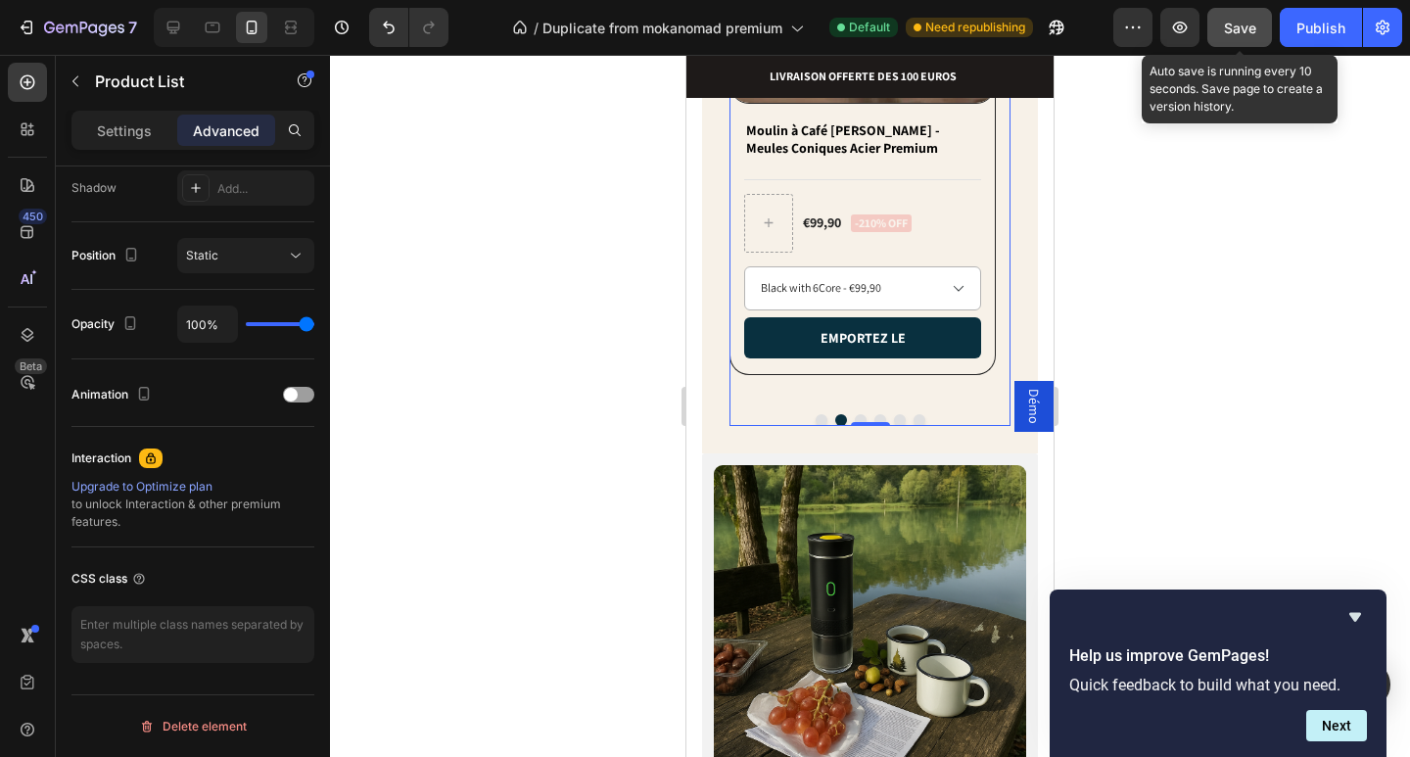
click at [1251, 36] on div "Save" at bounding box center [1240, 28] width 32 height 21
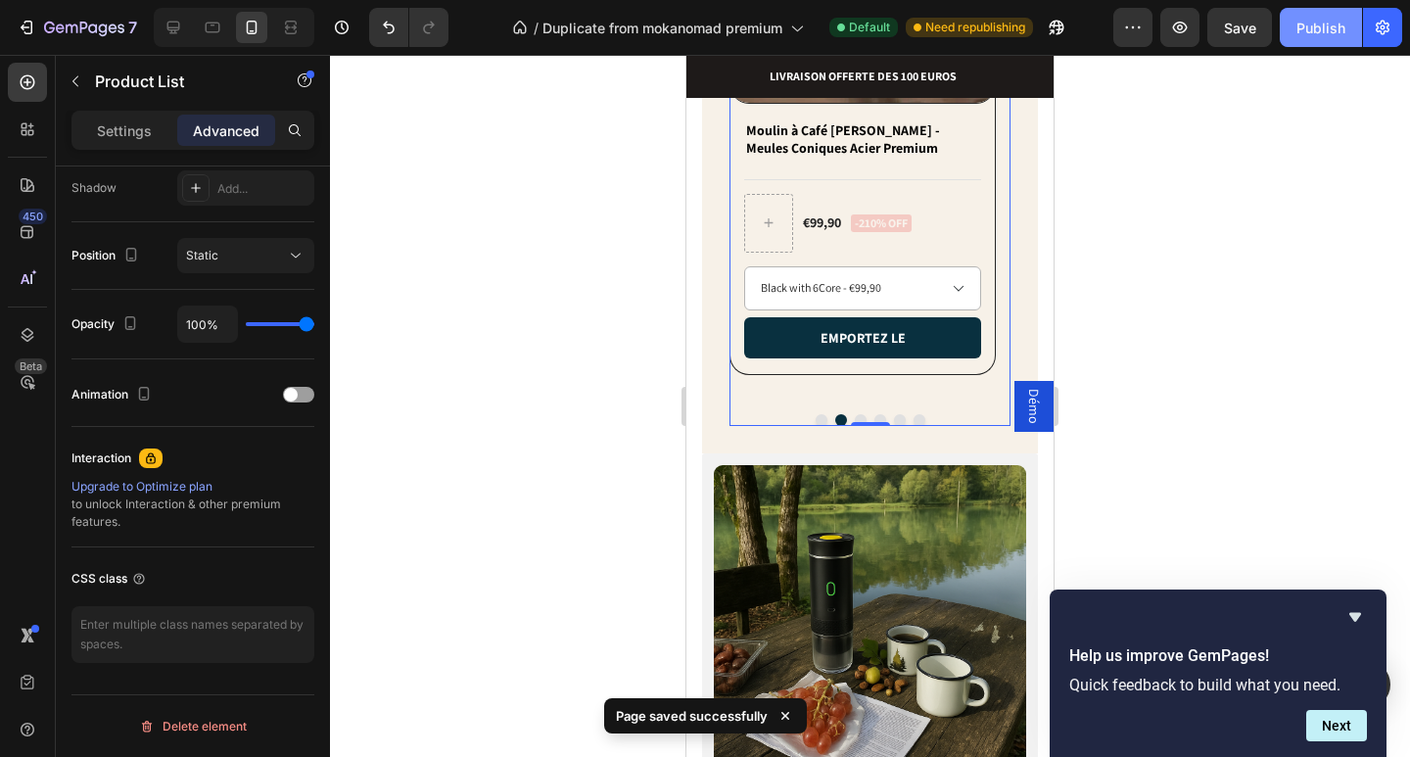
click at [1322, 35] on div "Publish" at bounding box center [1321, 28] width 49 height 21
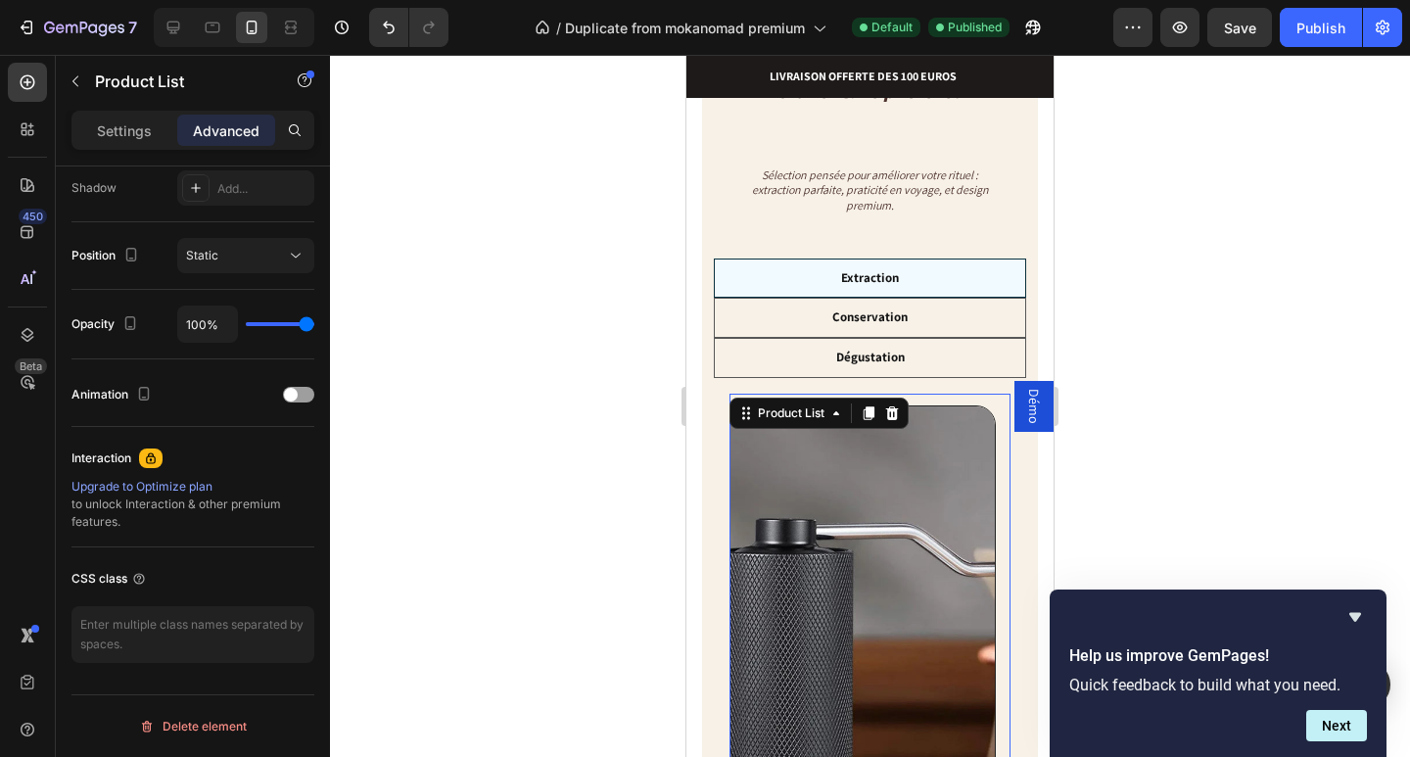
scroll to position [0, 0]
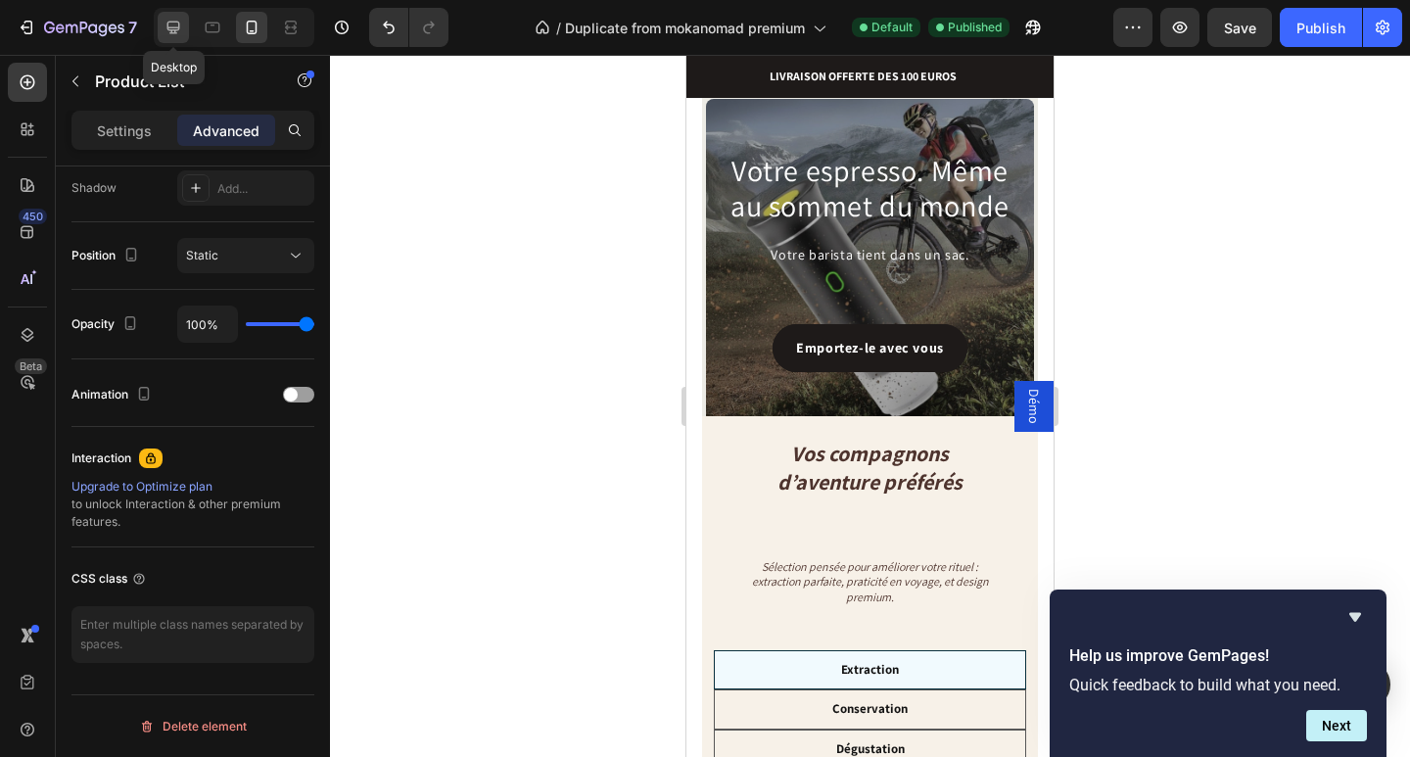
click at [168, 22] on icon at bounding box center [173, 28] width 13 height 13
type input "32"
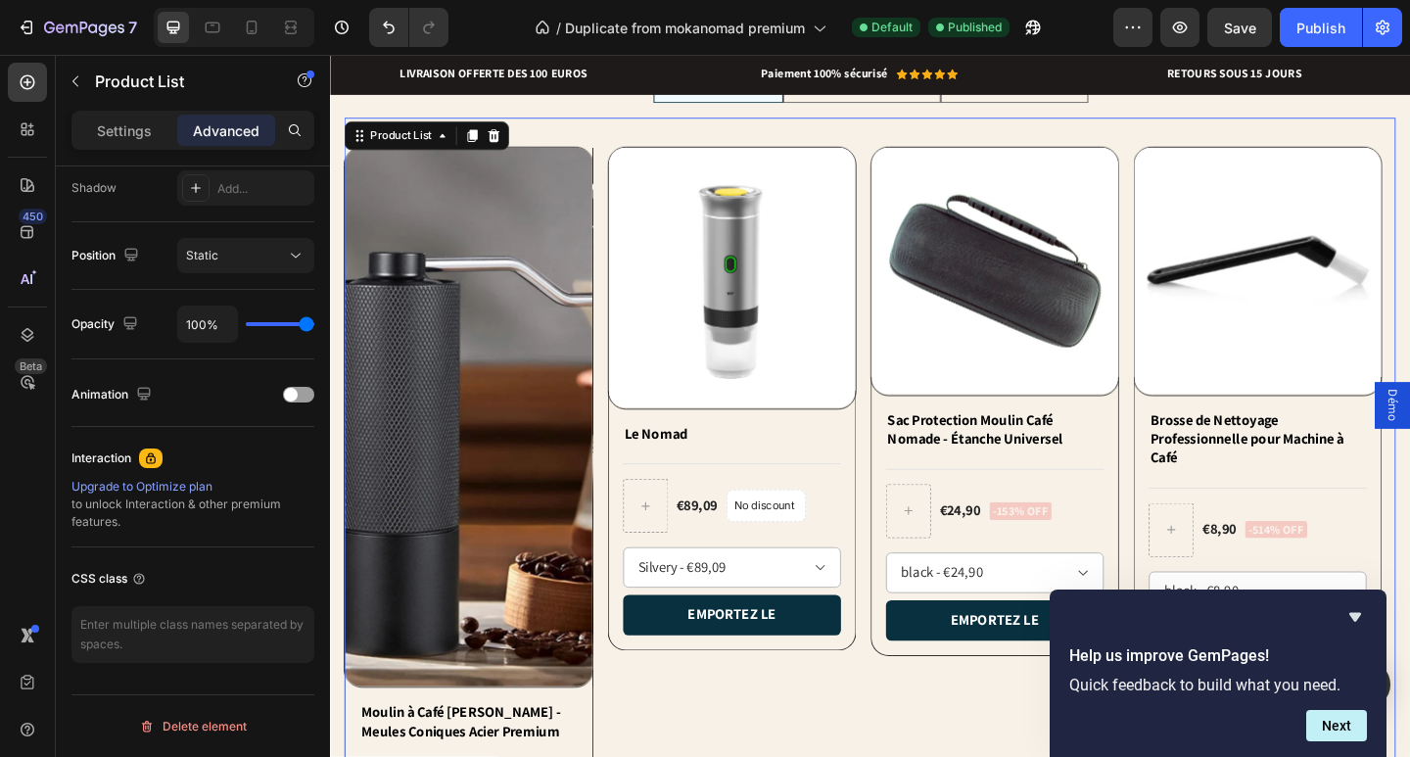
scroll to position [891, 0]
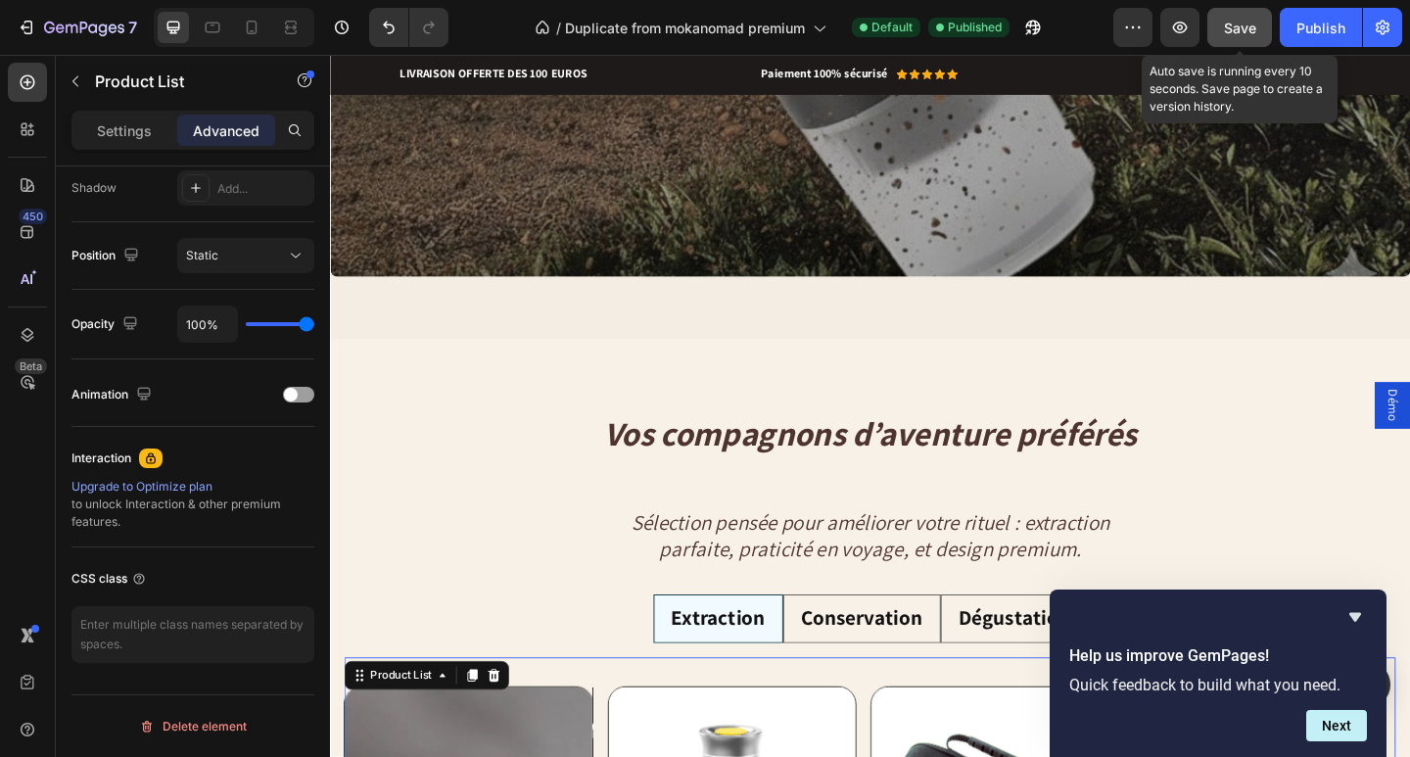
click at [1227, 31] on span "Save" at bounding box center [1240, 28] width 32 height 17
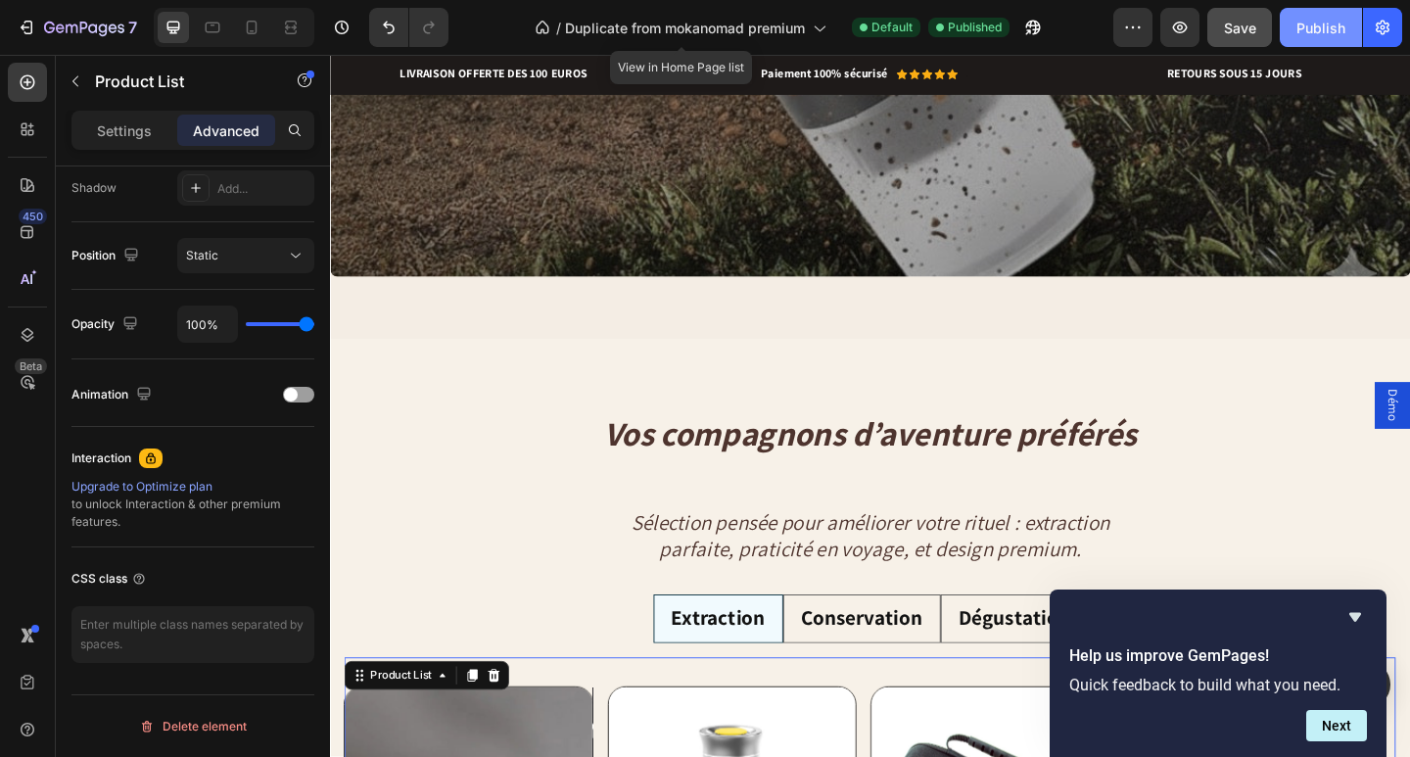
click at [1291, 26] on button "Publish" at bounding box center [1321, 27] width 82 height 39
